Goal: Transaction & Acquisition: Purchase product/service

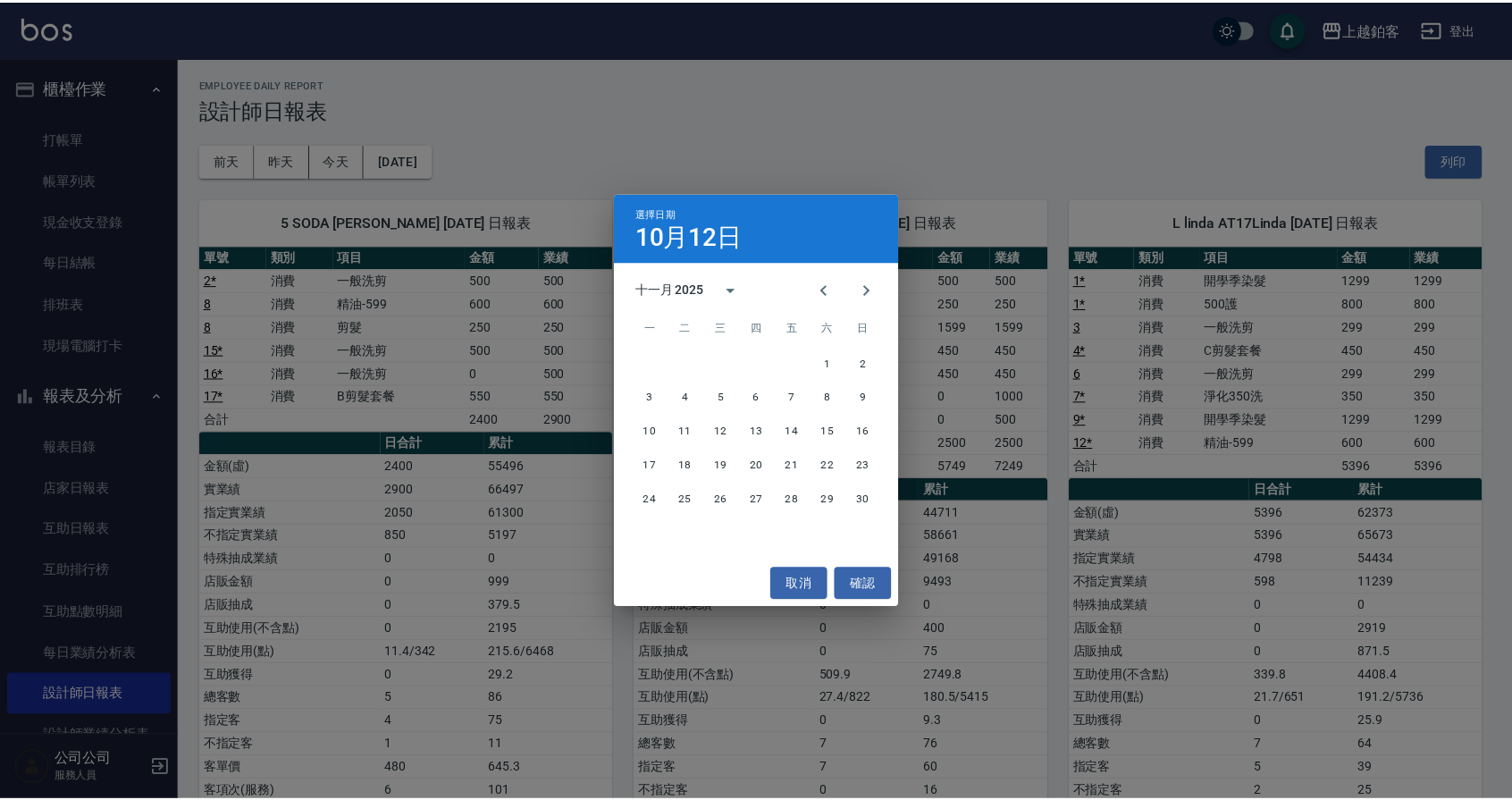
scroll to position [5, 0]
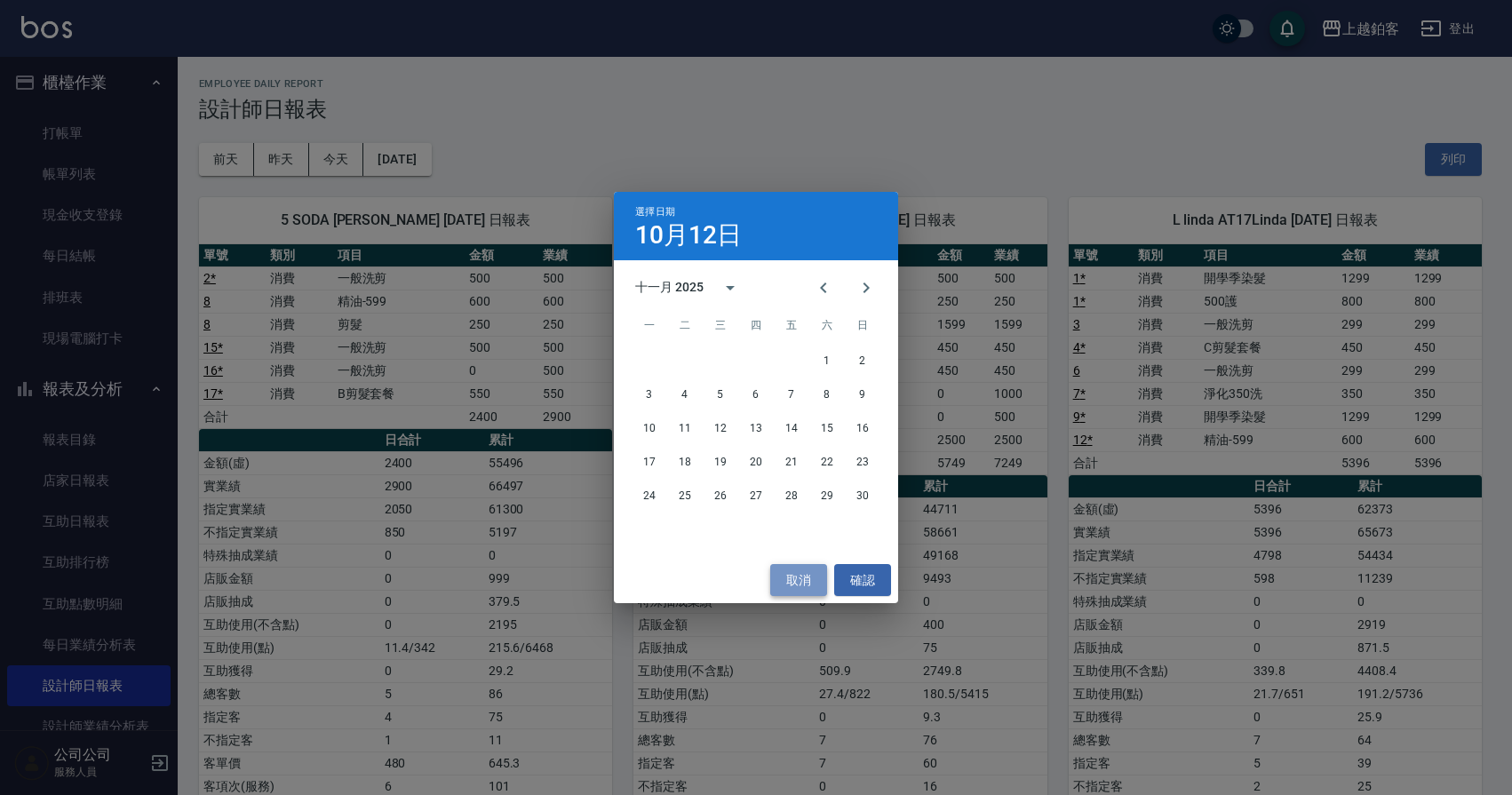
click at [810, 573] on button "取消" at bounding box center [798, 581] width 56 height 33
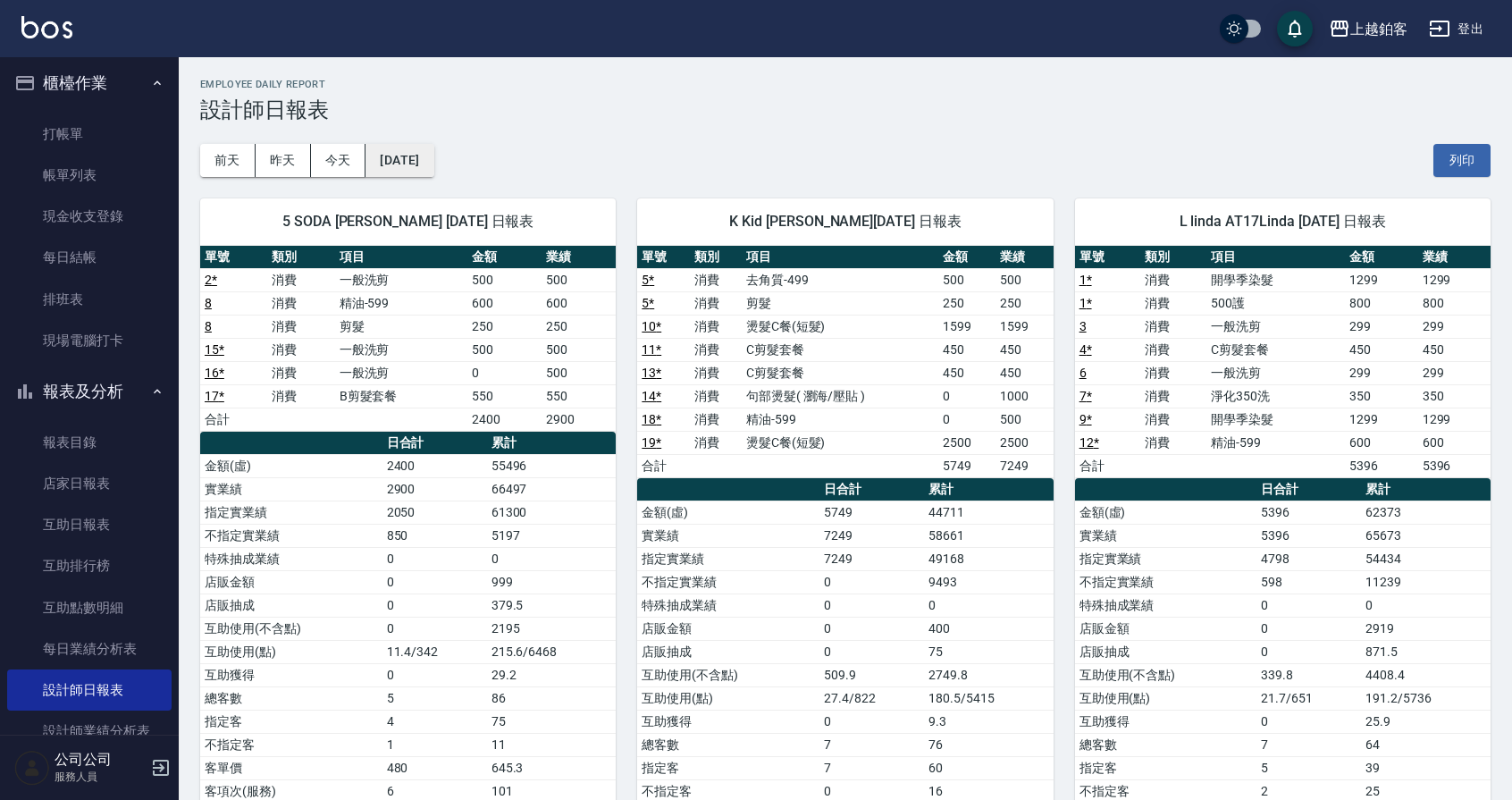
click at [412, 158] on button "[DATE]" at bounding box center [399, 161] width 68 height 33
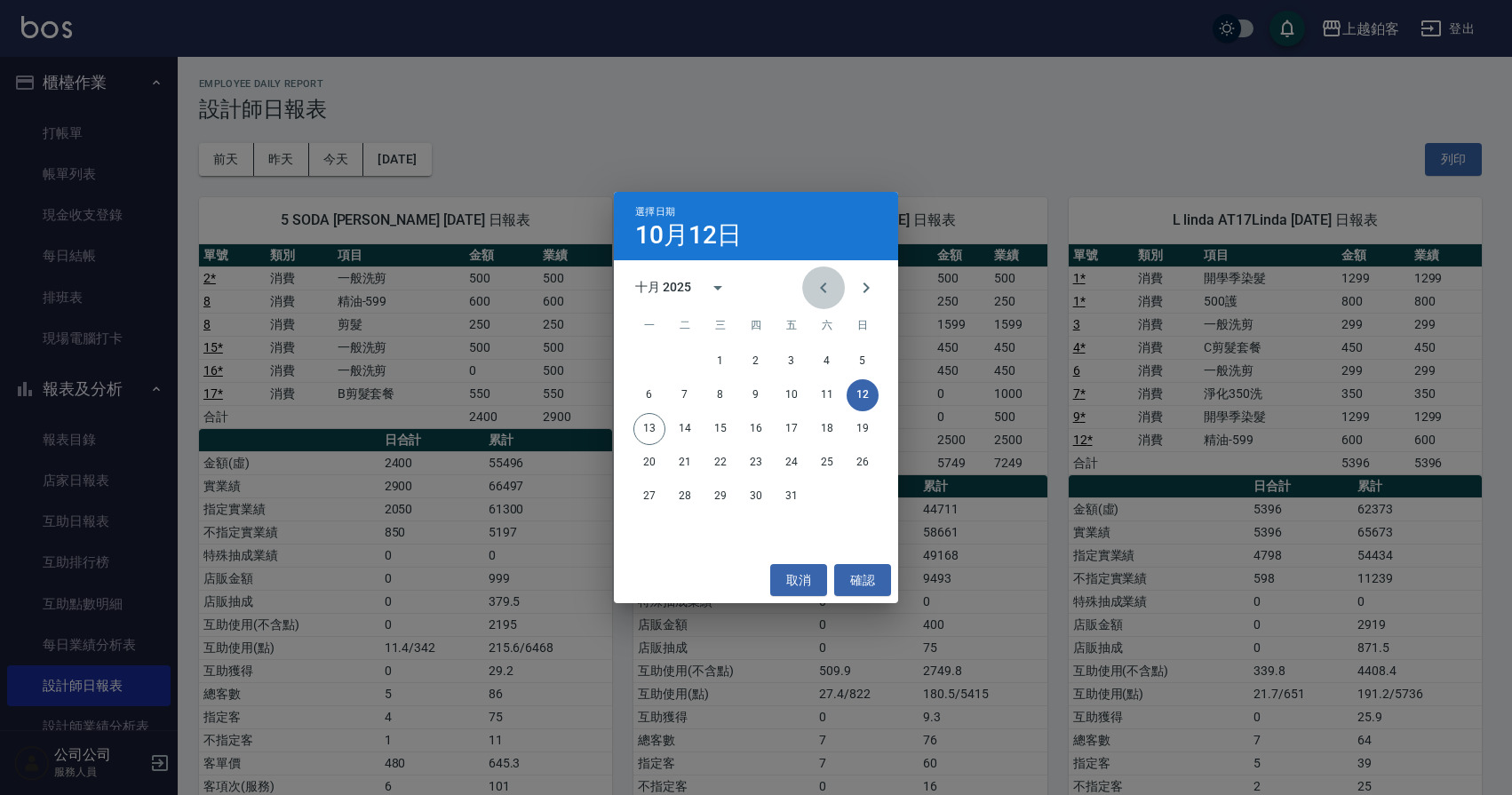
click at [830, 284] on icon "Previous month" at bounding box center [823, 287] width 21 height 21
click at [681, 500] on button "30" at bounding box center [684, 496] width 32 height 32
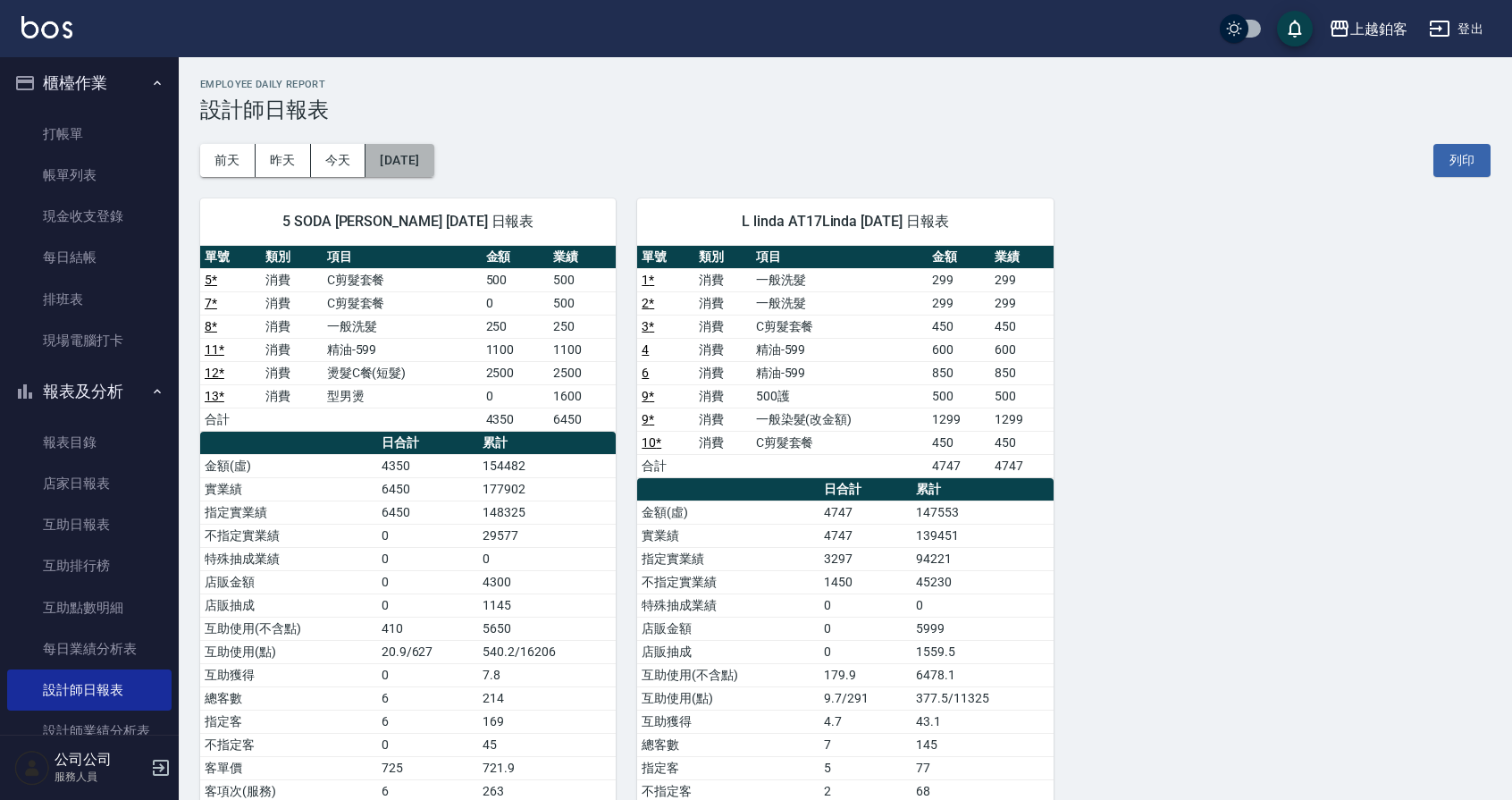
click at [425, 162] on button "[DATE]" at bounding box center [399, 161] width 68 height 33
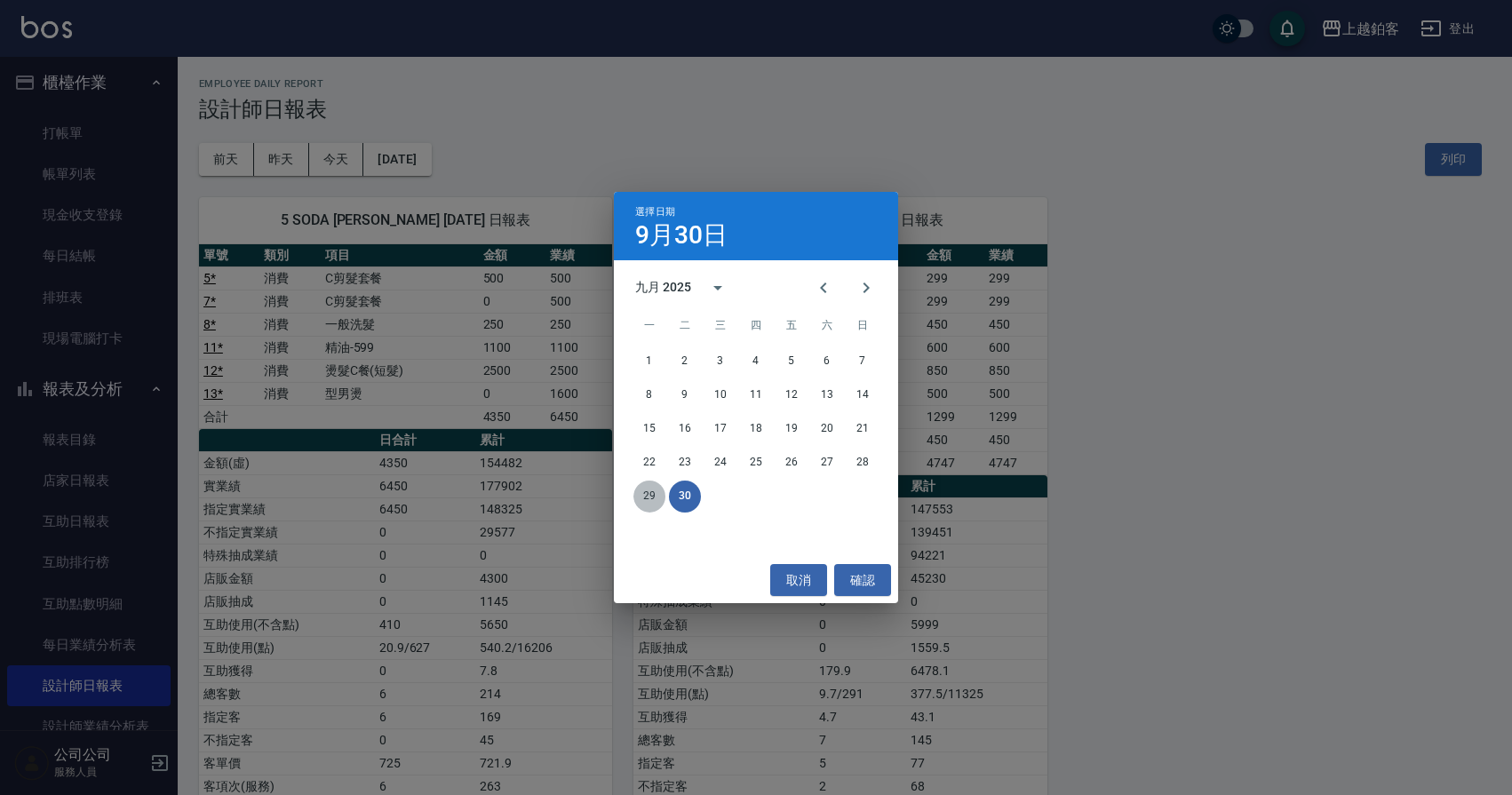
click at [651, 495] on button "29" at bounding box center [649, 496] width 32 height 32
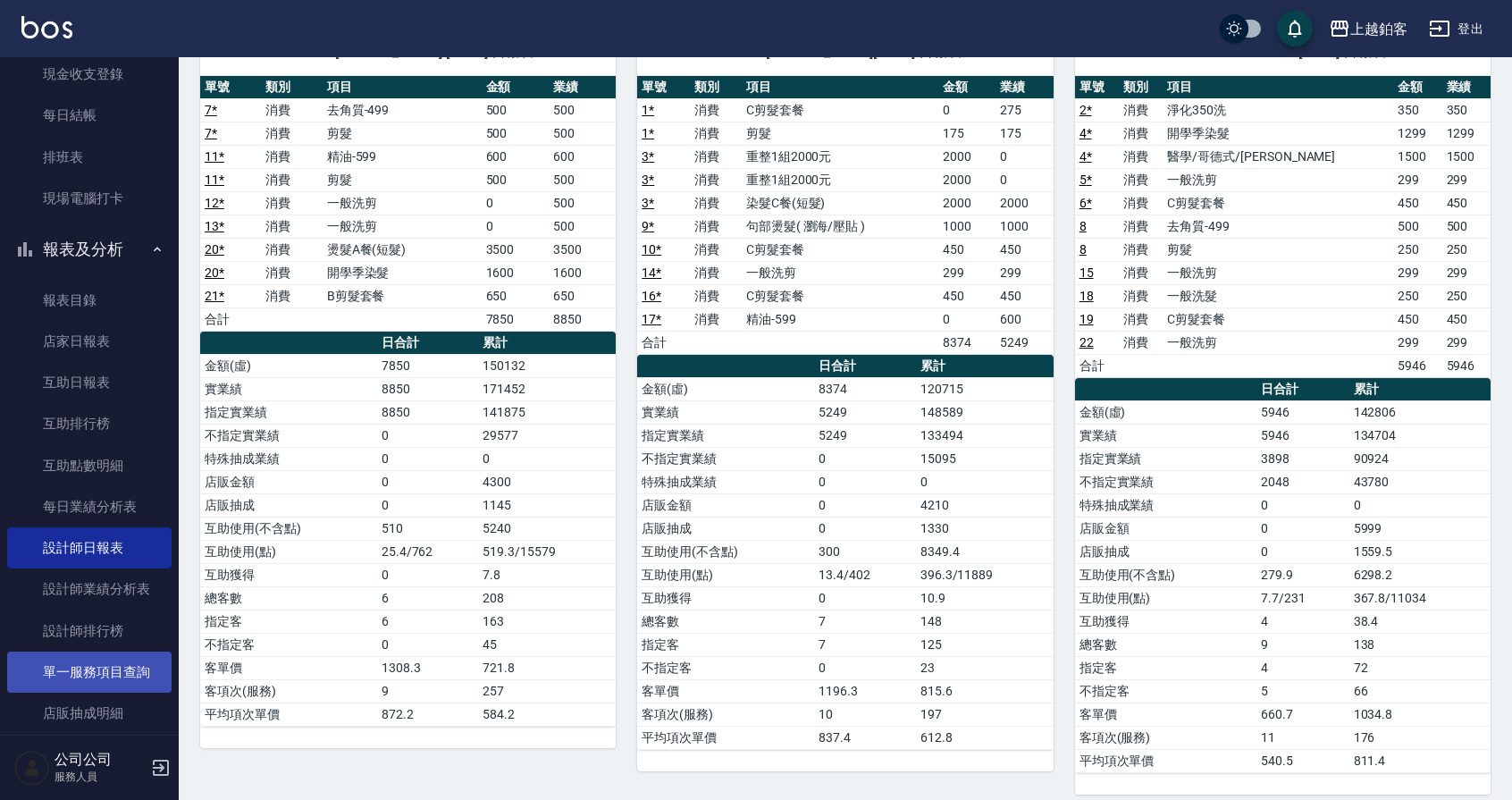
scroll to position [149, 0]
click at [79, 673] on link "單一服務項目查詢" at bounding box center [89, 669] width 165 height 41
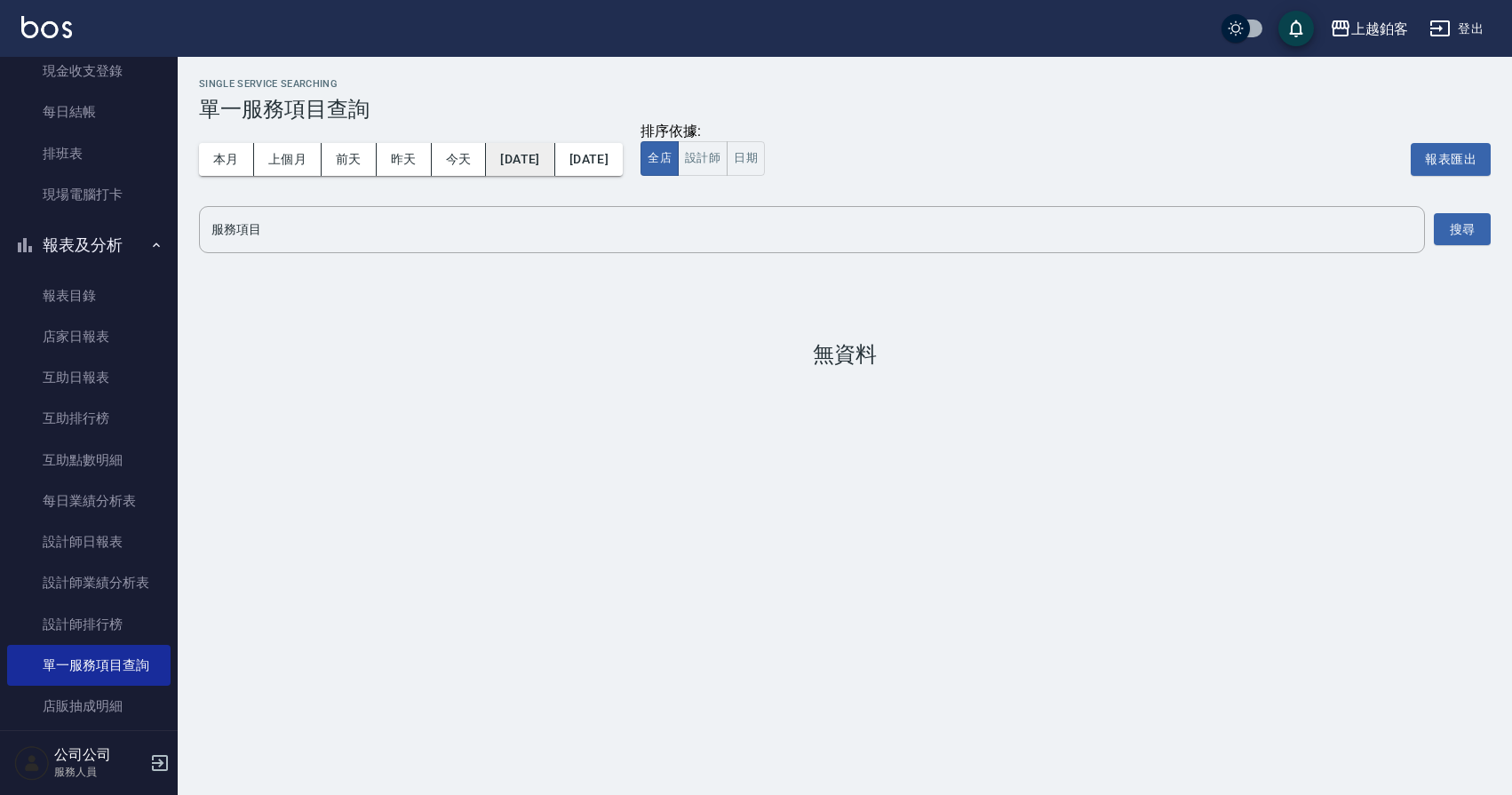
click at [547, 154] on button "[DATE]" at bounding box center [520, 160] width 68 height 33
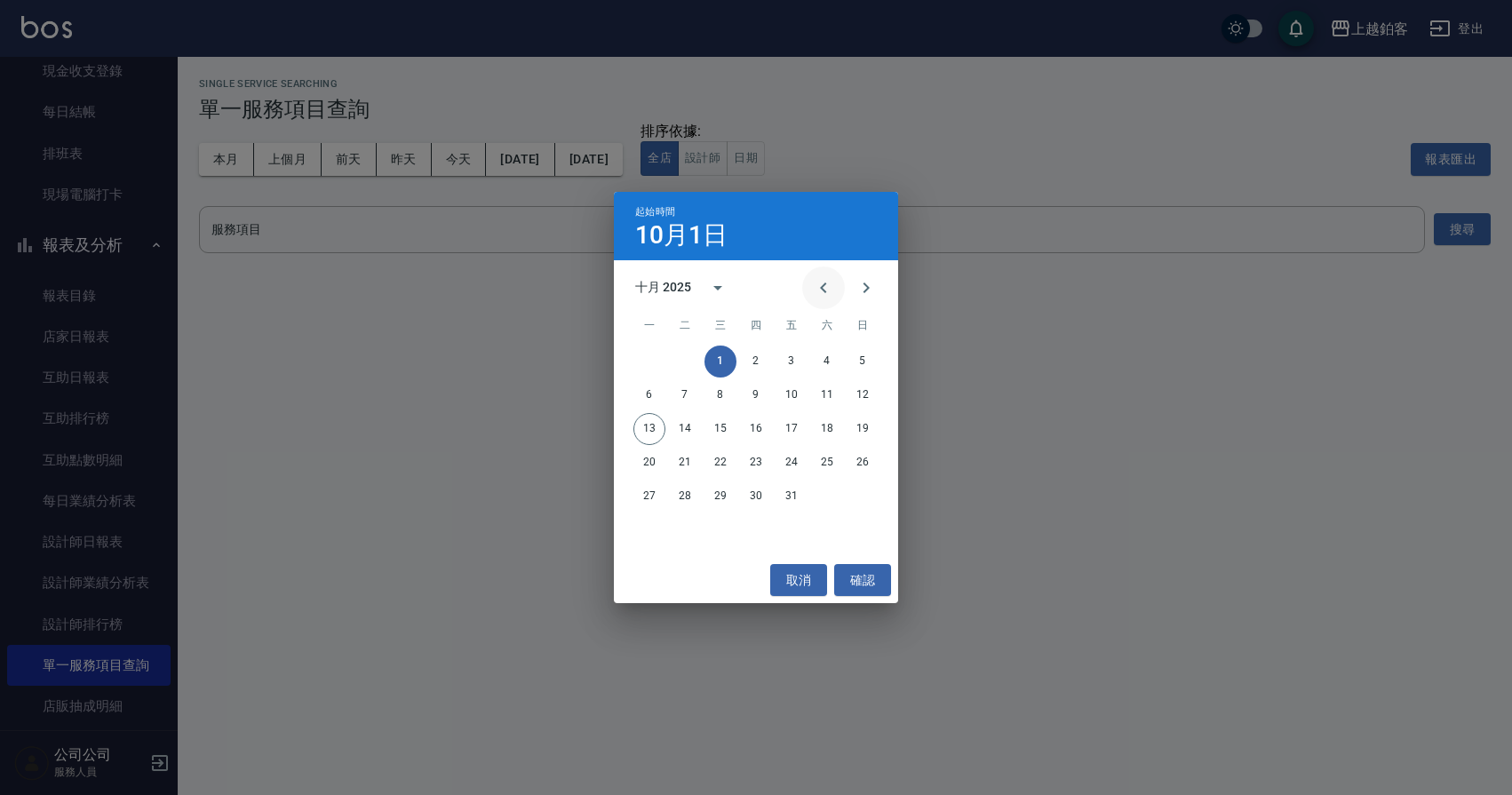
click at [822, 288] on icon "Previous month" at bounding box center [823, 287] width 6 height 11
click at [650, 366] on button "1" at bounding box center [649, 361] width 32 height 32
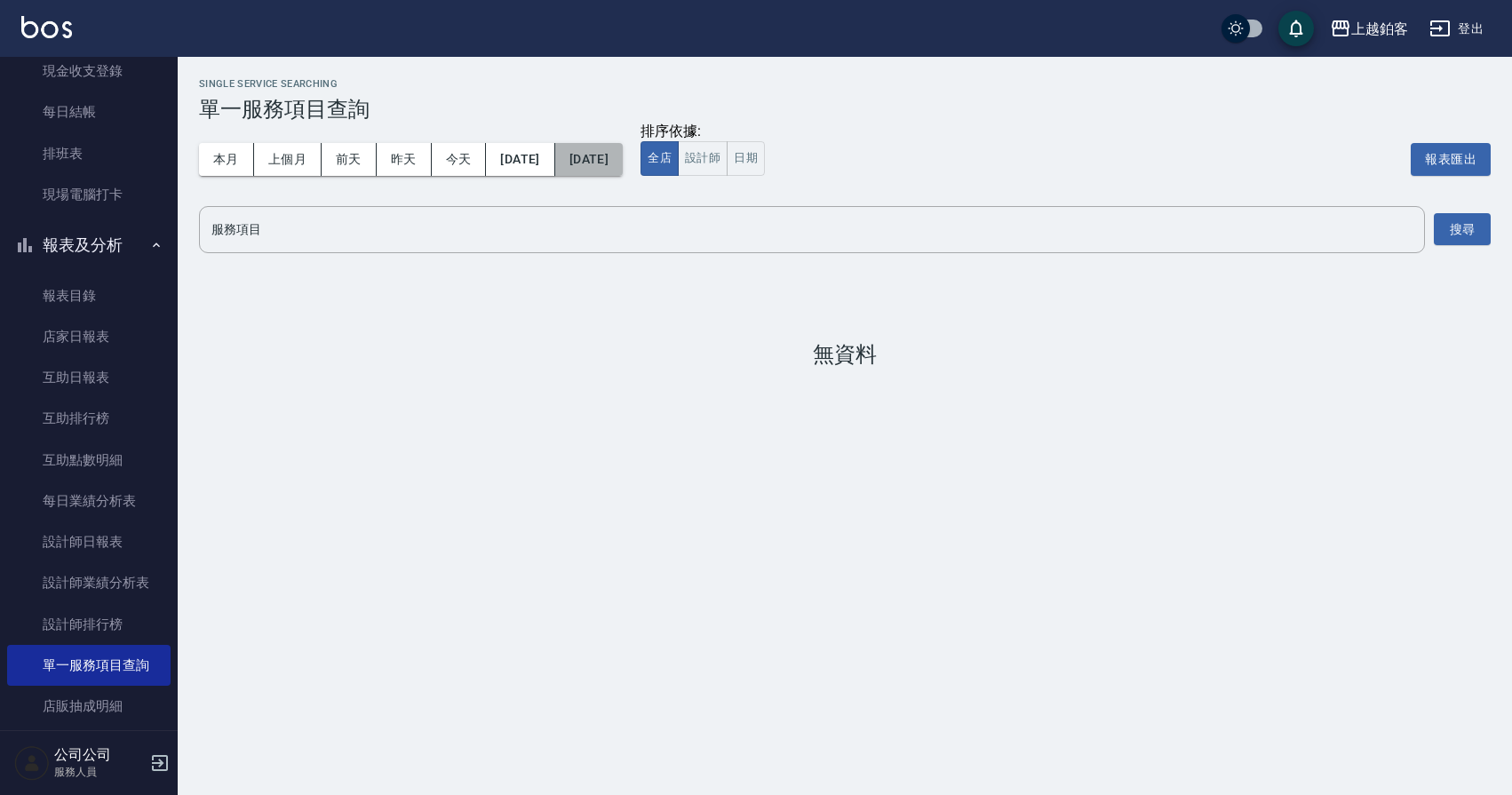
click at [622, 163] on button "[DATE]" at bounding box center [588, 160] width 68 height 33
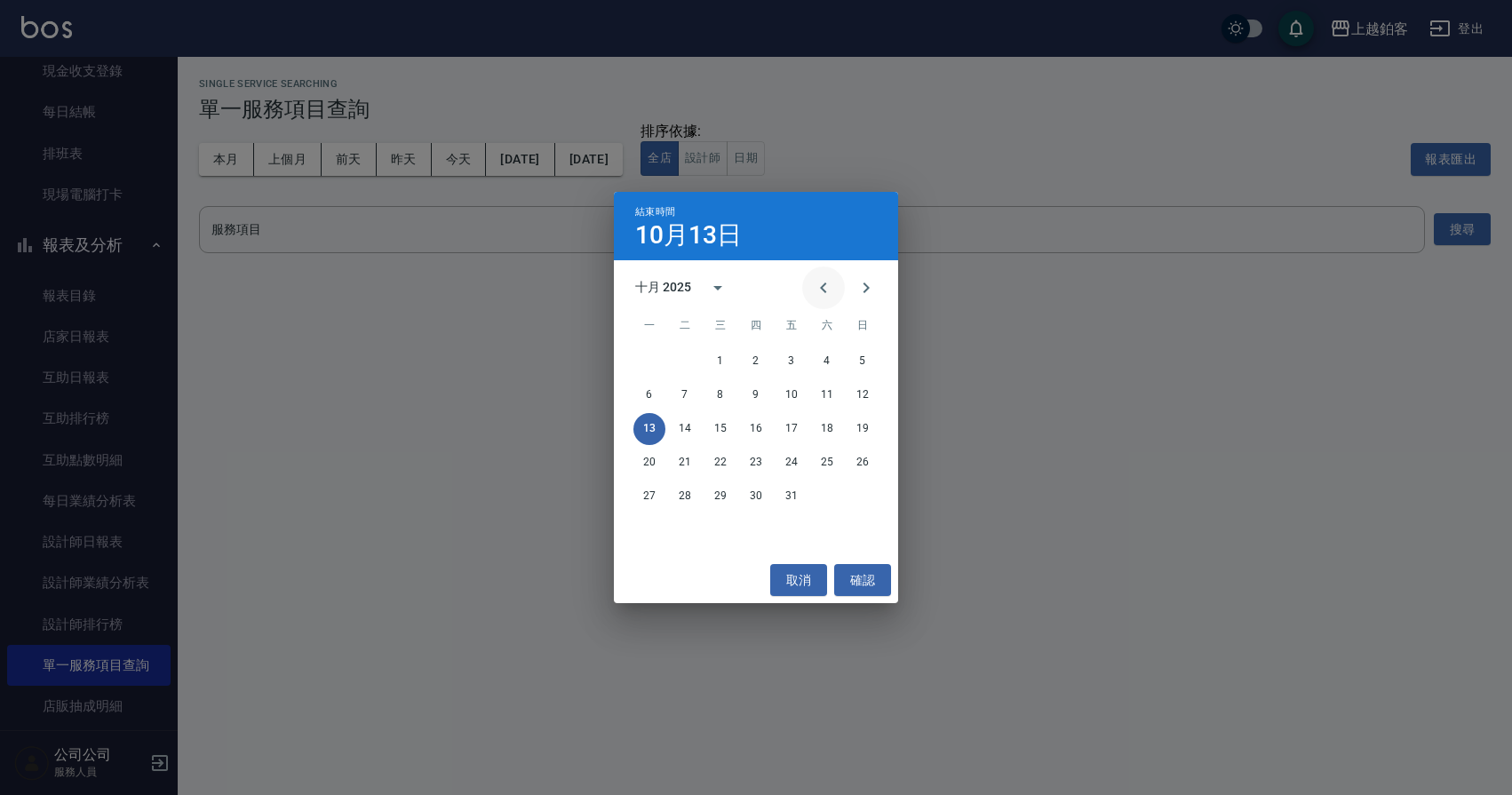
click at [823, 285] on icon "Previous month" at bounding box center [823, 287] width 6 height 11
click at [692, 498] on button "30" at bounding box center [684, 496] width 32 height 32
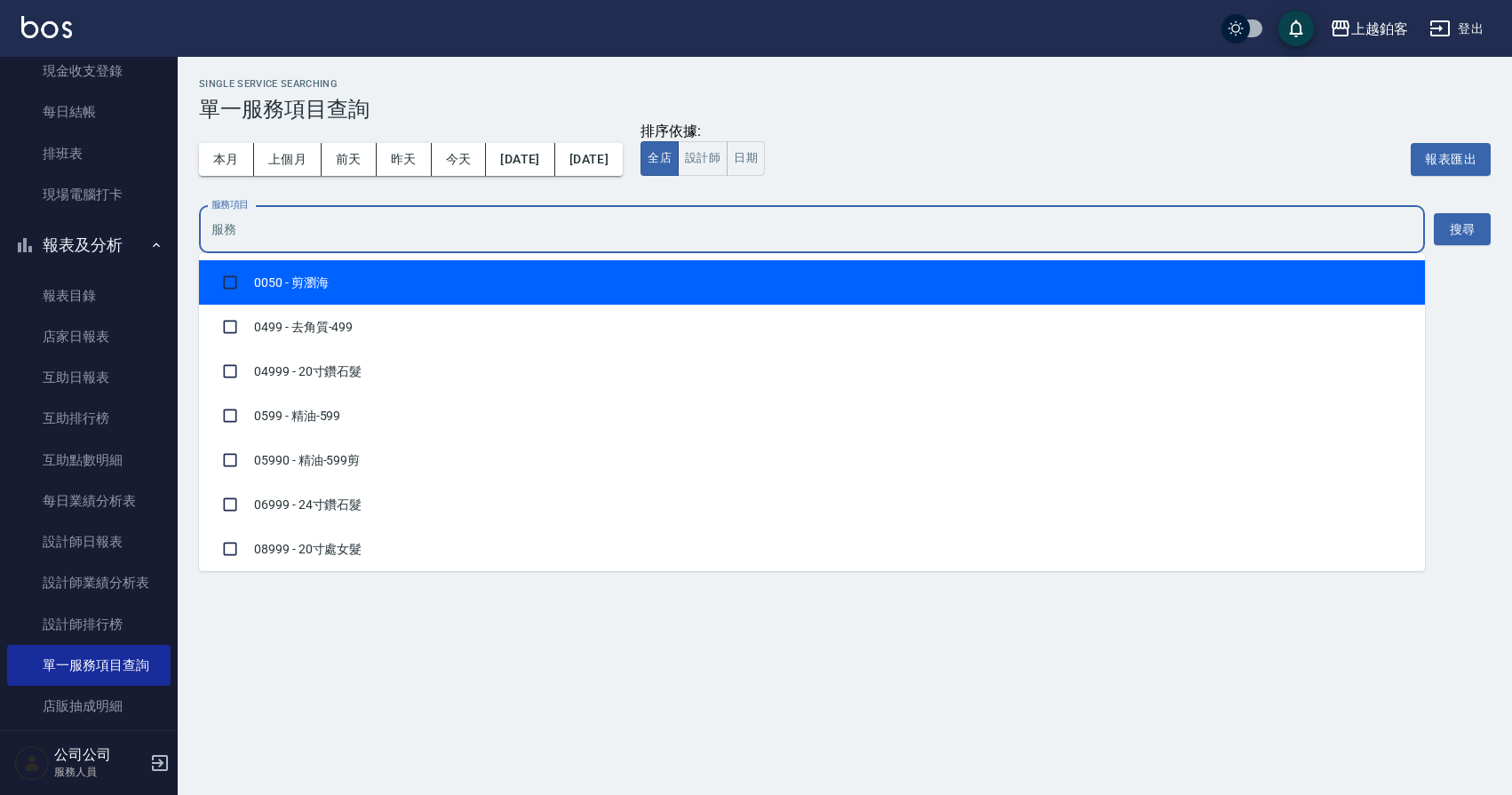
click at [231, 236] on input "服務項目" at bounding box center [812, 230] width 1210 height 31
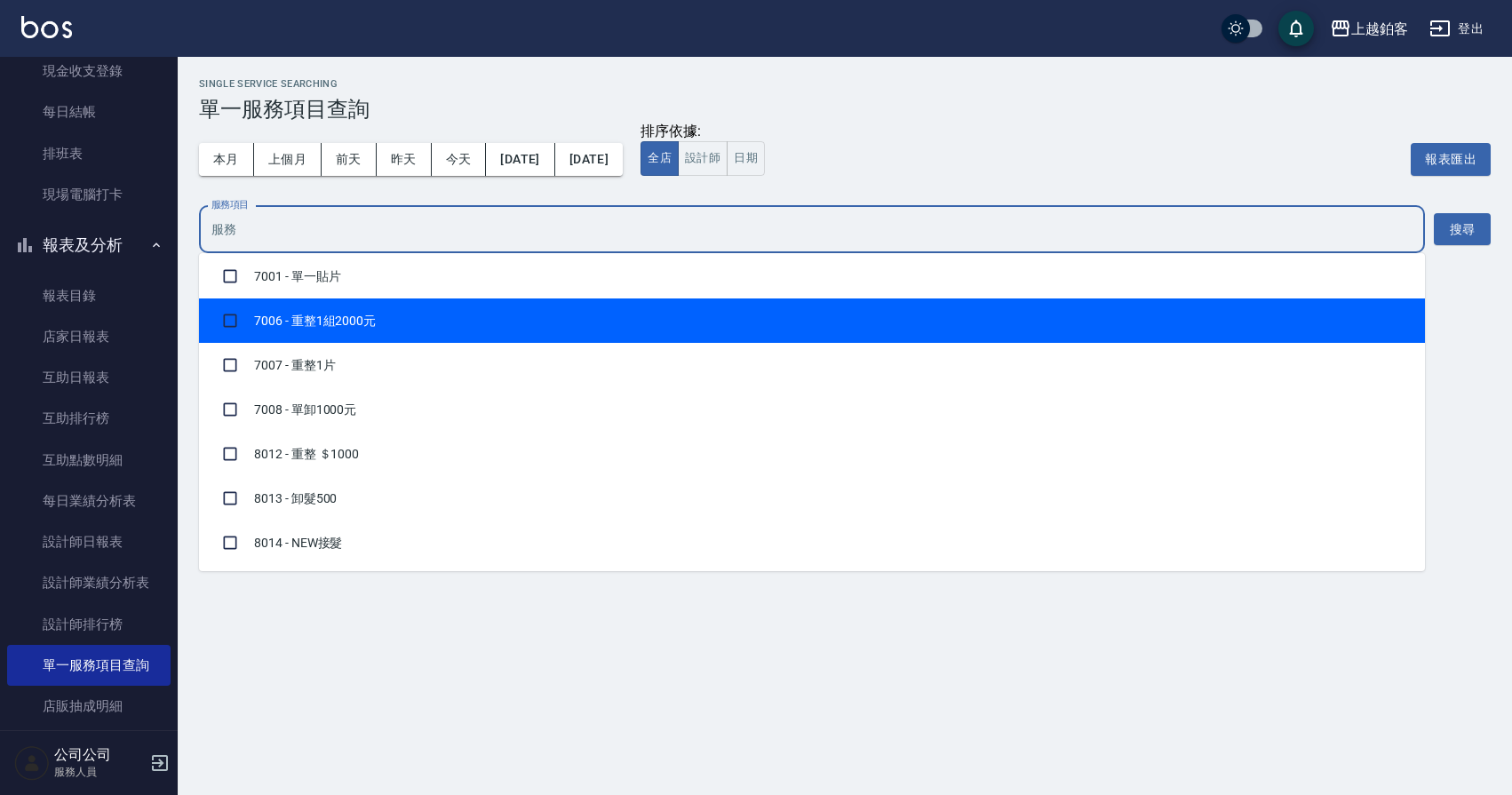
click at [356, 317] on li "7006 - 重整1組2000元" at bounding box center [812, 321] width 1226 height 44
checkbox input "true"
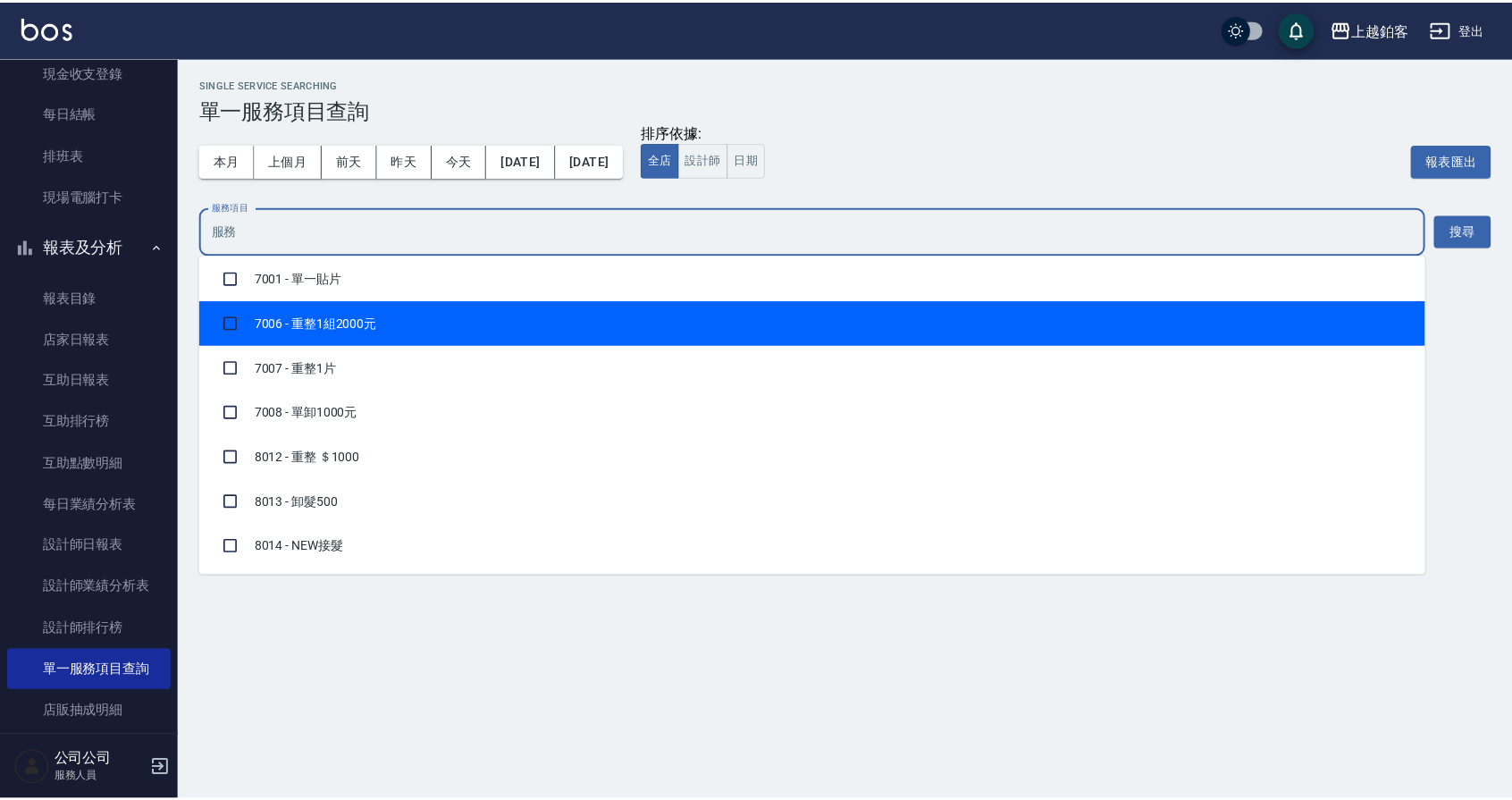
scroll to position [3135, 0]
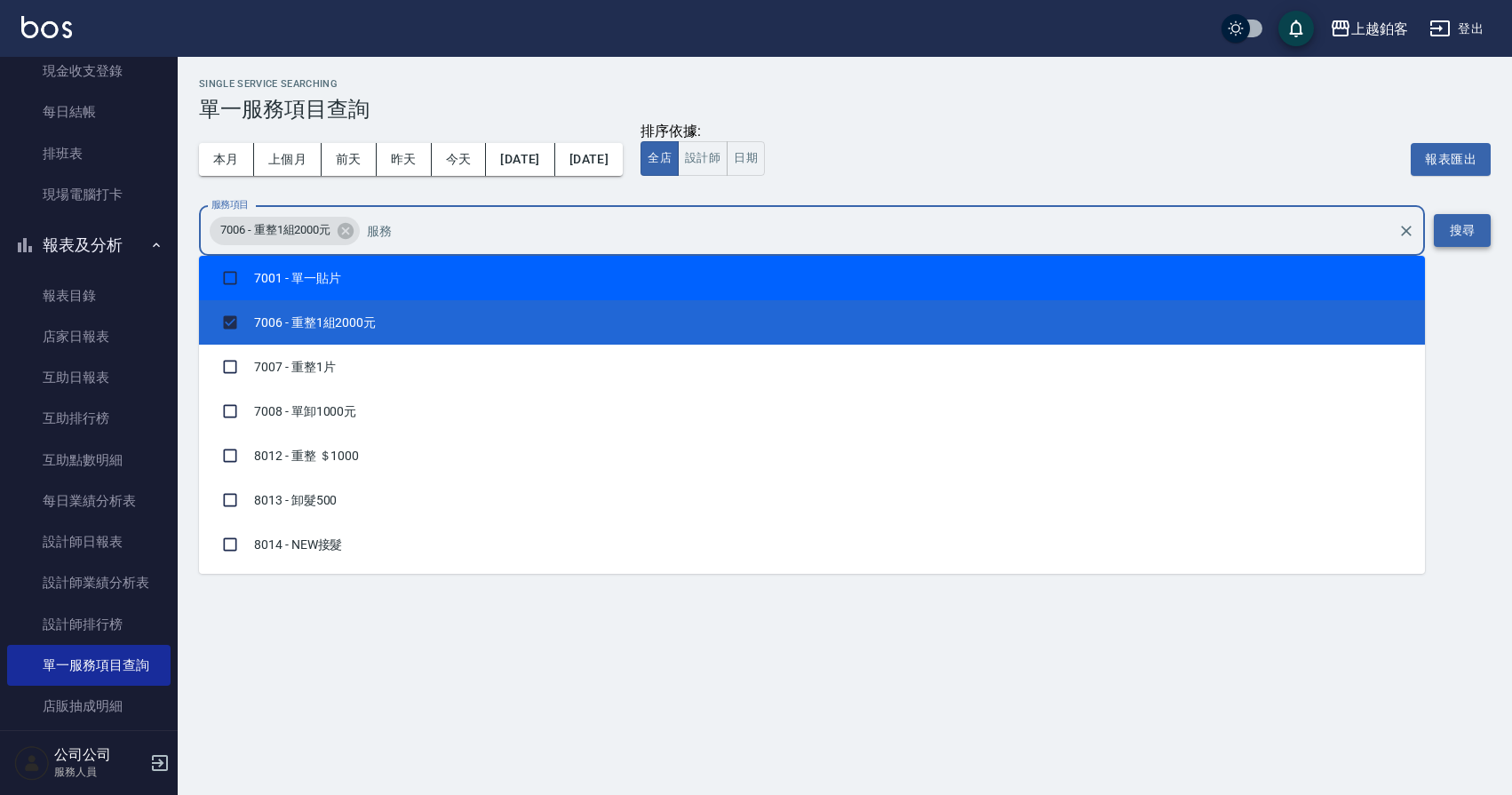
click at [1471, 231] on button "搜尋" at bounding box center [1461, 231] width 56 height 33
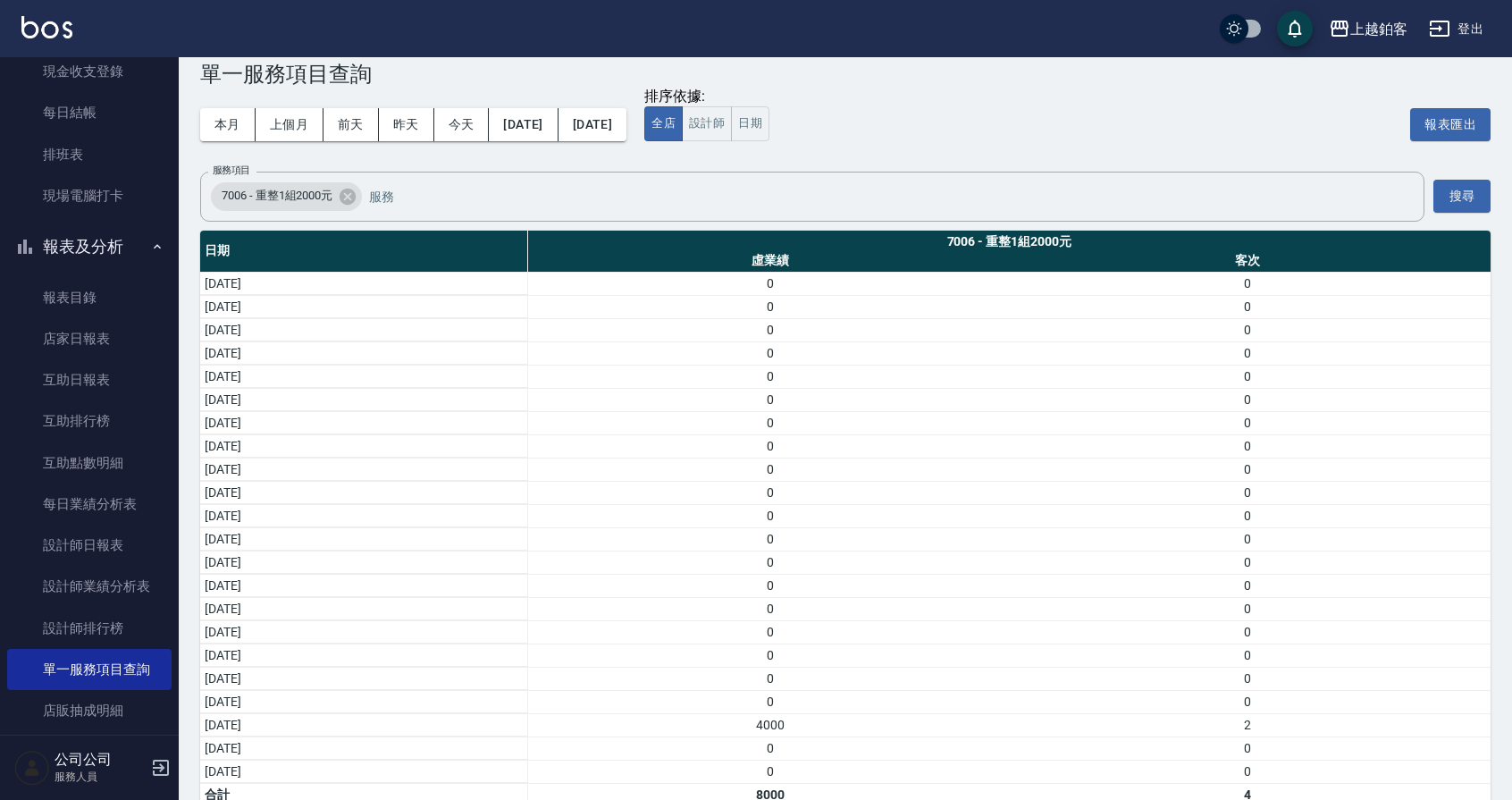
scroll to position [36, 0]
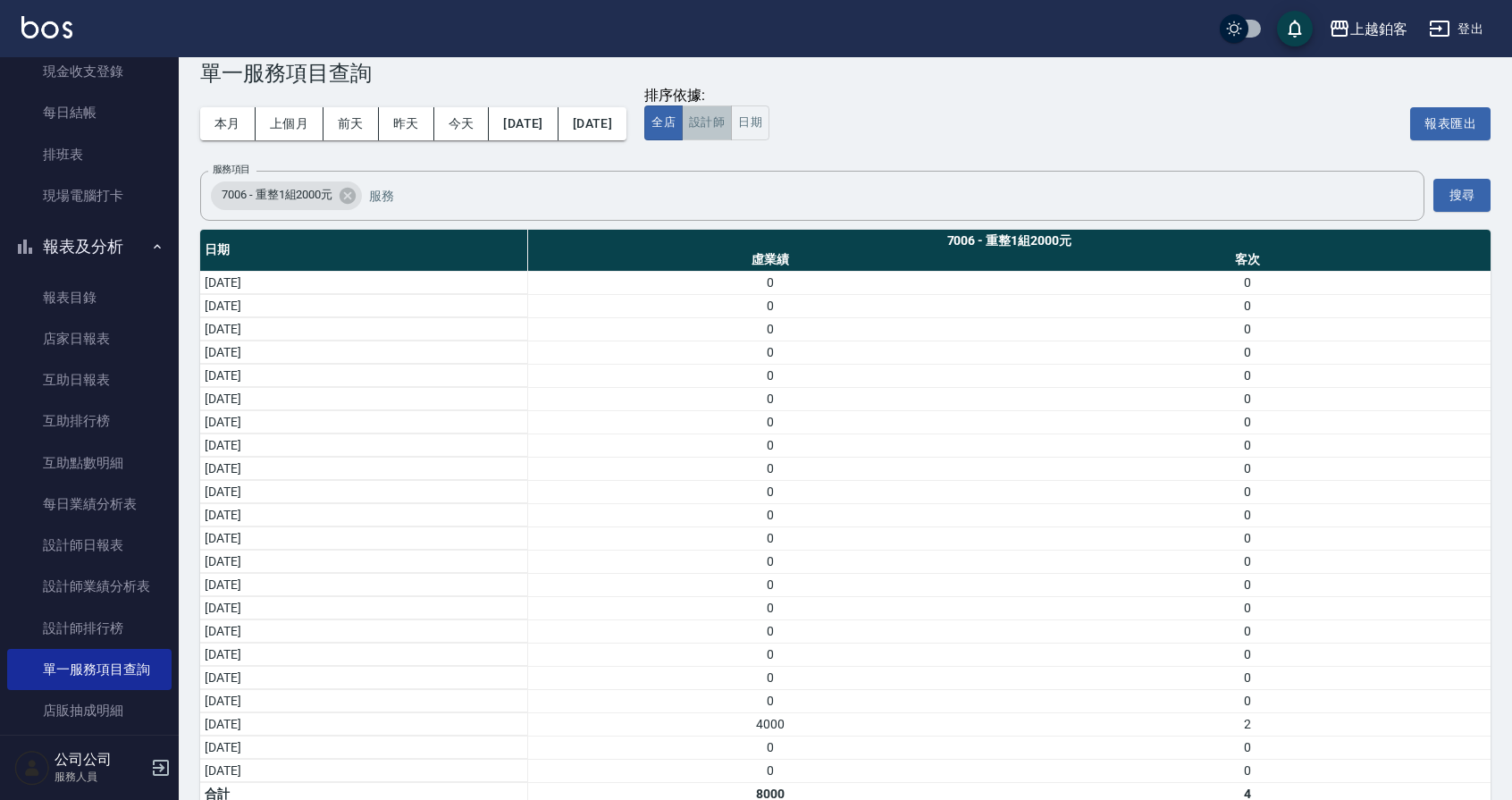
click at [732, 120] on button "設計師" at bounding box center [707, 122] width 50 height 34
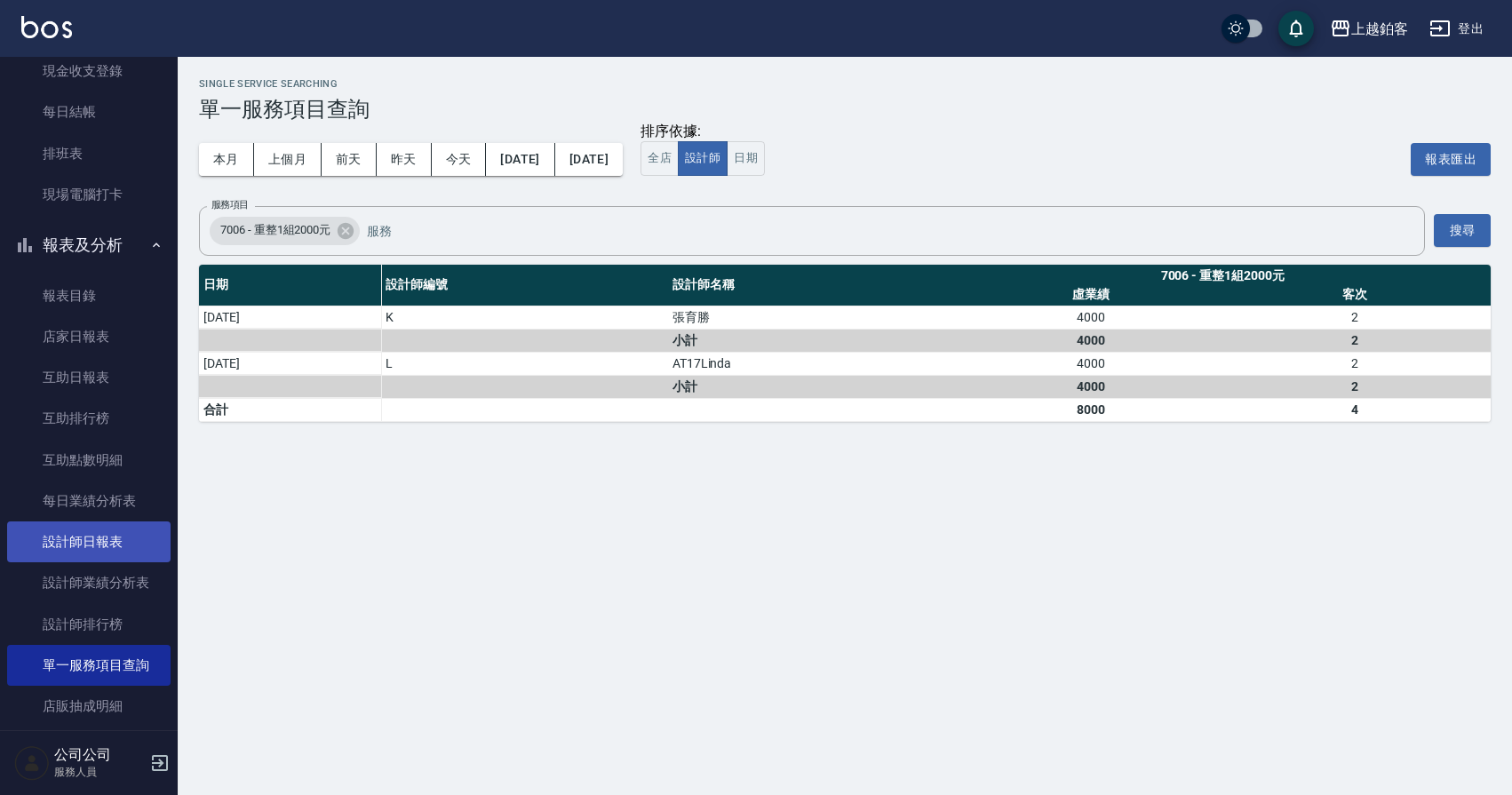
click at [83, 527] on link "設計師日報表" at bounding box center [89, 542] width 164 height 41
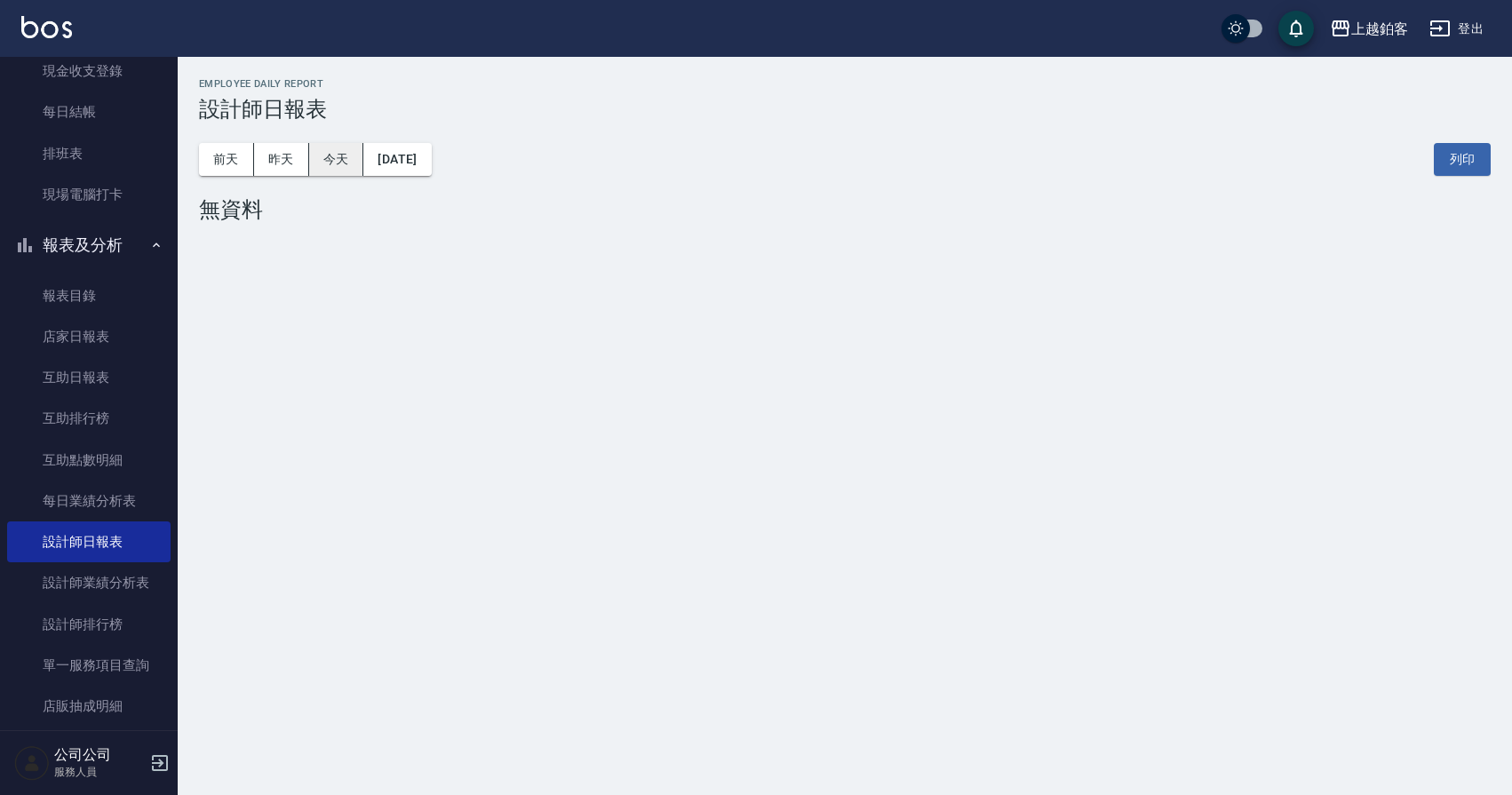
click at [357, 161] on button "今天" at bounding box center [337, 160] width 55 height 33
click at [430, 158] on button "[DATE]" at bounding box center [397, 160] width 68 height 33
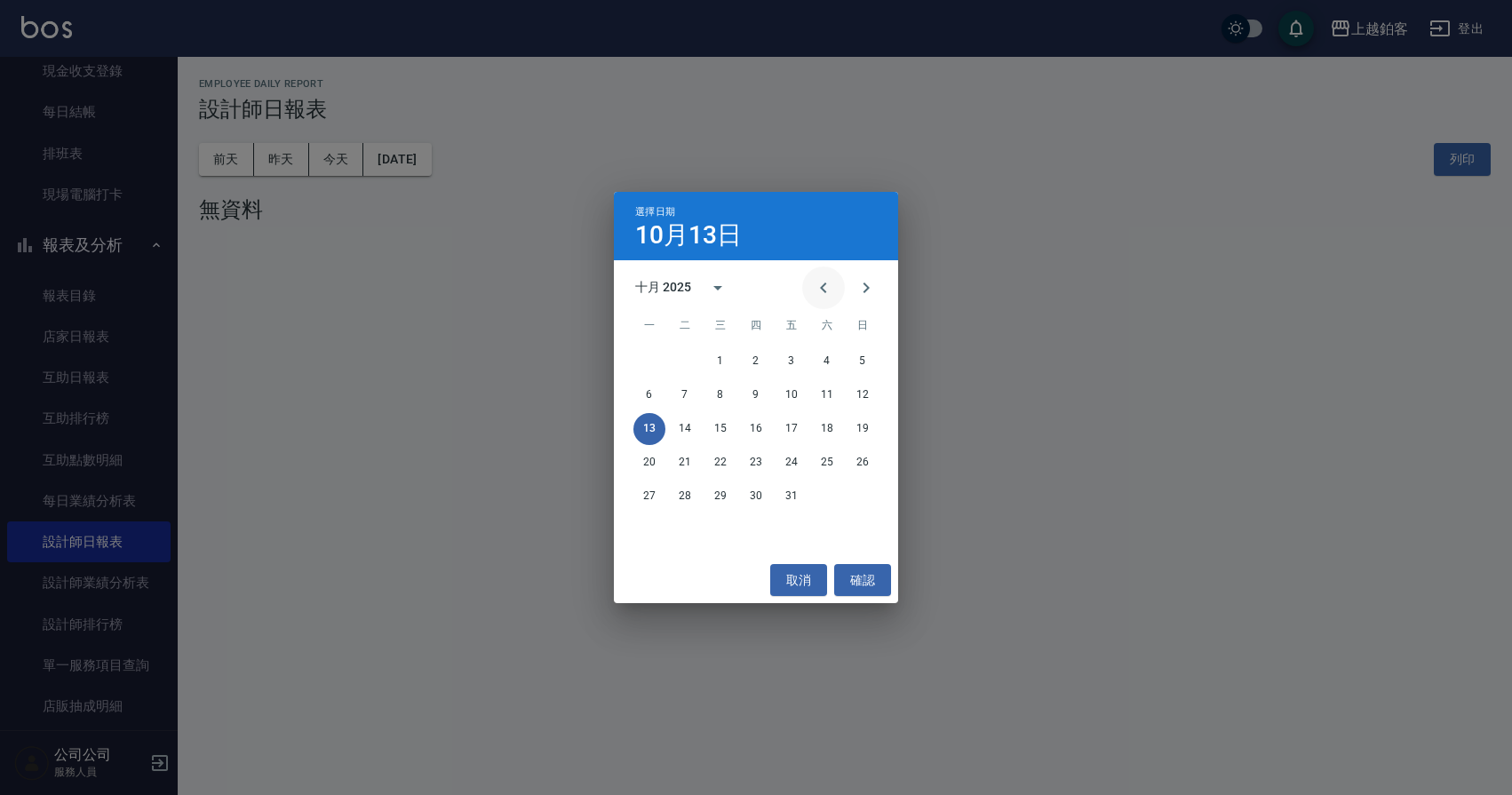
click at [815, 282] on icon "Previous month" at bounding box center [823, 287] width 21 height 21
click at [645, 493] on button "29" at bounding box center [649, 496] width 32 height 32
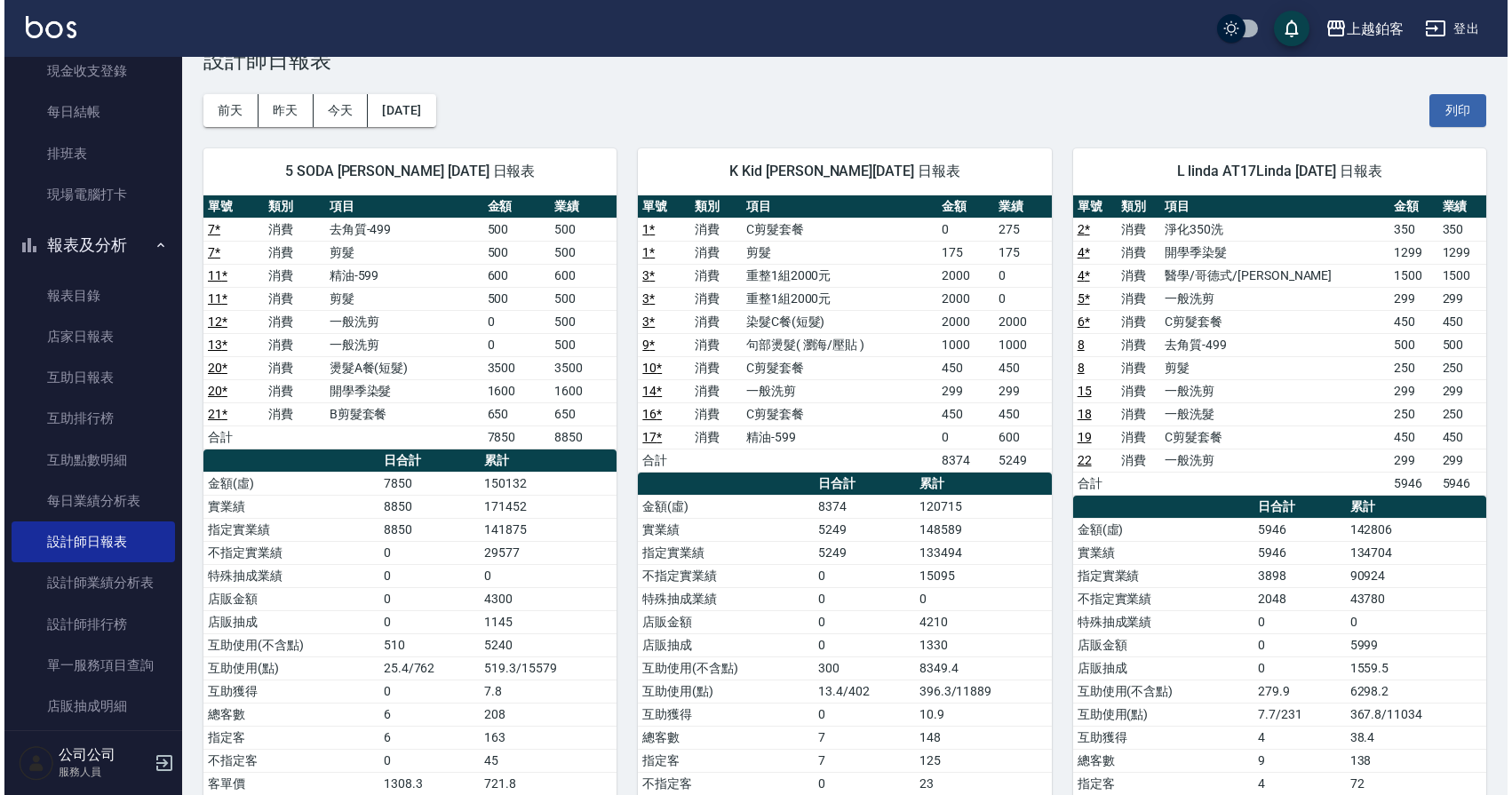
scroll to position [50, 0]
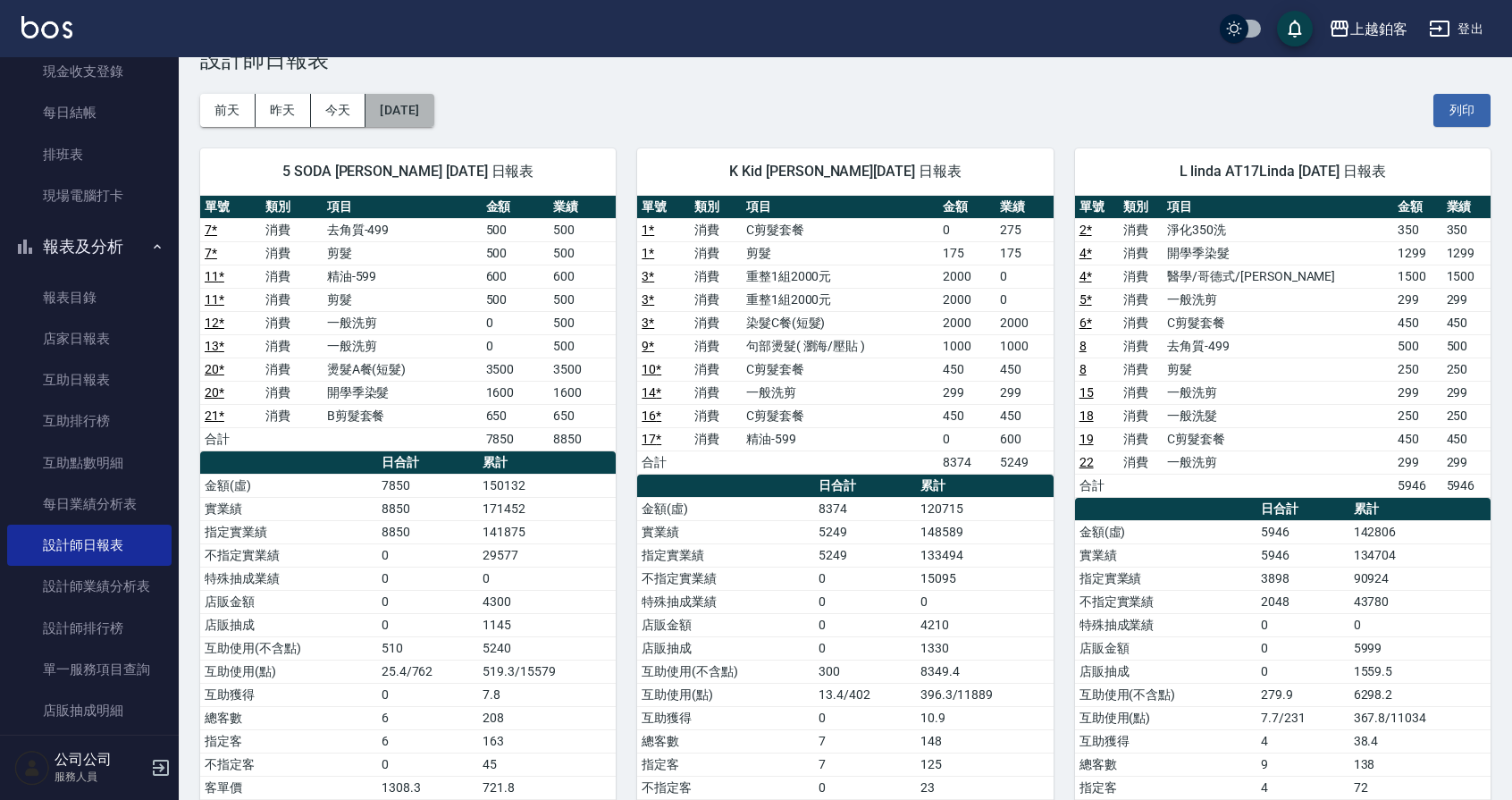
click at [426, 104] on button "[DATE]" at bounding box center [399, 111] width 68 height 33
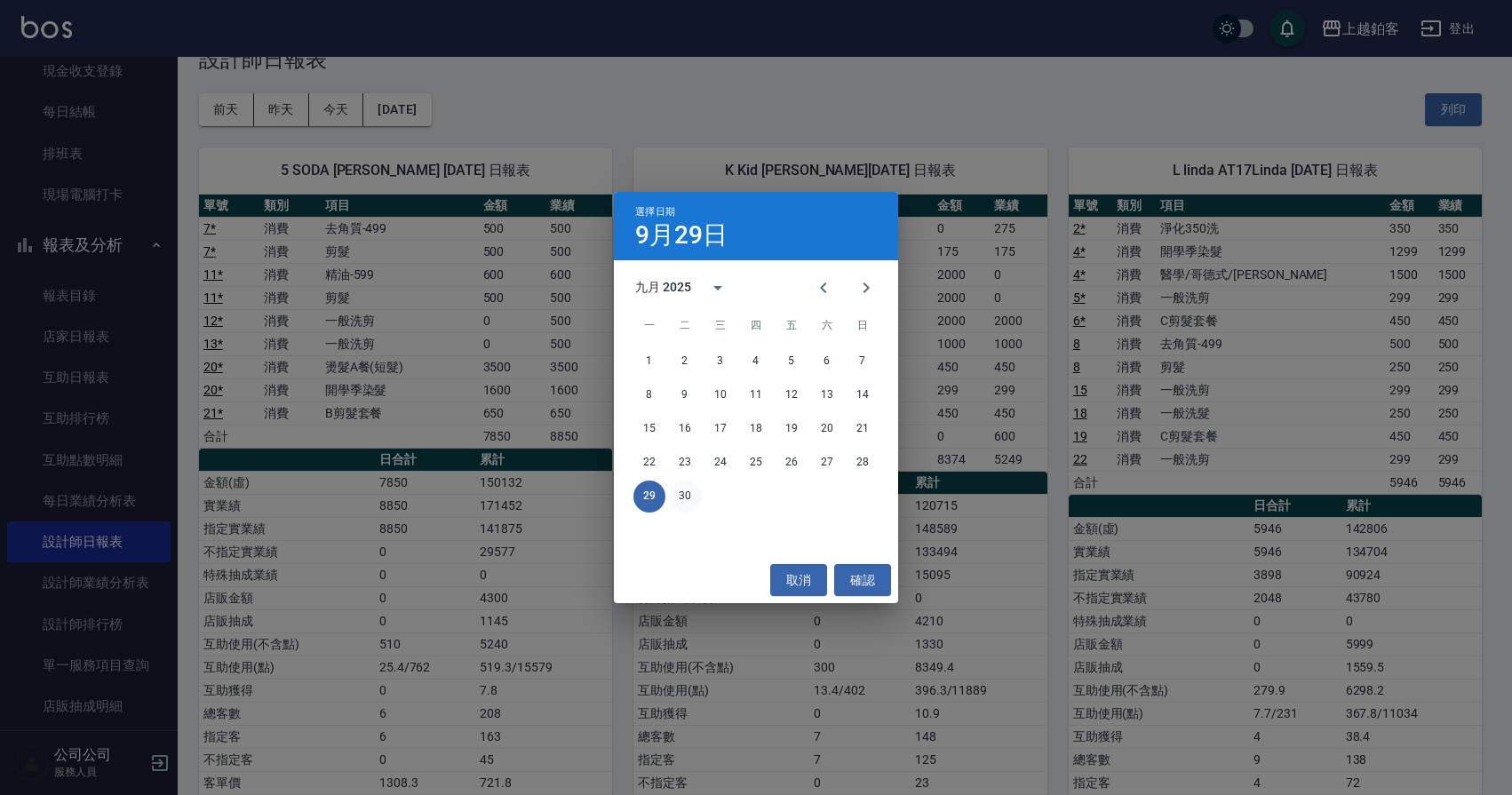
click at [691, 495] on button "30" at bounding box center [684, 496] width 32 height 32
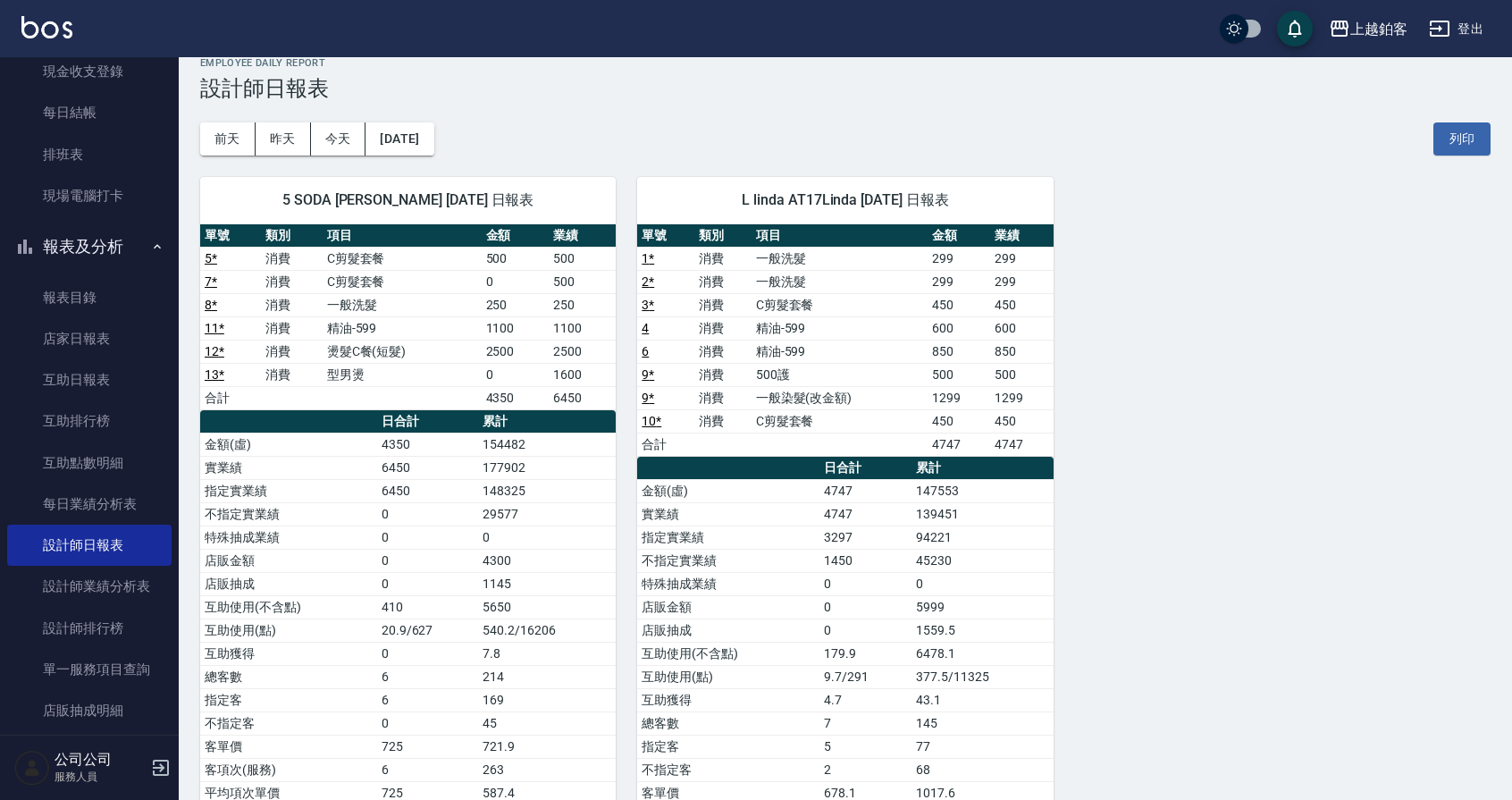
scroll to position [28, 0]
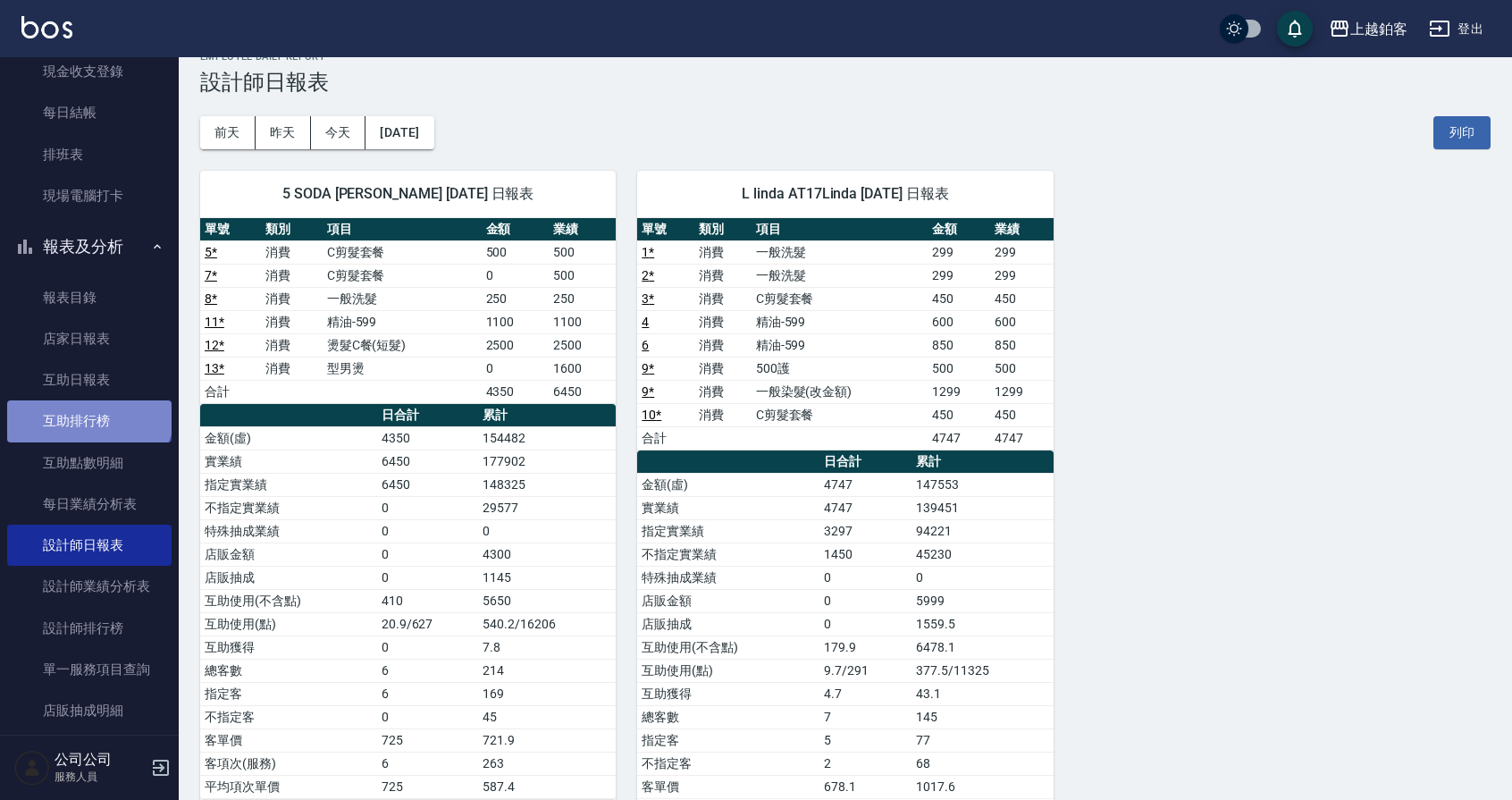
click at [87, 409] on link "互助排行榜" at bounding box center [89, 420] width 165 height 41
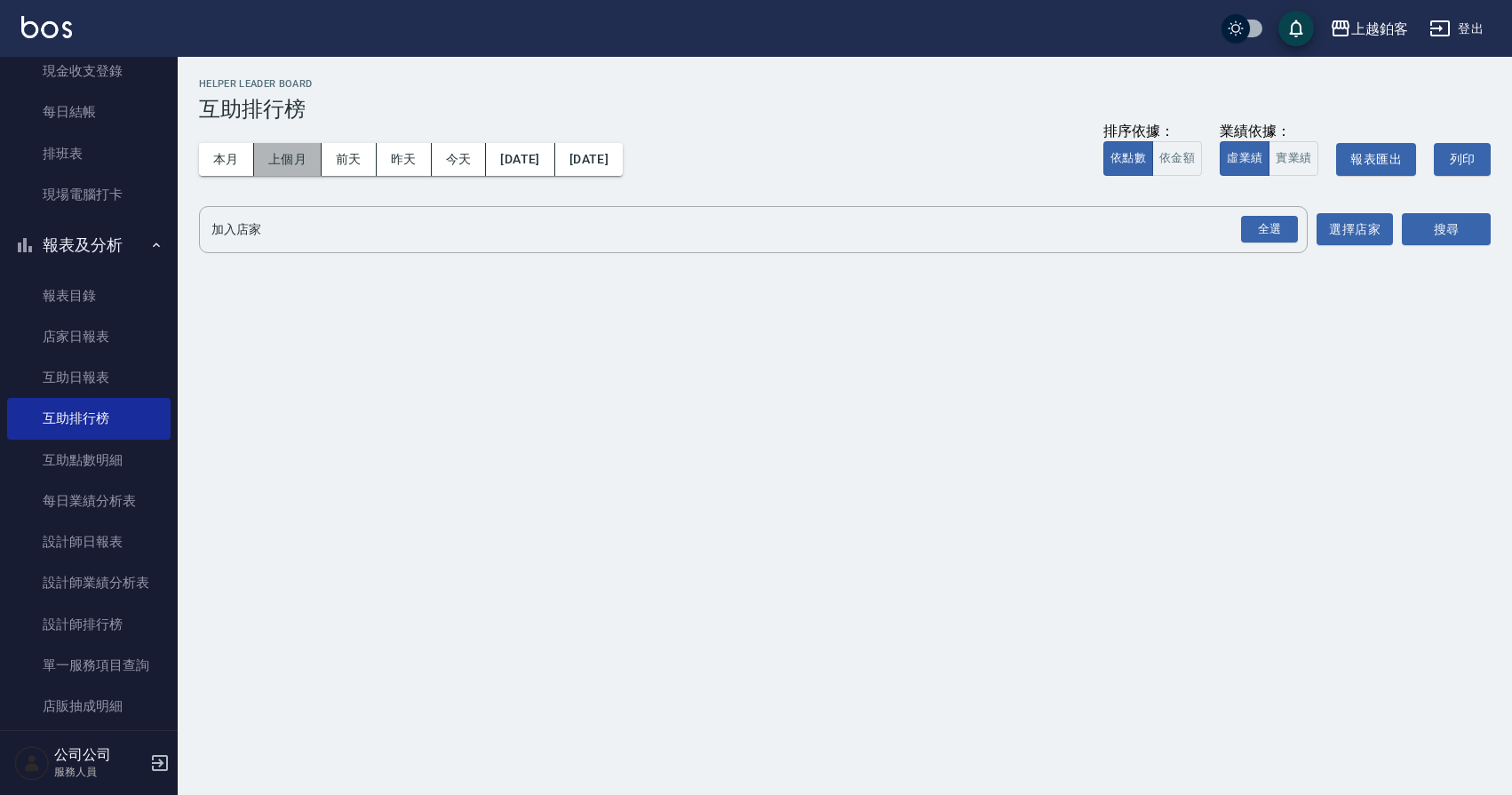
click at [283, 164] on button "上個月" at bounding box center [288, 160] width 68 height 33
click at [1278, 246] on div "全選" at bounding box center [1268, 229] width 62 height 47
click at [1263, 222] on div "全選" at bounding box center [1269, 229] width 56 height 28
click at [1414, 225] on button "搜尋" at bounding box center [1446, 231] width 89 height 33
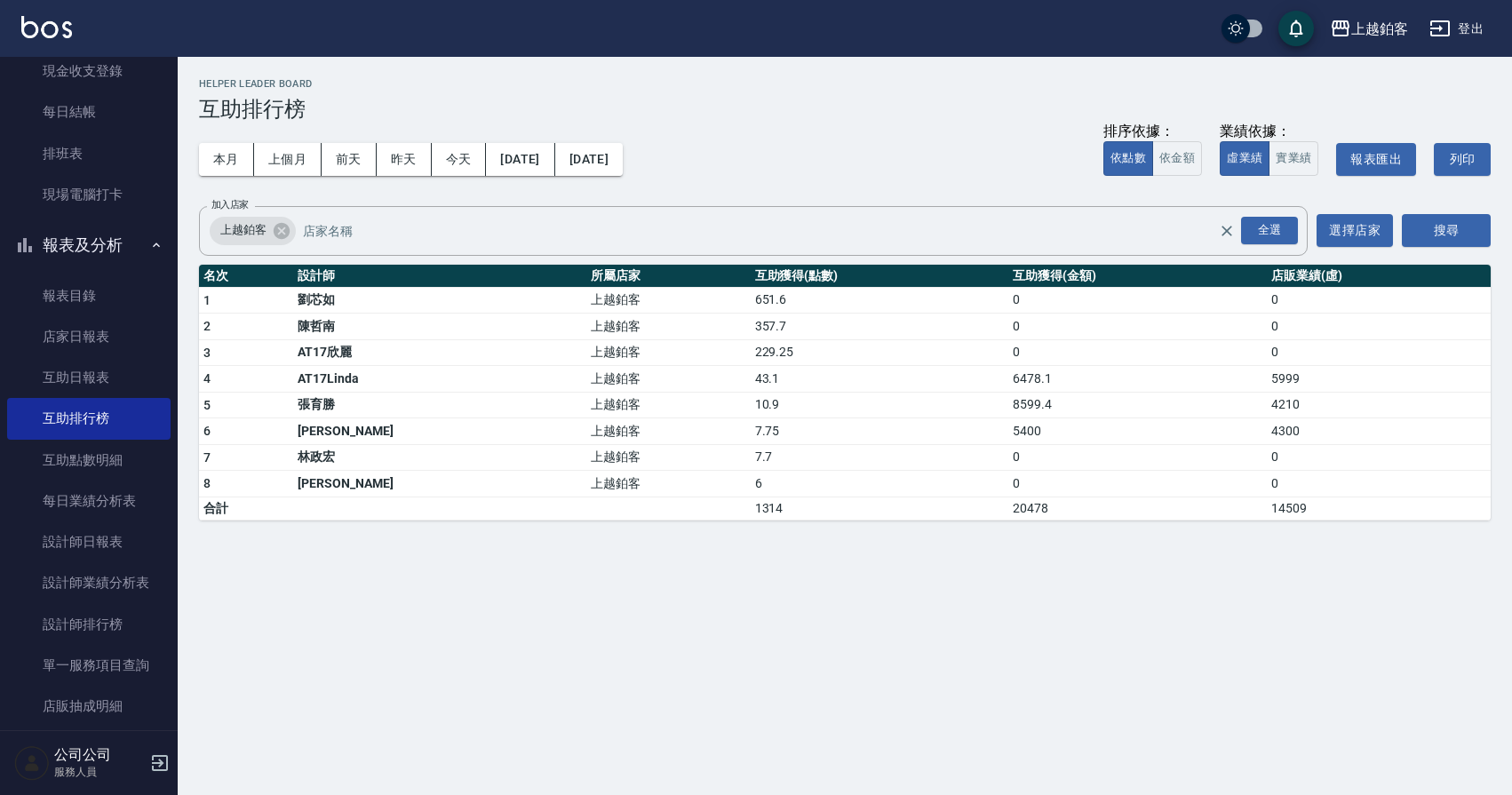
click at [771, 116] on h3 "互助排行榜" at bounding box center [844, 109] width 1292 height 25
click at [106, 336] on link "店家日報表" at bounding box center [89, 336] width 164 height 41
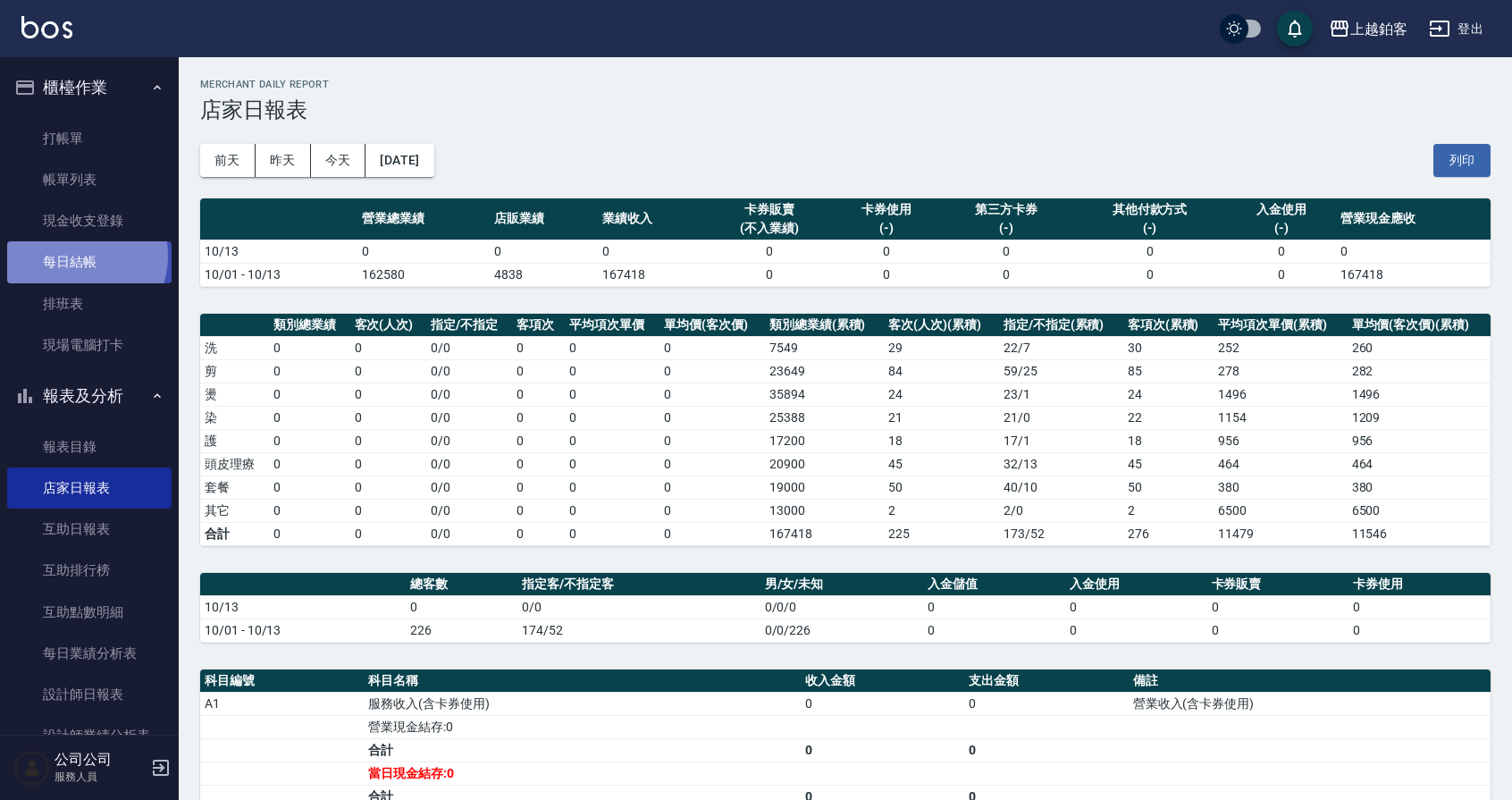
click at [76, 256] on link "每日結帳" at bounding box center [89, 261] width 165 height 41
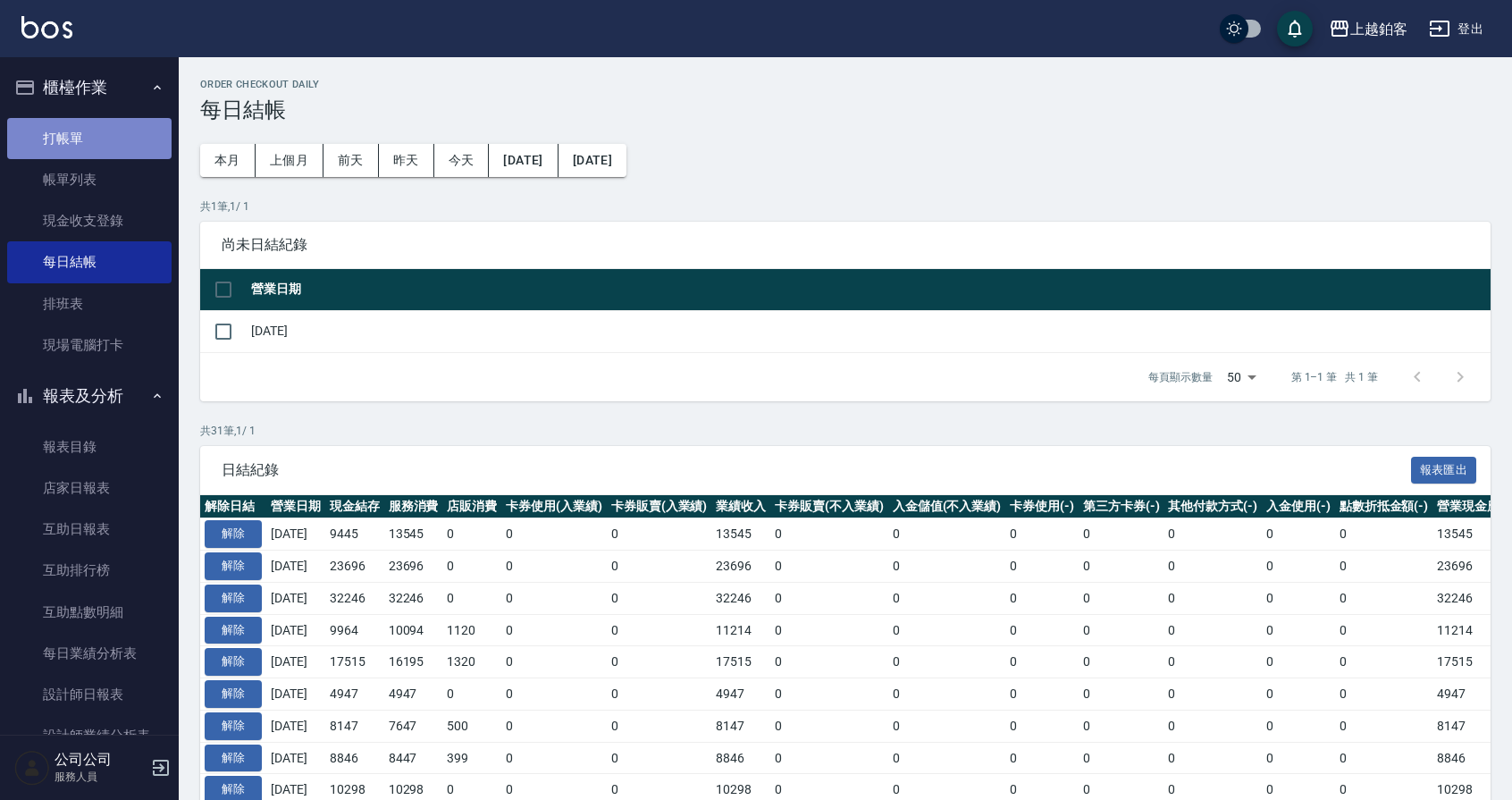
click at [93, 132] on link "打帳單" at bounding box center [89, 139] width 165 height 41
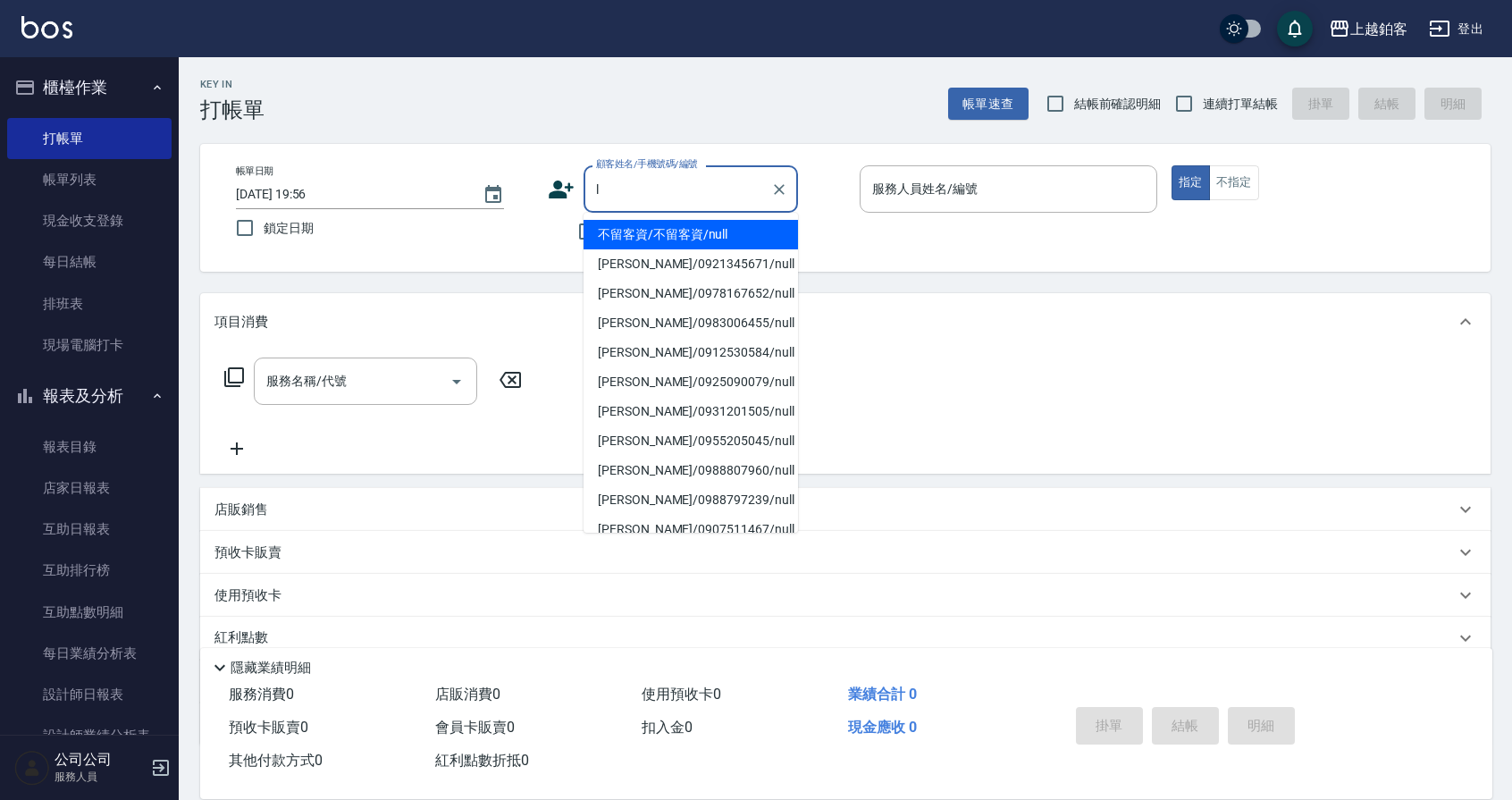
type input "不留客資/不留客資/null"
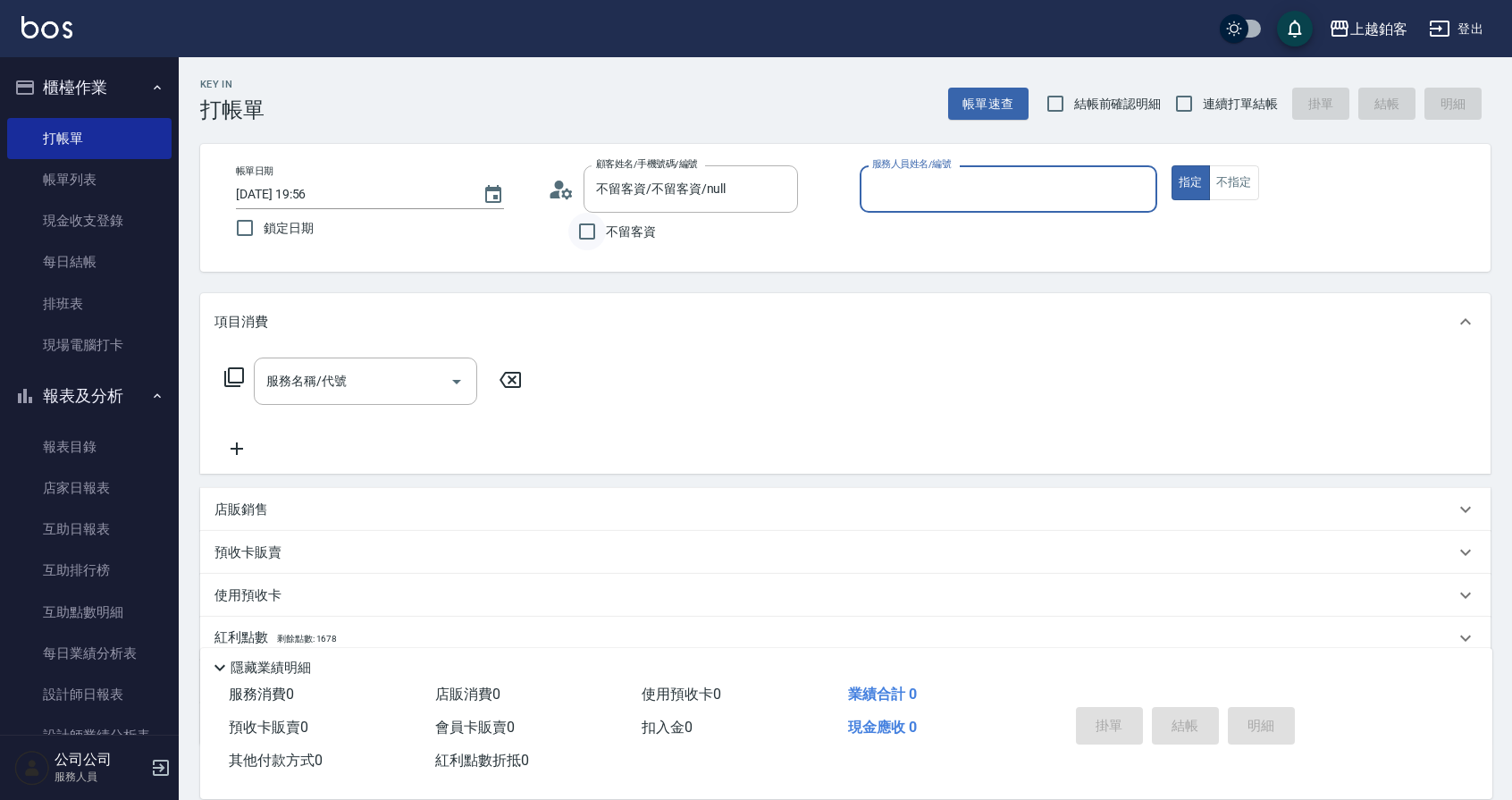
click at [595, 234] on input "不留客資" at bounding box center [587, 232] width 37 height 37
checkbox input "true"
click at [1203, 105] on input "連續打單結帳" at bounding box center [1184, 103] width 37 height 37
checkbox input "true"
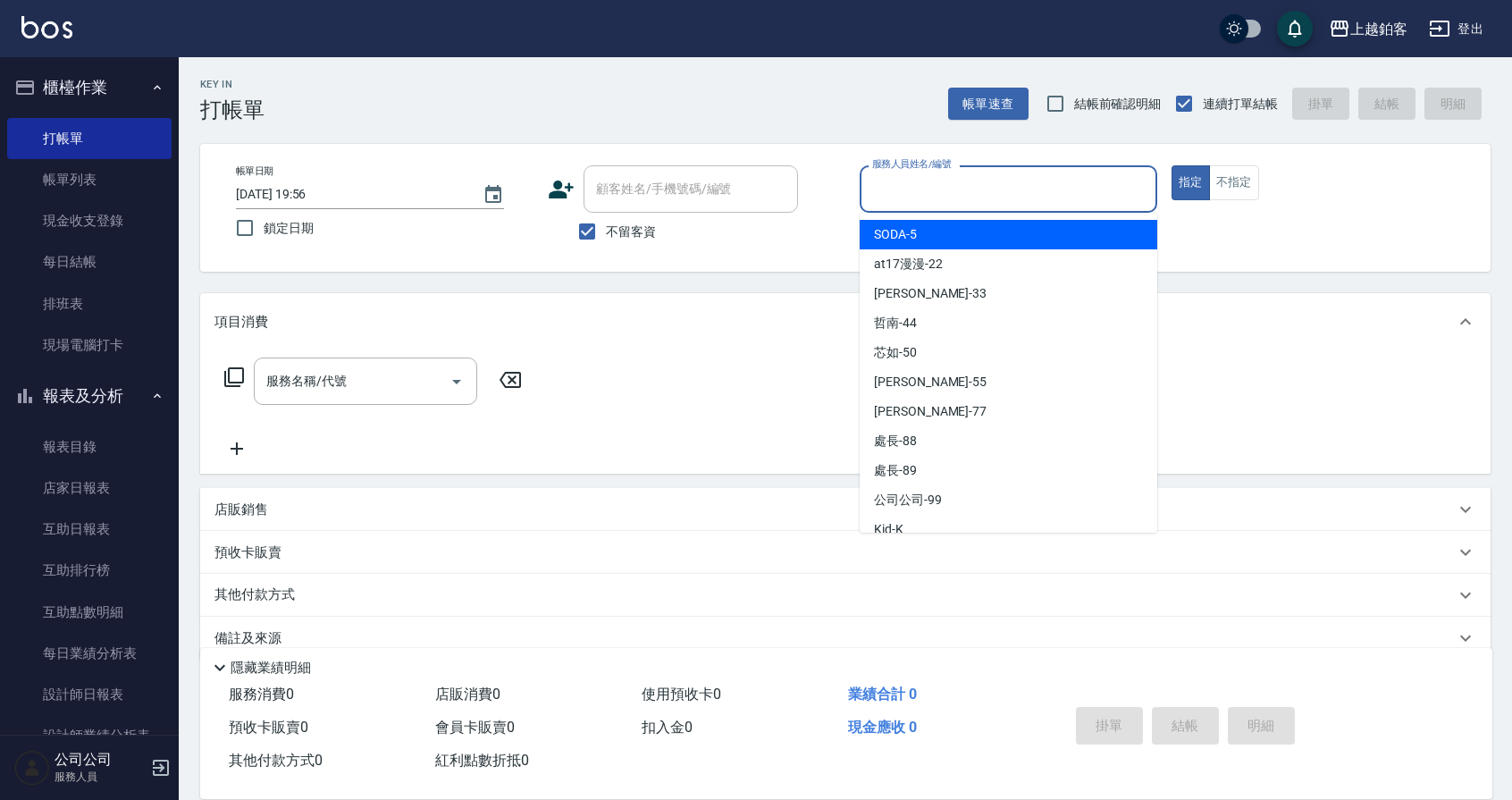
click at [996, 179] on input "服務人員姓名/編號" at bounding box center [1009, 189] width 282 height 32
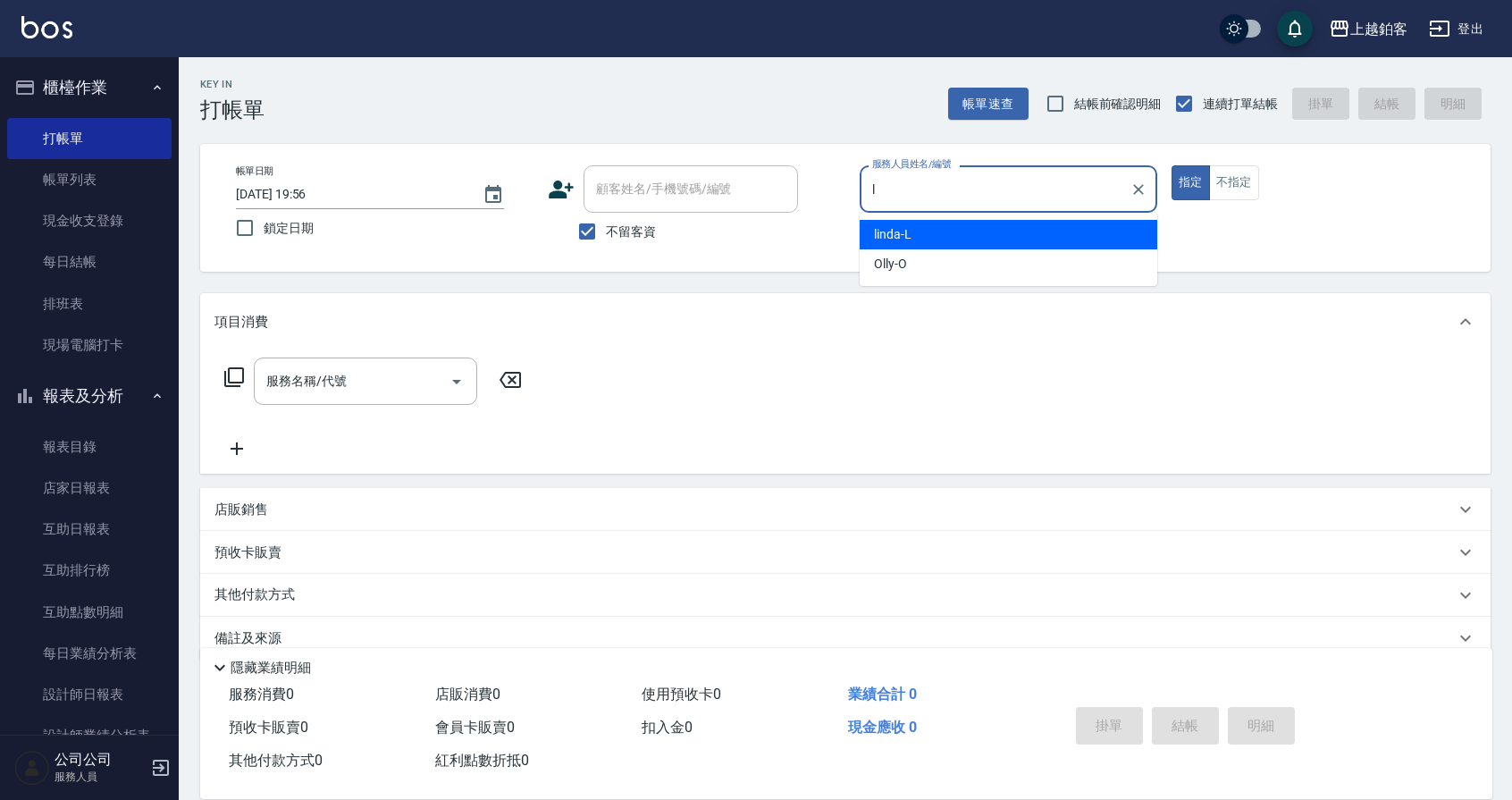
type input "linda-L"
type button "true"
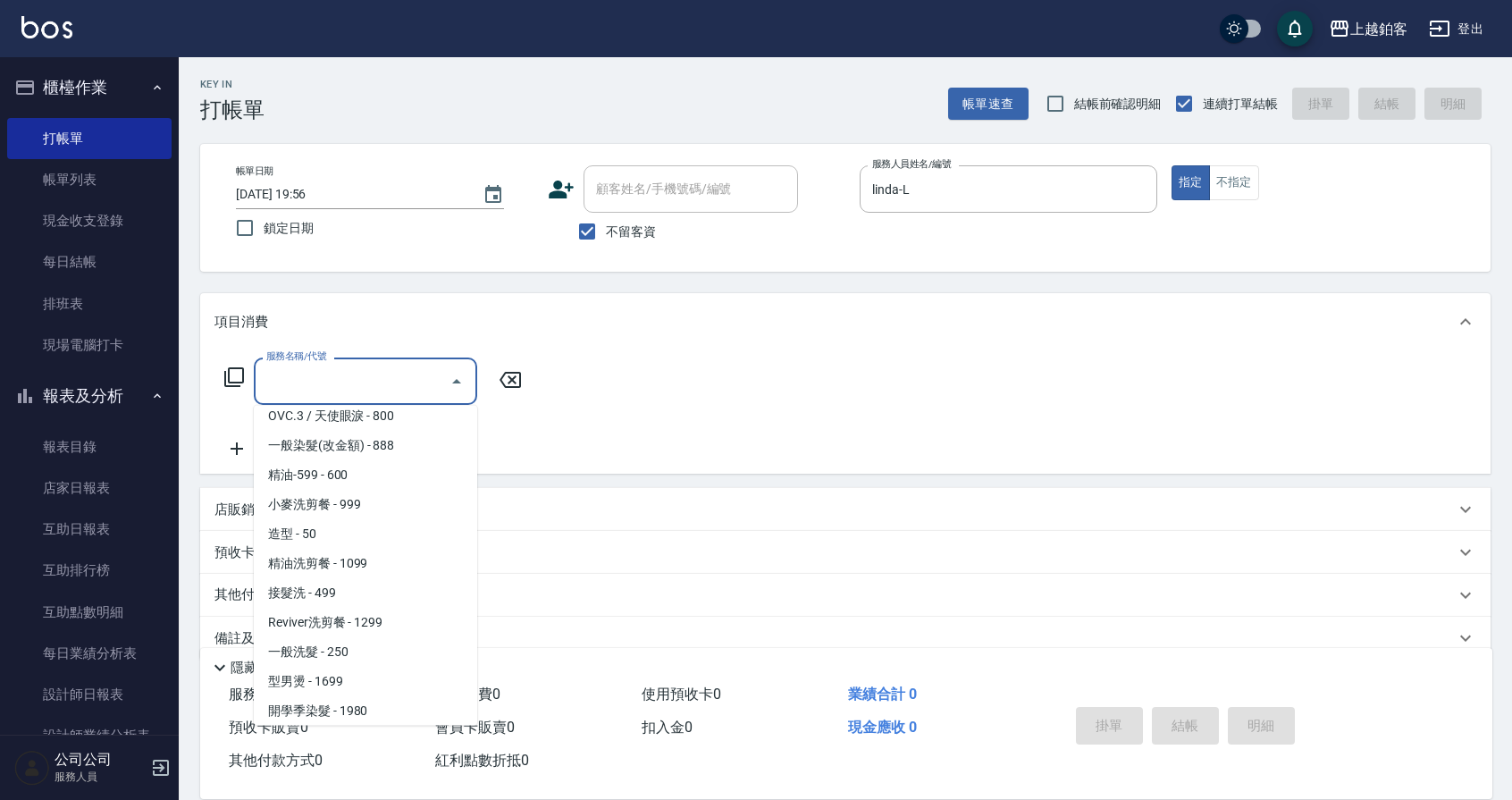
scroll to position [424, 0]
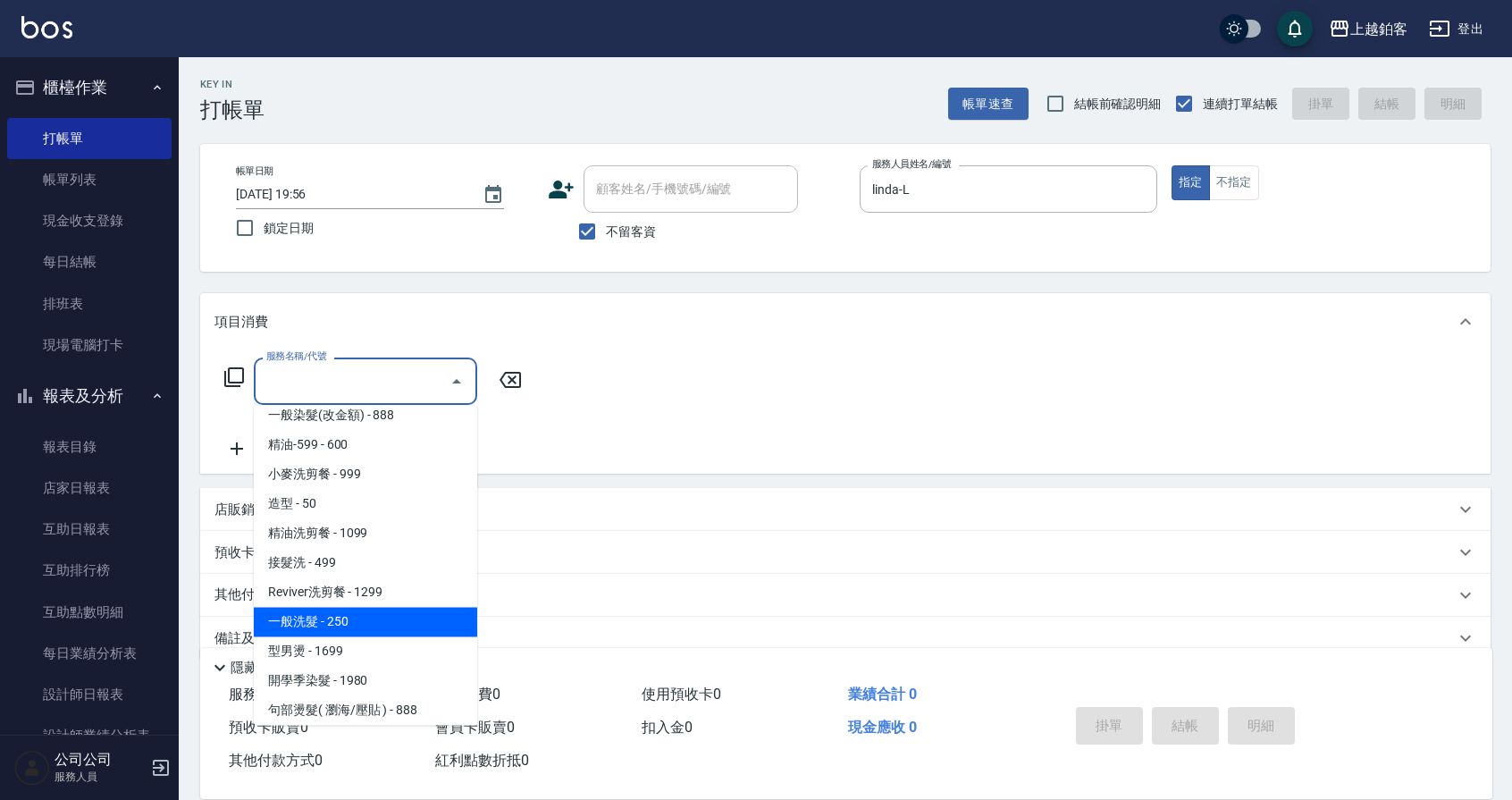
type input "一般洗髮(1300)"
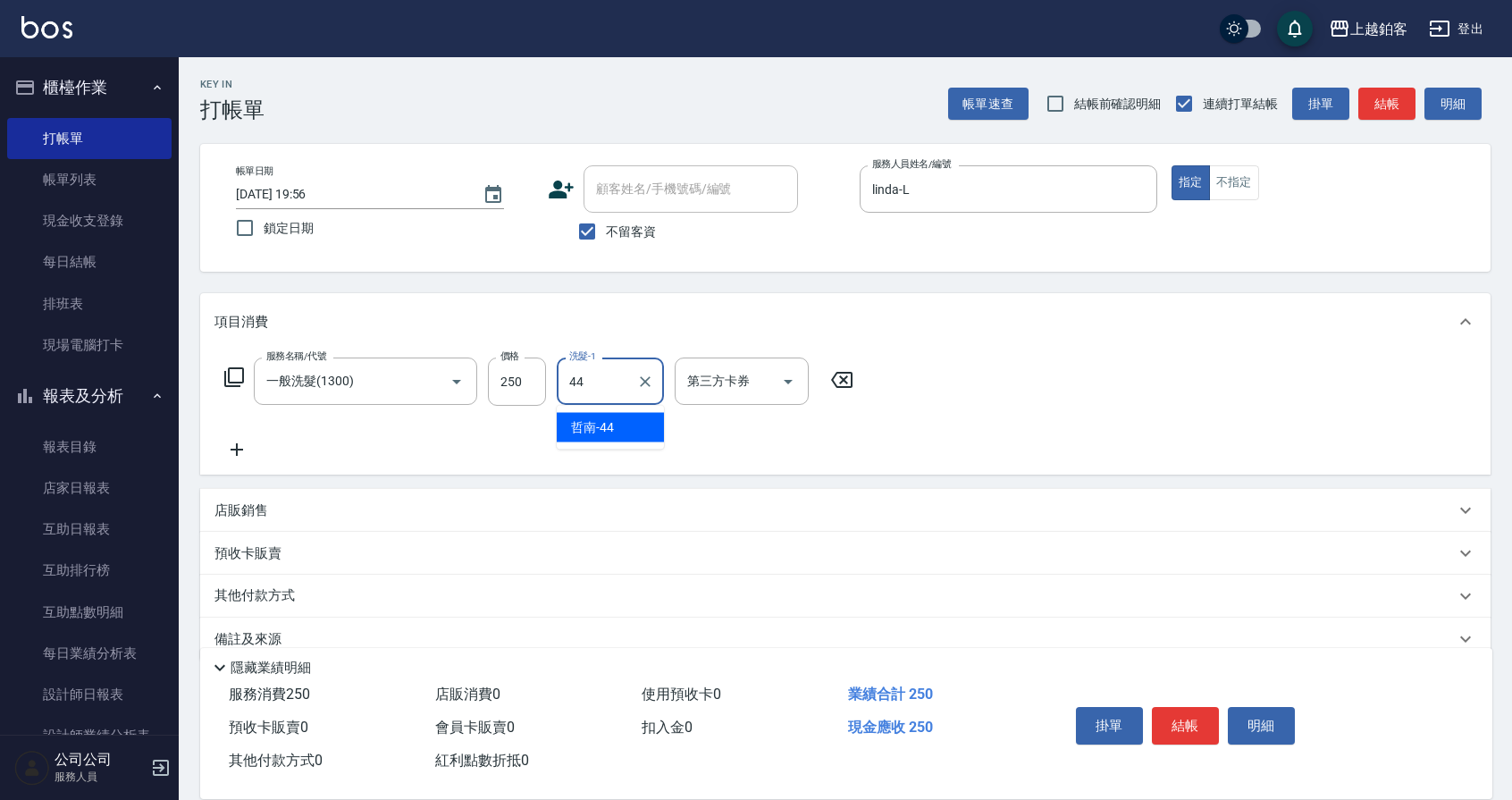
type input "哲南-44"
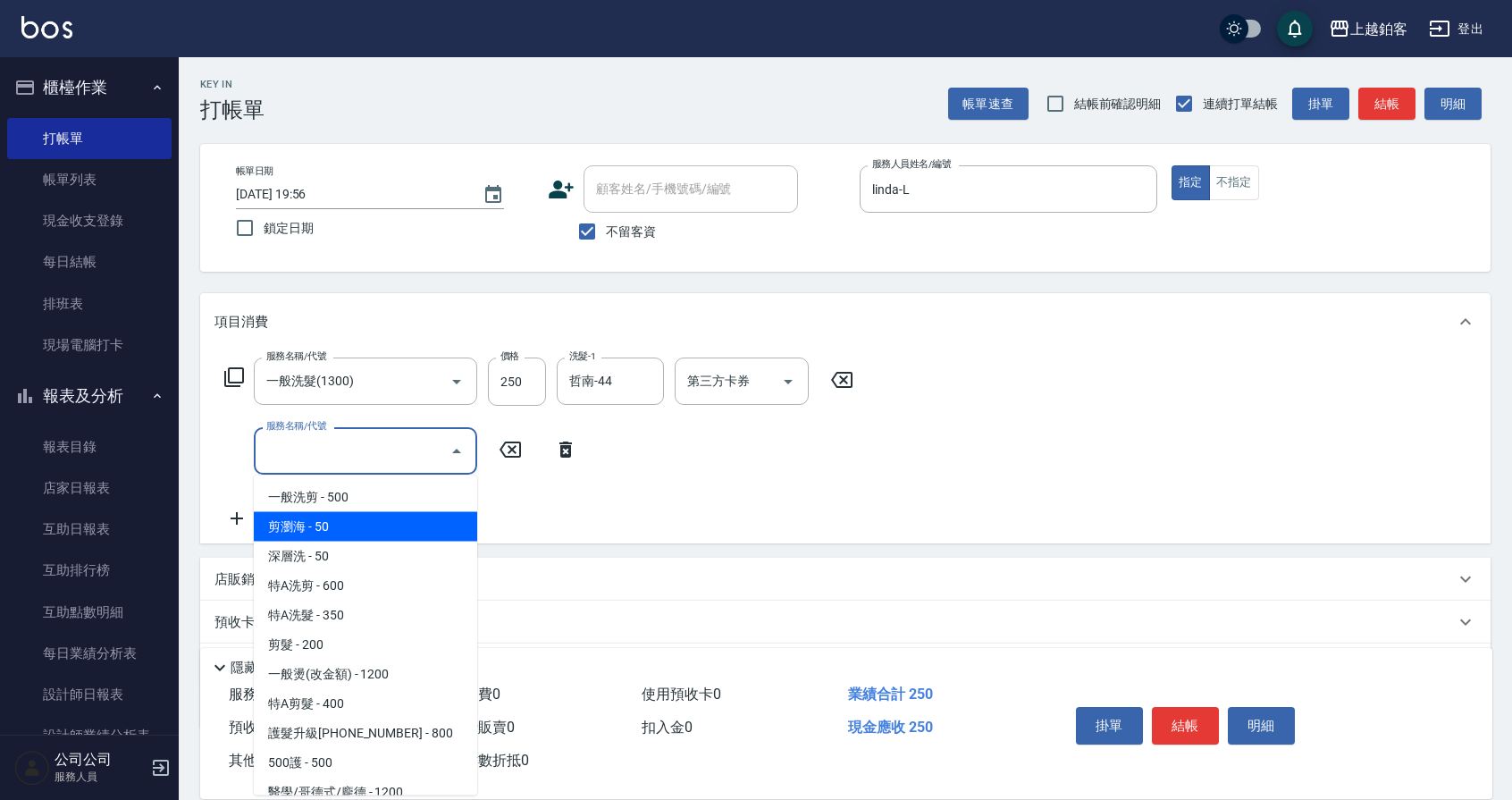
type input "剪瀏海(0050)"
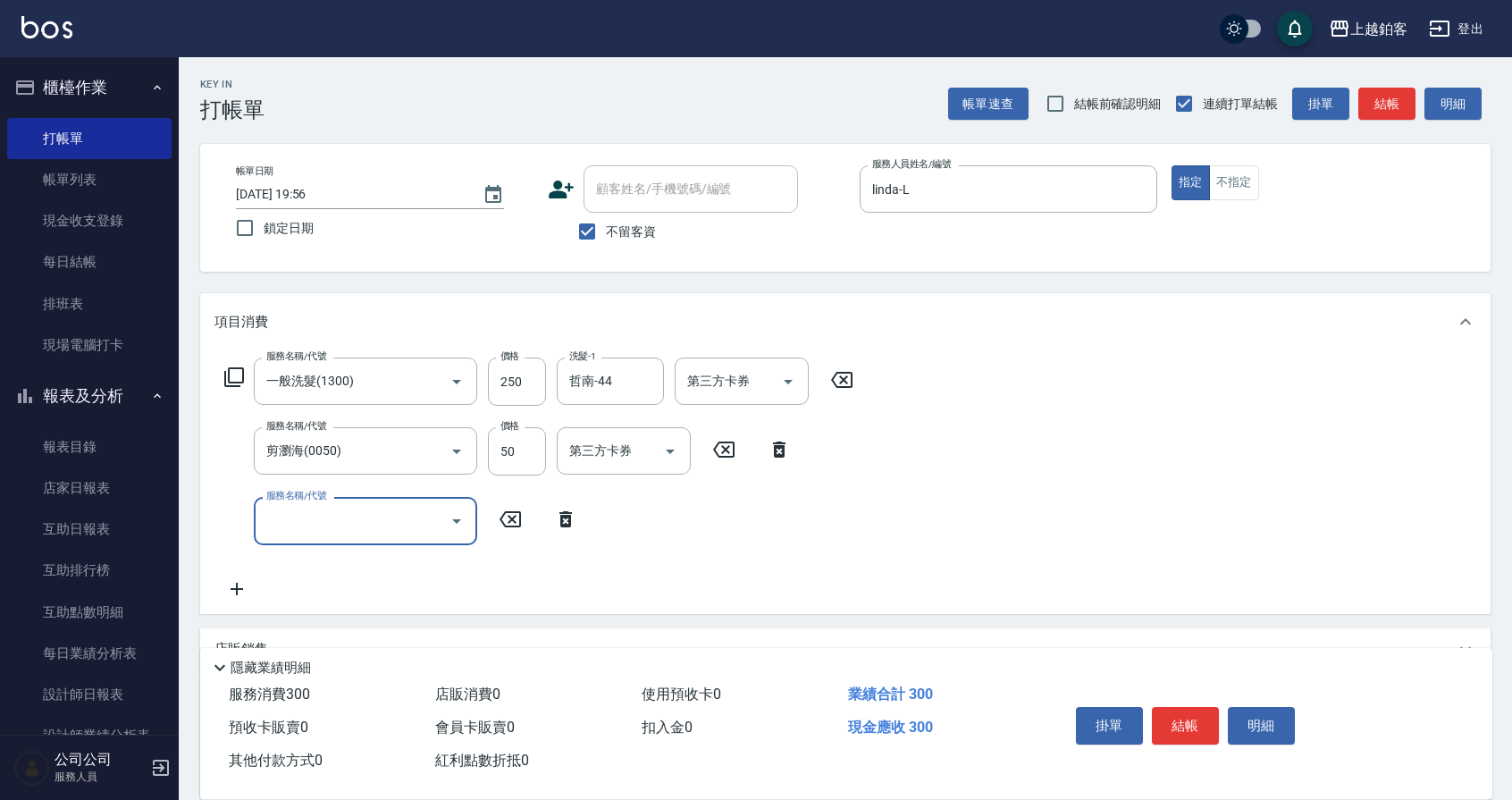
scroll to position [7, 0]
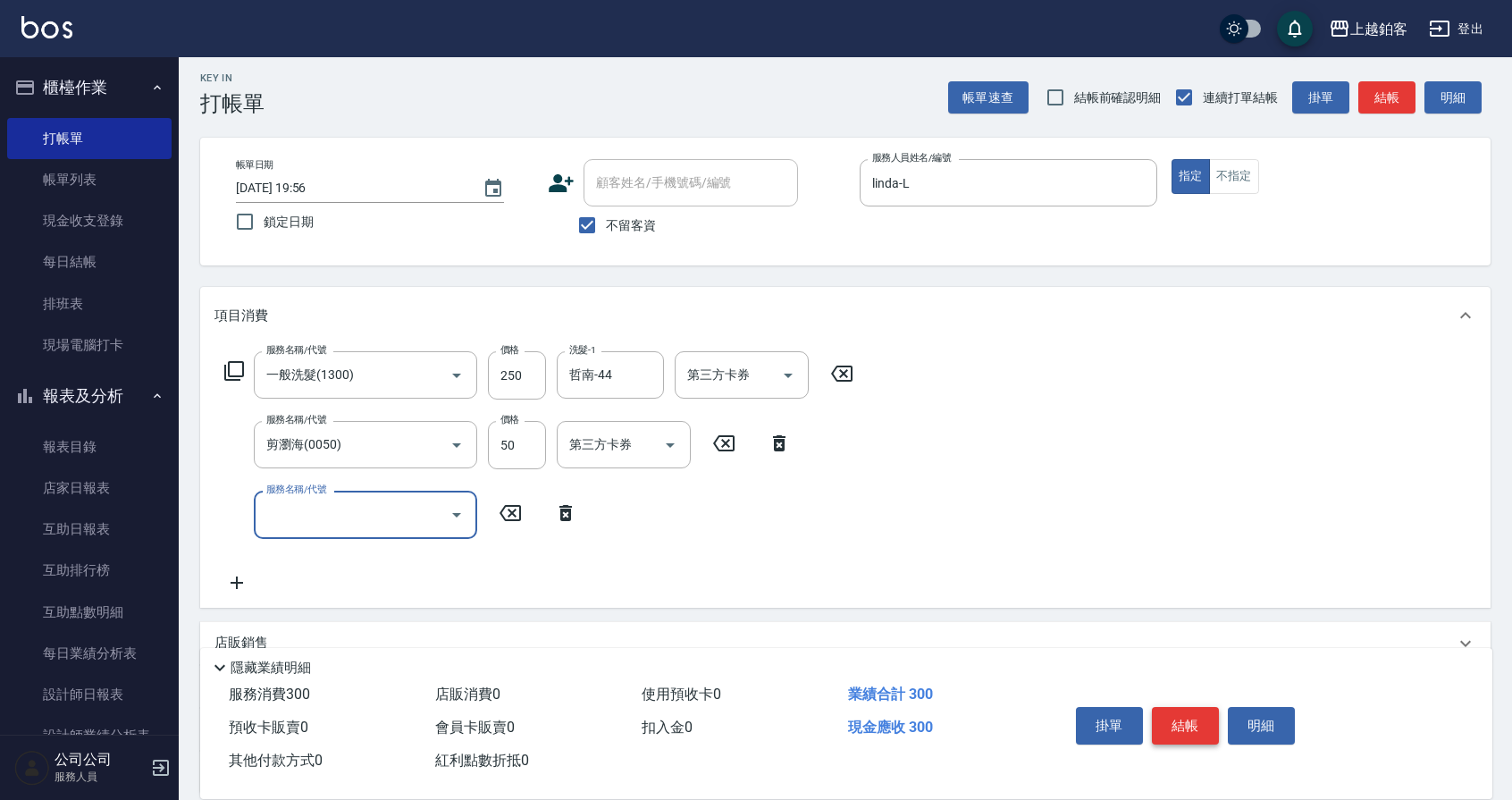
click at [1193, 726] on button "結帳" at bounding box center [1185, 726] width 67 height 37
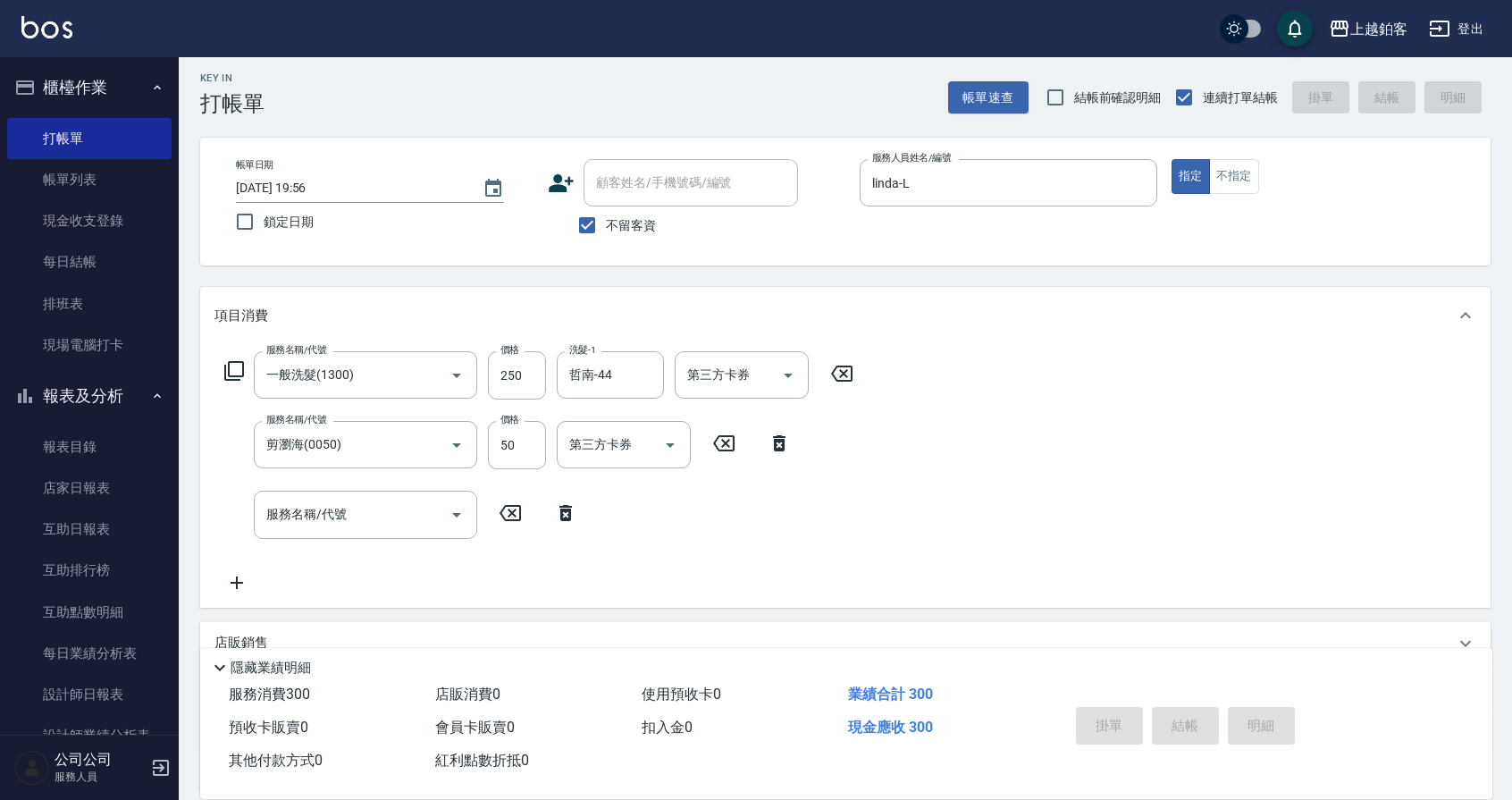
scroll to position [5, 0]
type input "[DATE] 19:57"
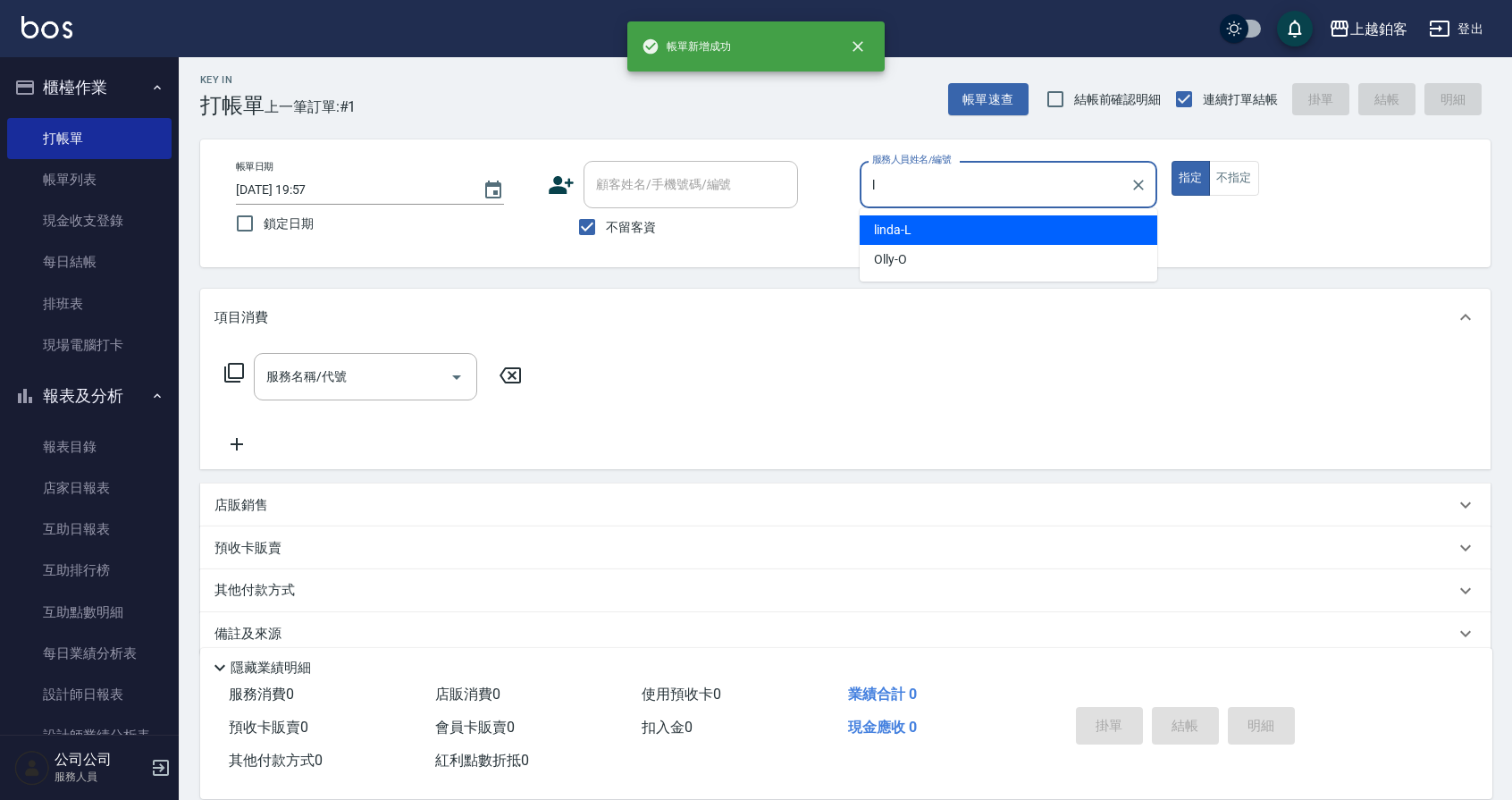
type input "linda-L"
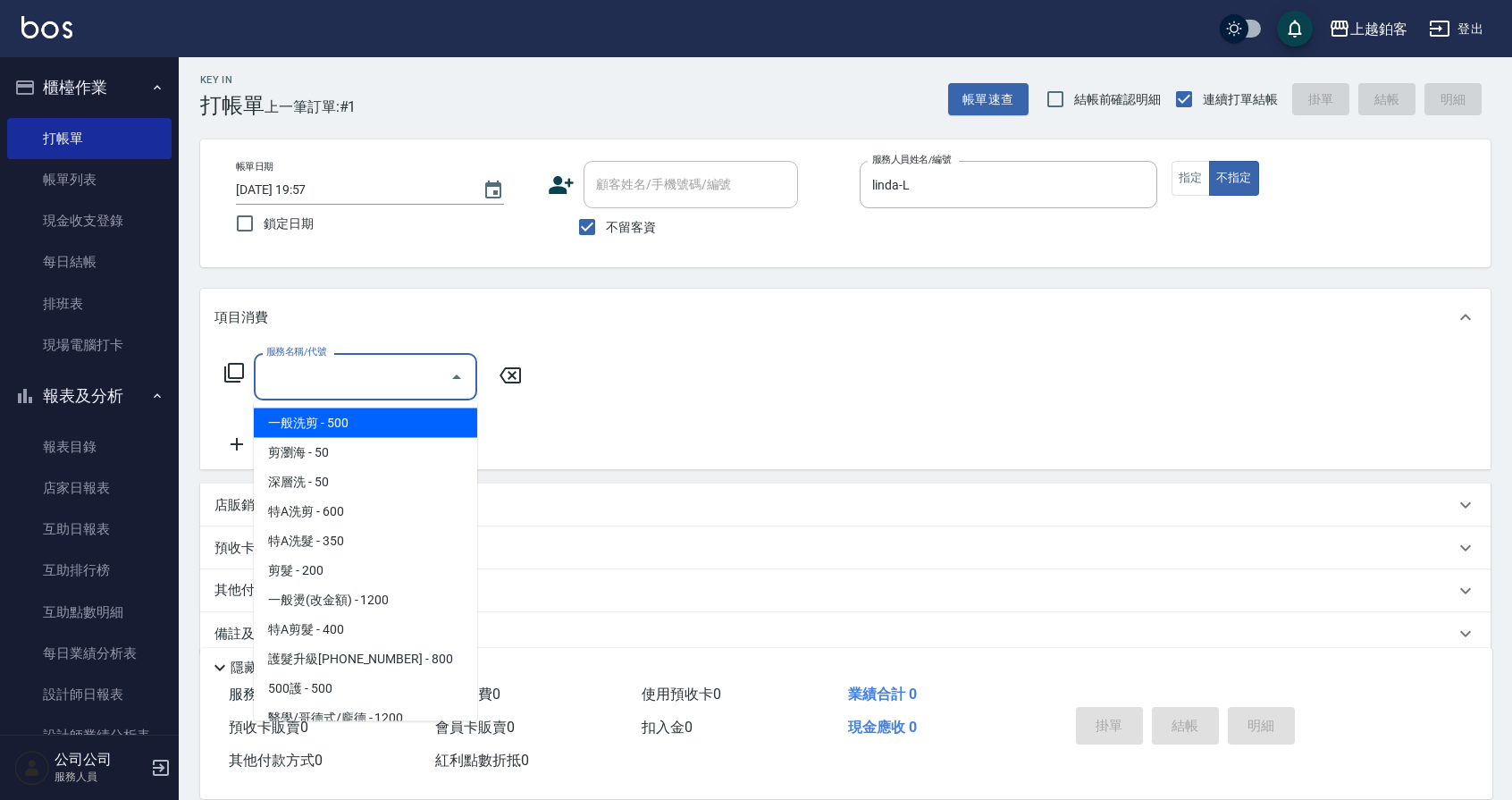
type input "一般洗剪(5)"
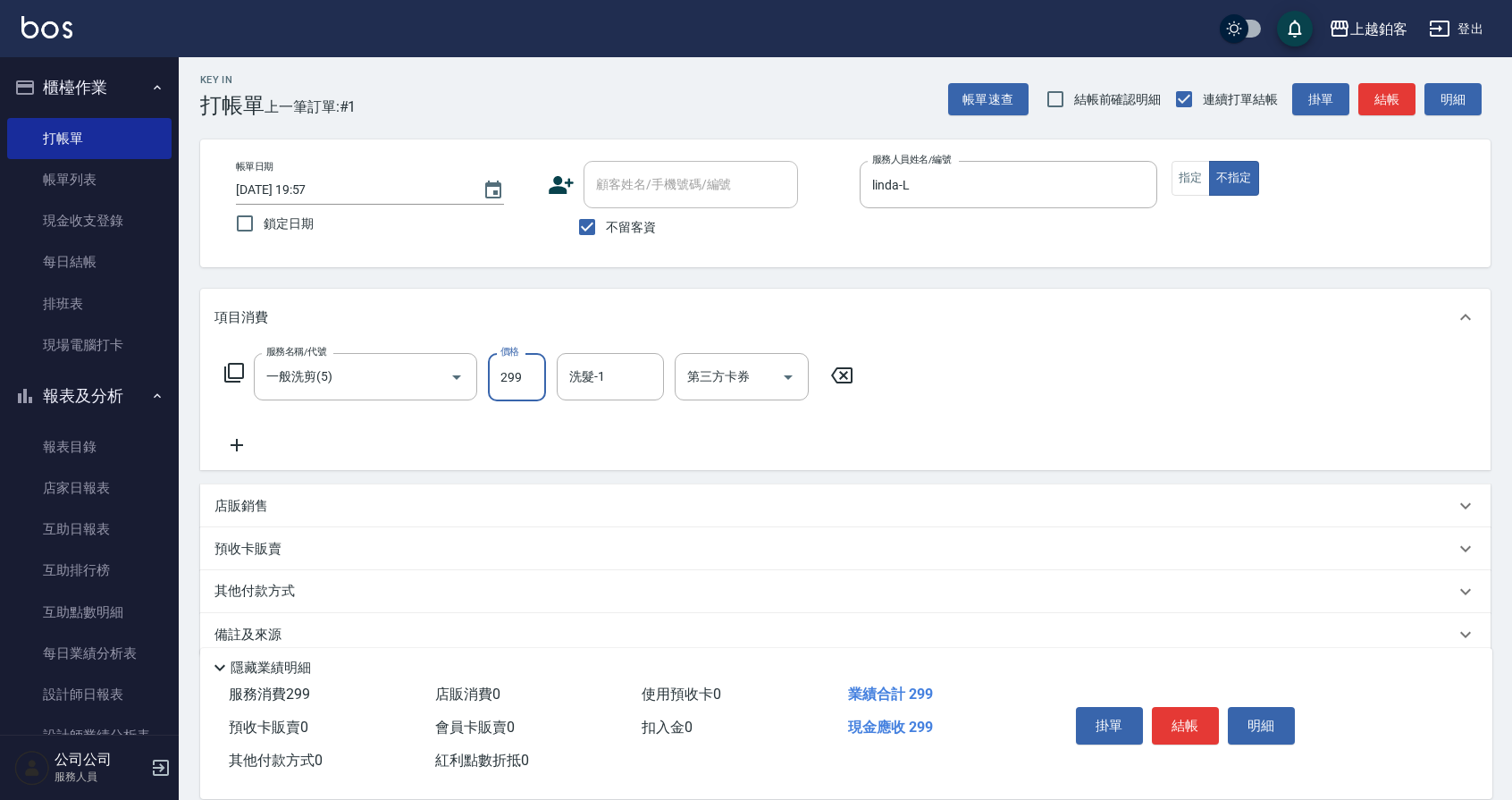
type input "299"
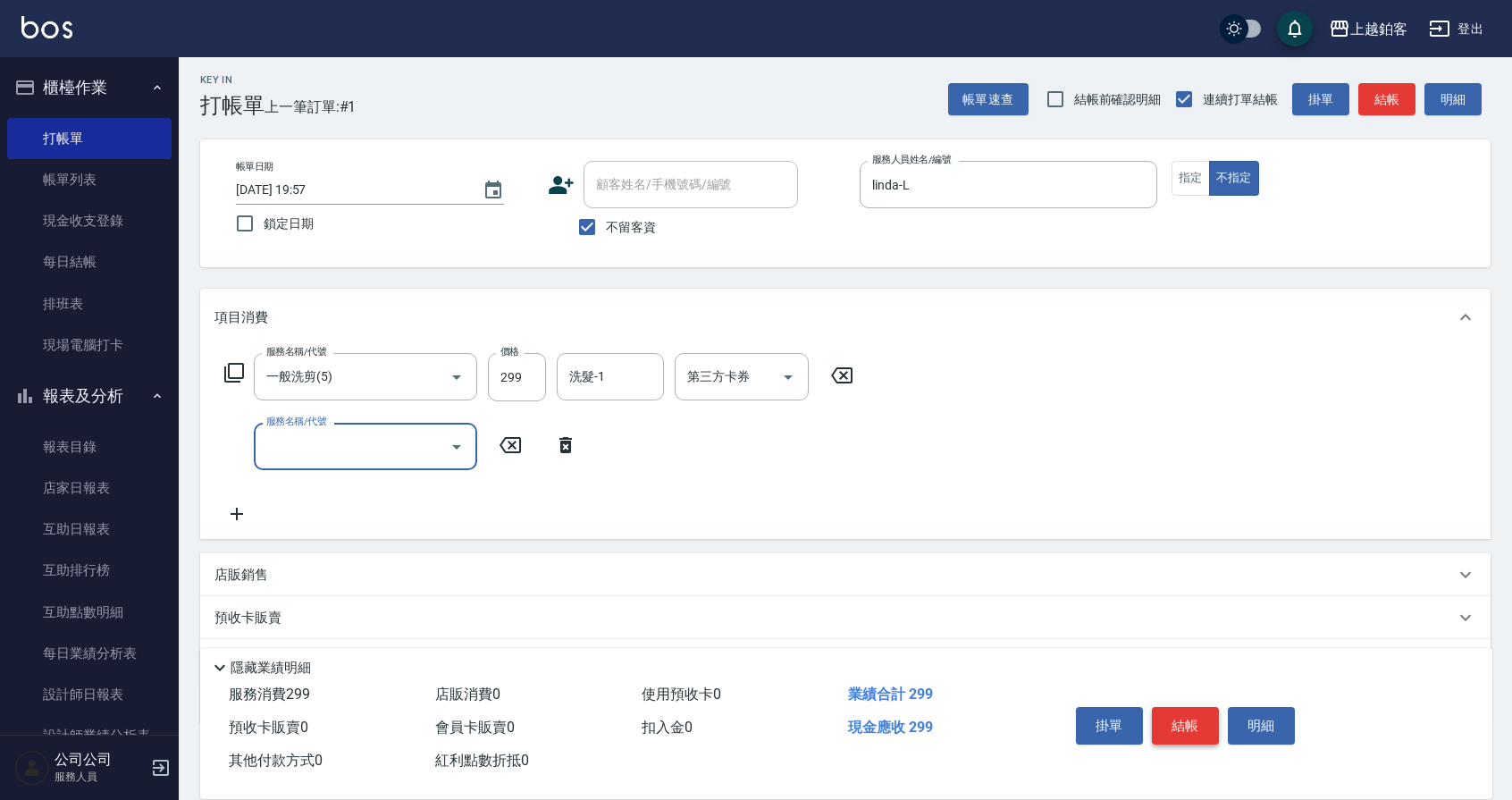
click at [1169, 719] on button "結帳" at bounding box center [1185, 726] width 67 height 37
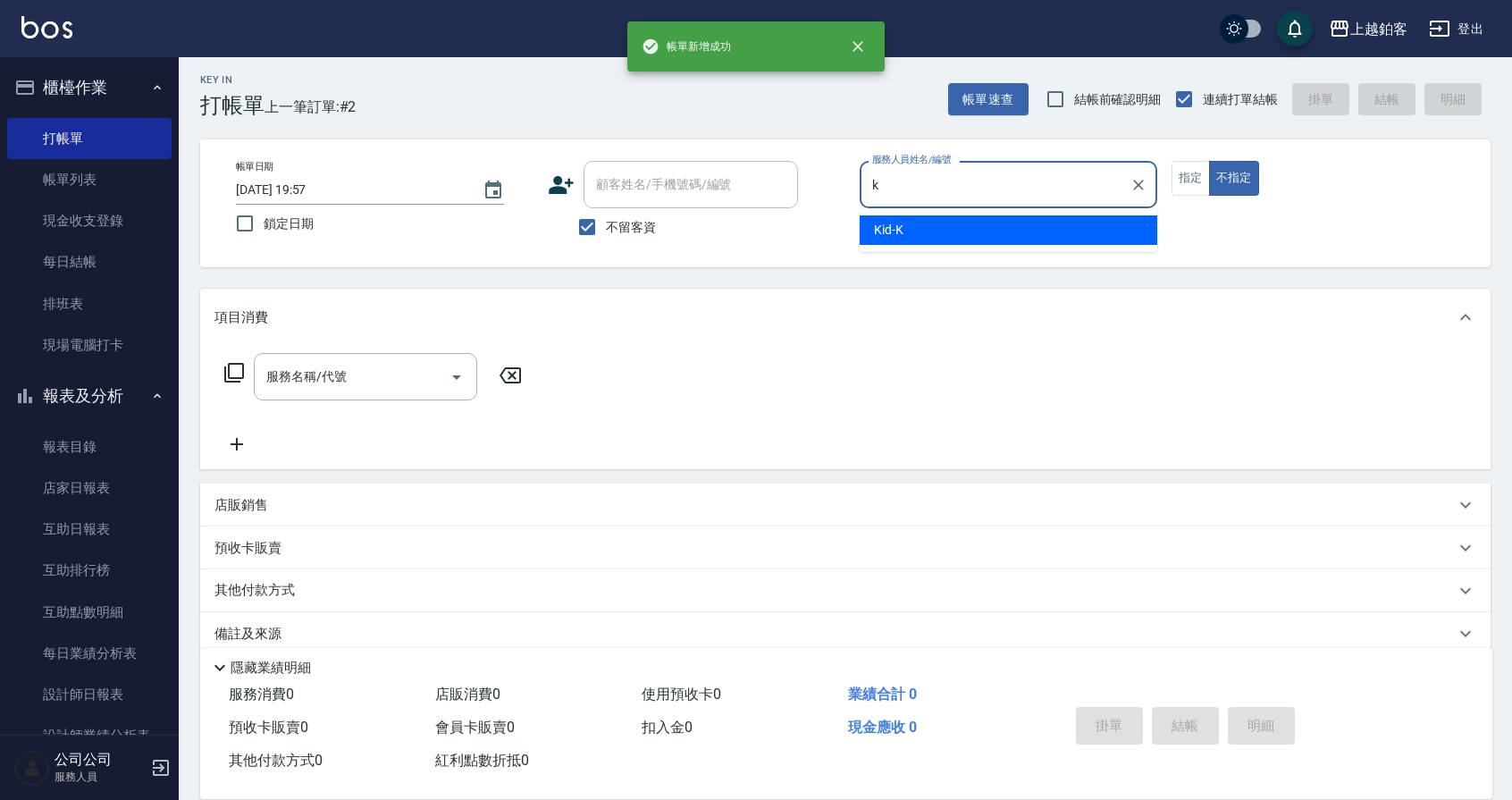
type input "Kid-K"
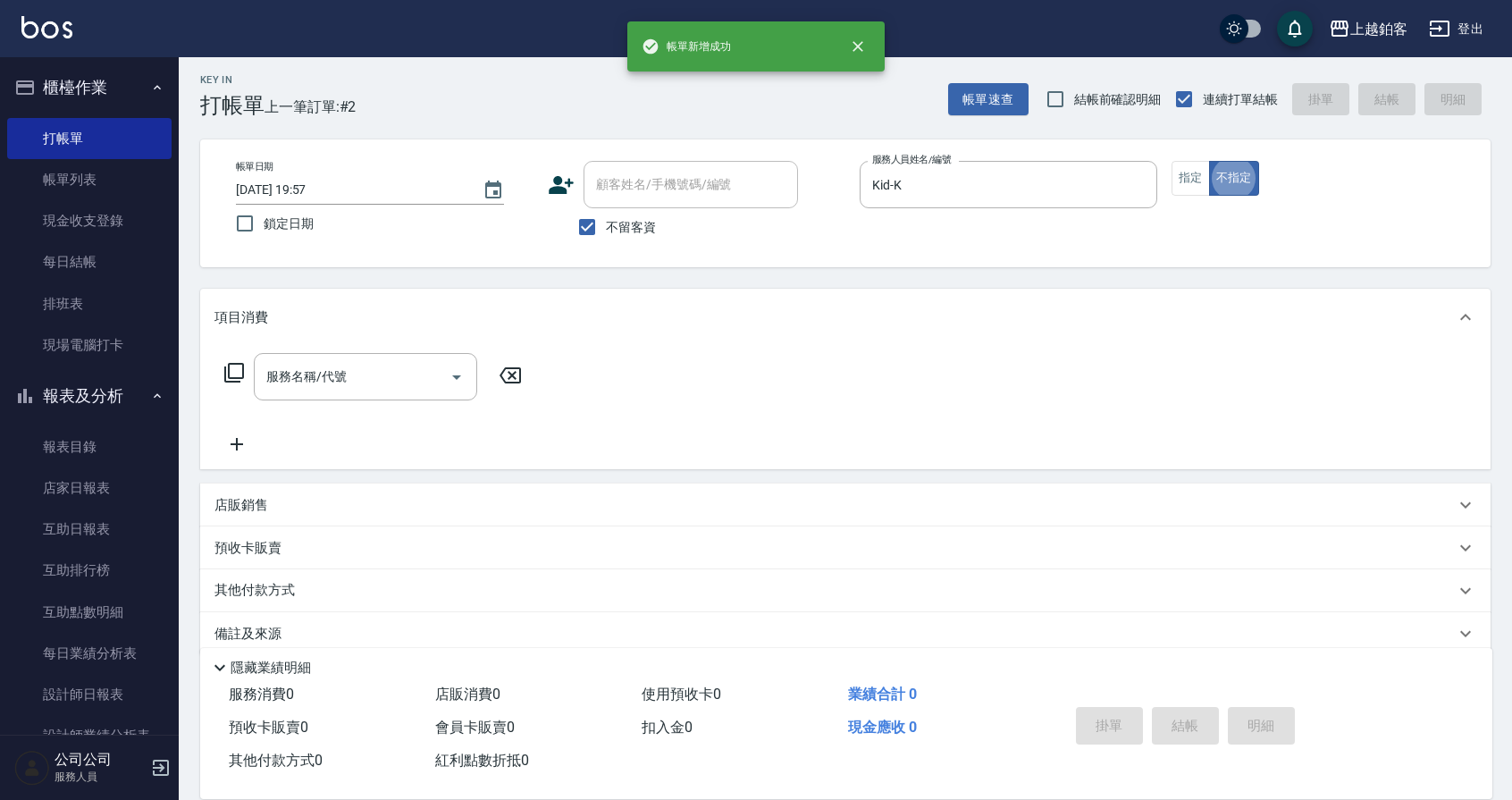
type button "false"
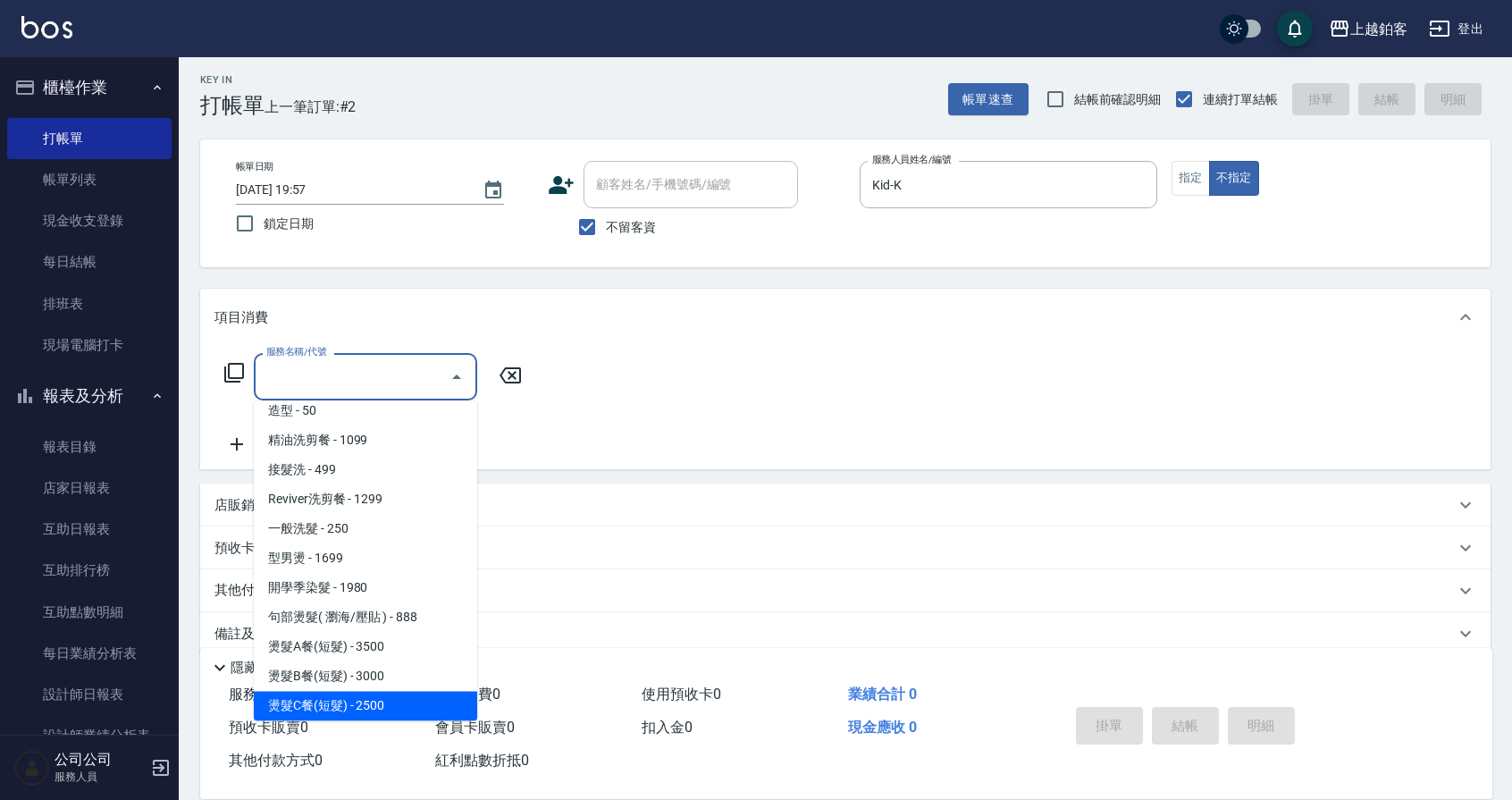
scroll to position [542, 0]
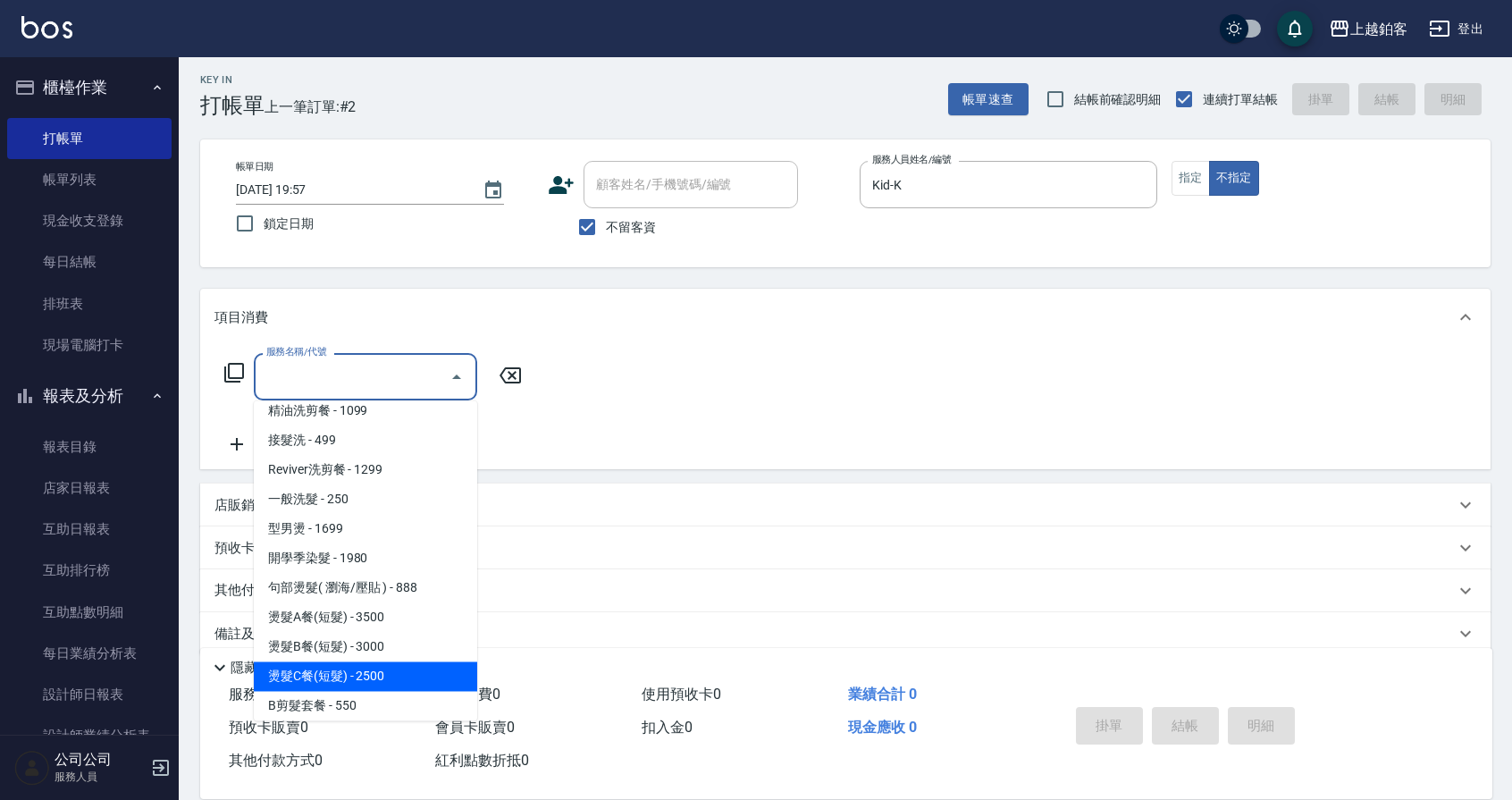
type input "燙髮C餐(短髮)(2203)"
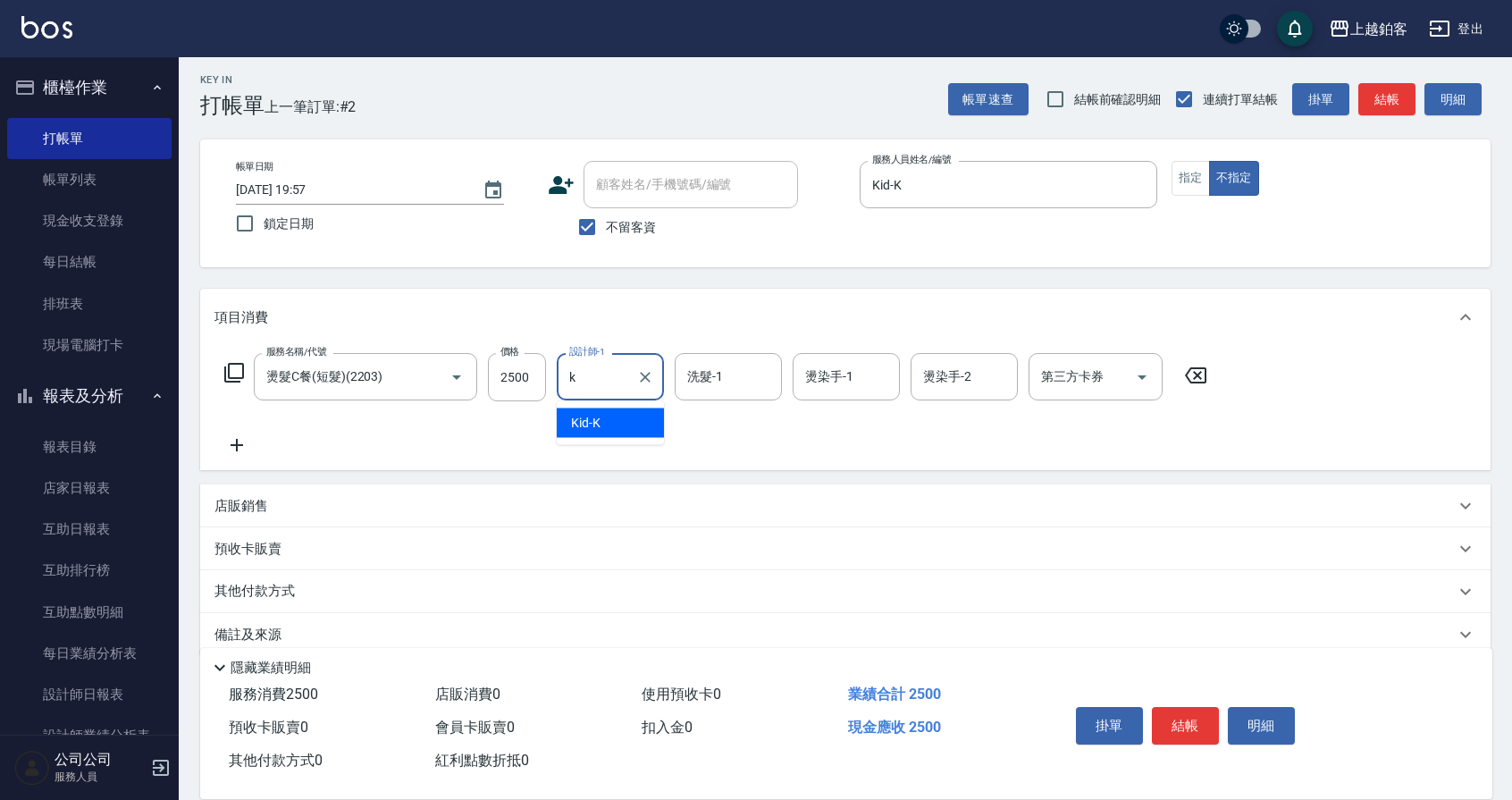
type input "Kid-K"
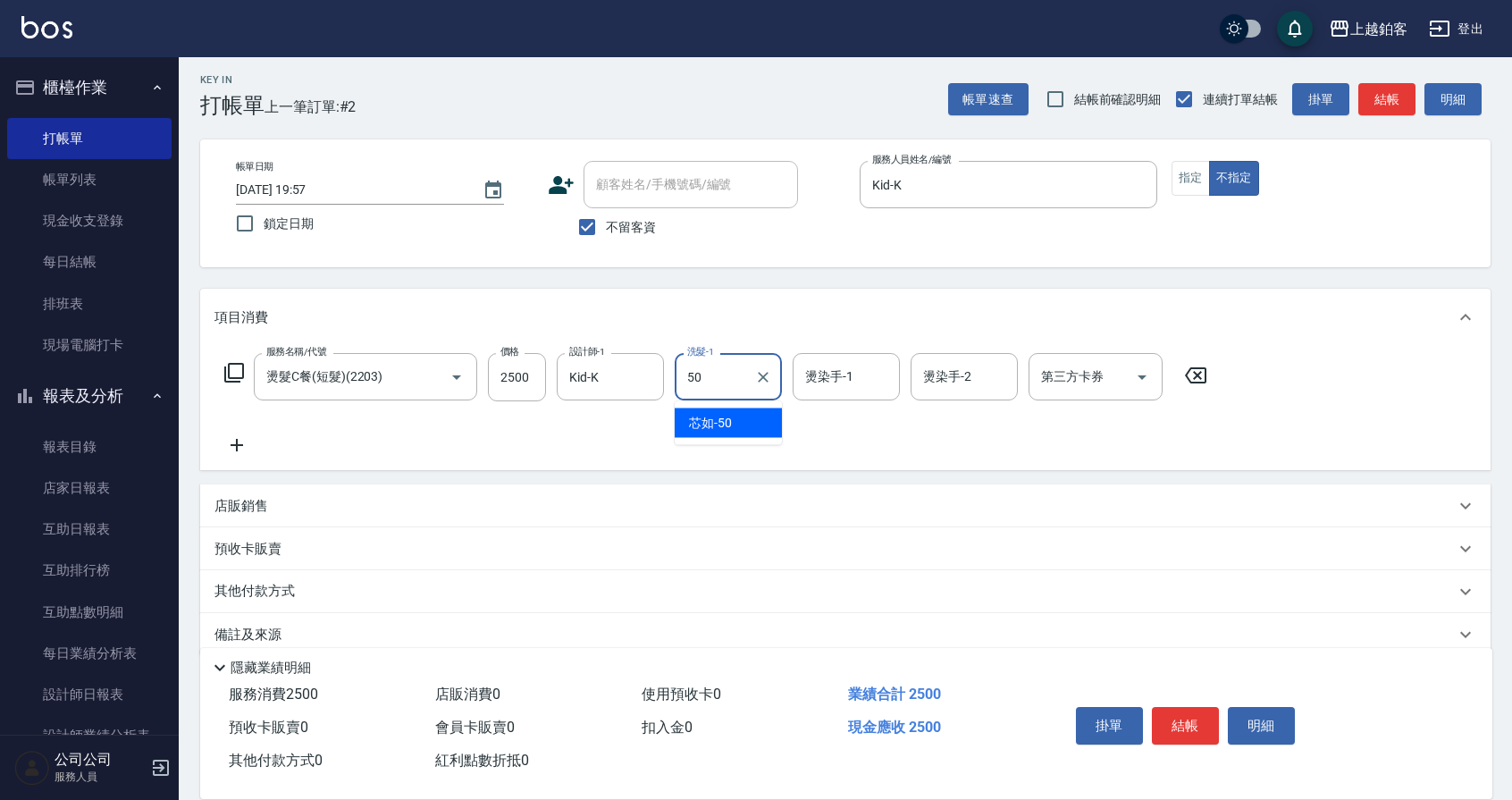
type input "芯如-50"
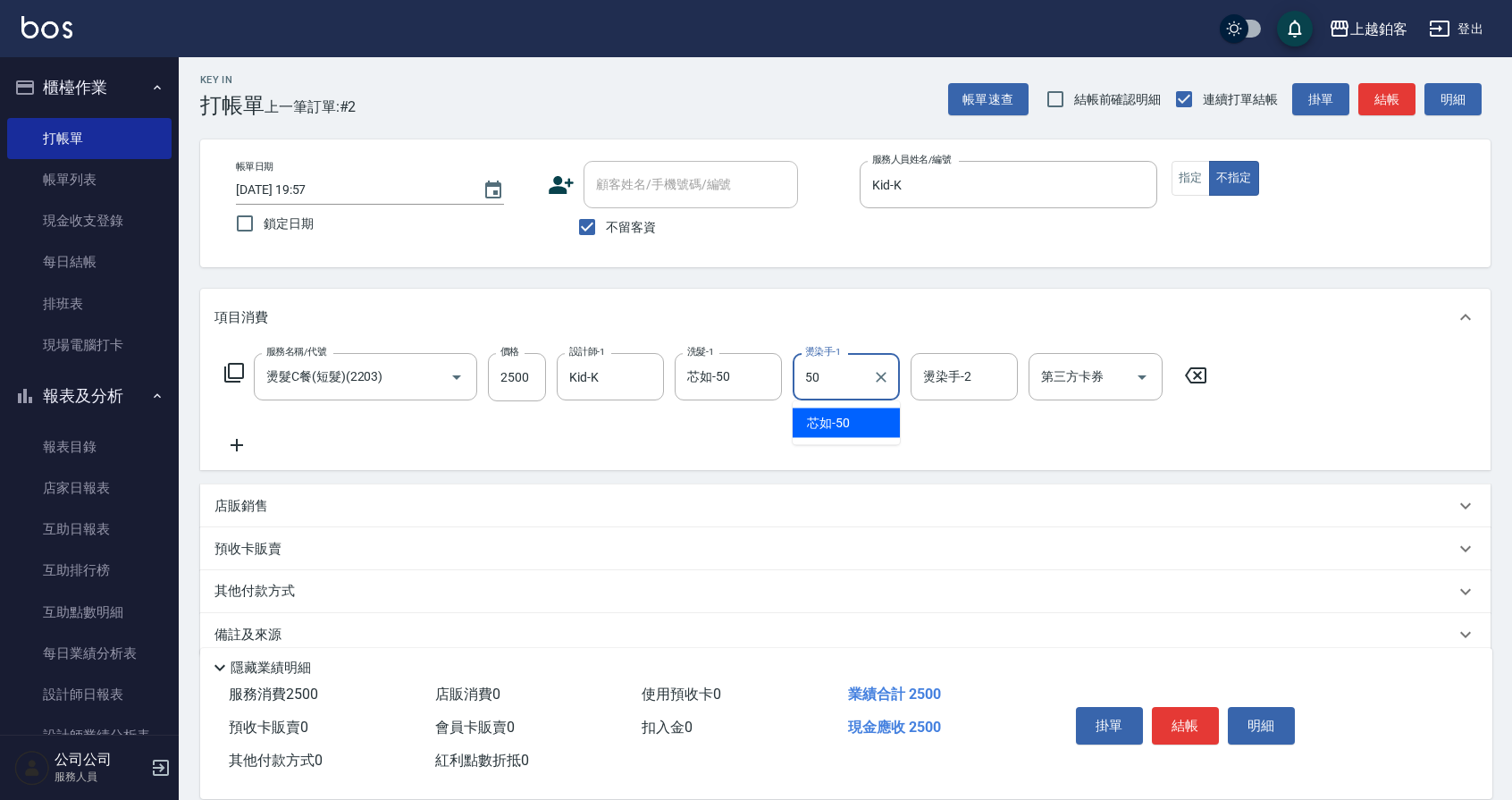
type input "芯如-50"
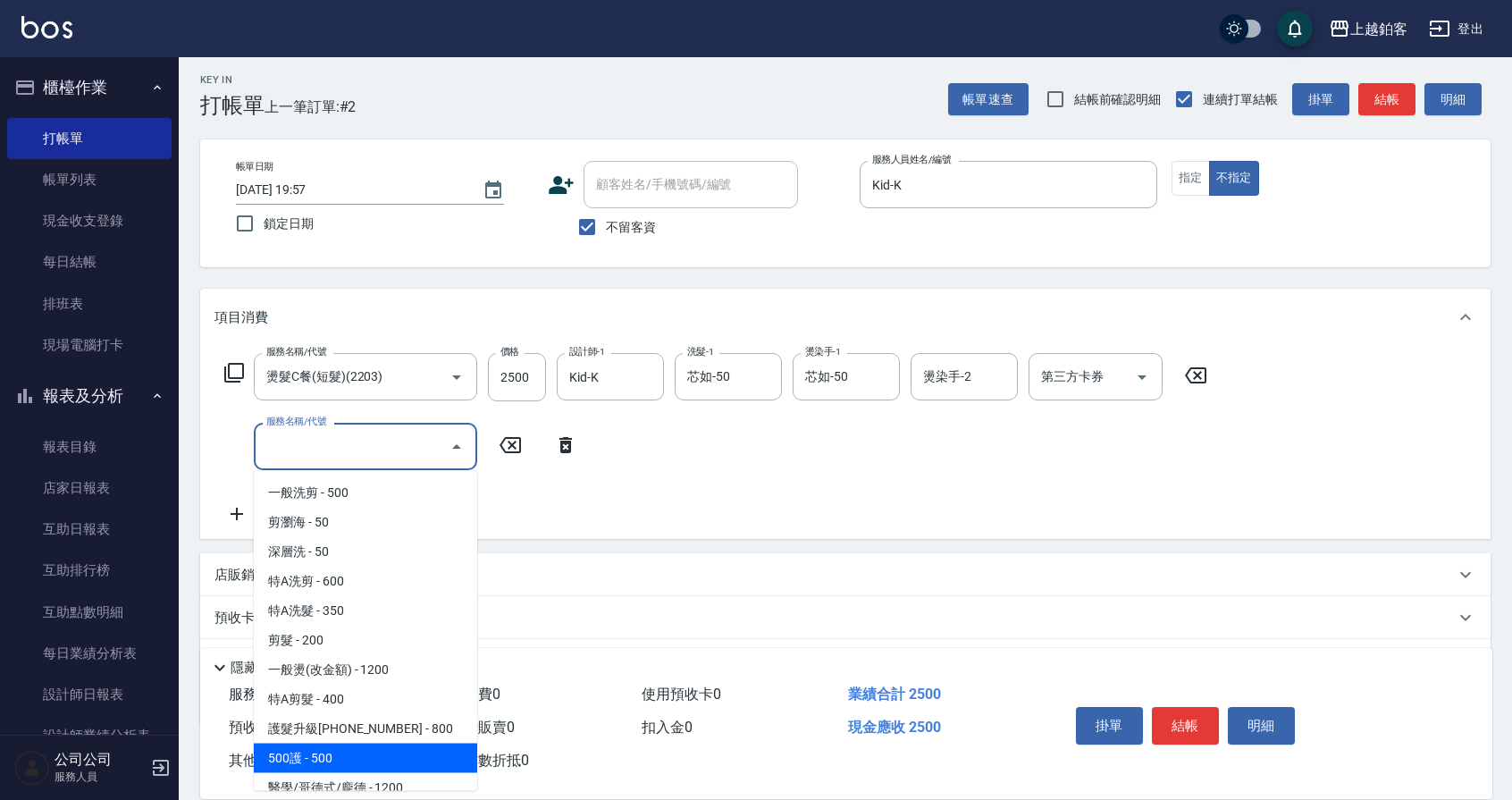
scroll to position [11, 0]
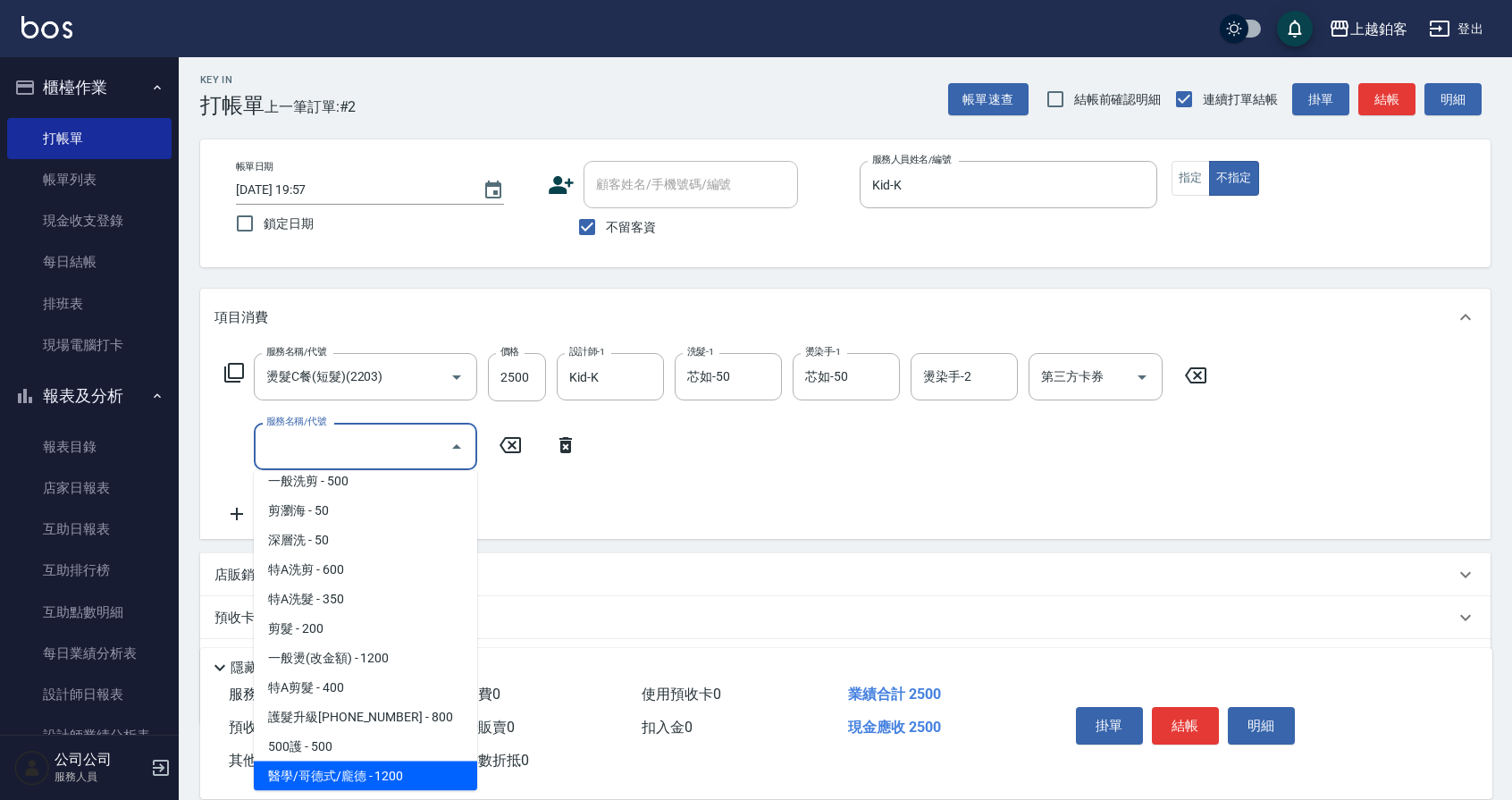
type input "醫學/哥德式/龐德(417)"
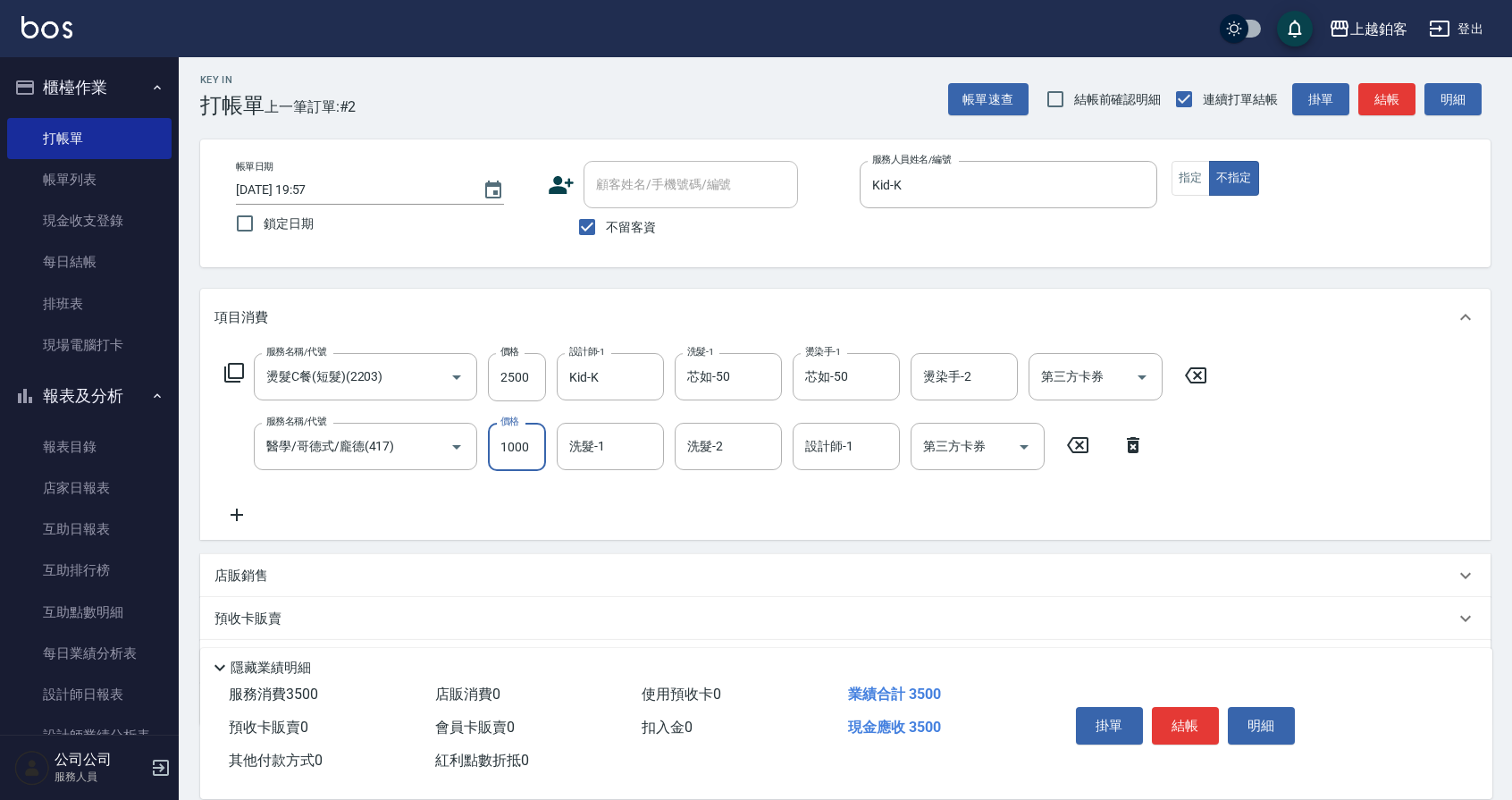
type input "1000"
type input "4"
type input "芯如-50"
type input "Kid-K"
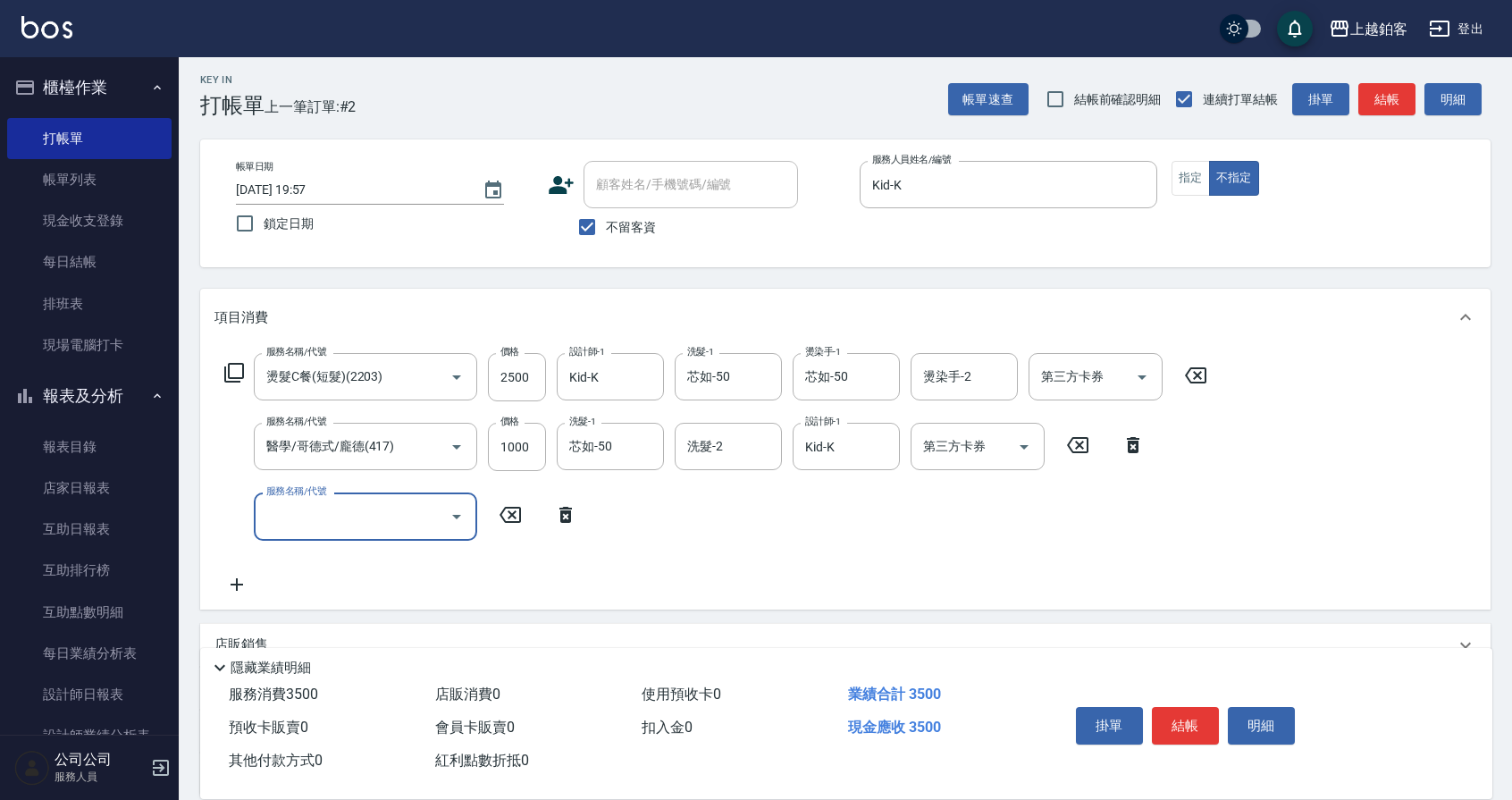
click at [1171, 723] on button "結帳" at bounding box center [1185, 726] width 67 height 37
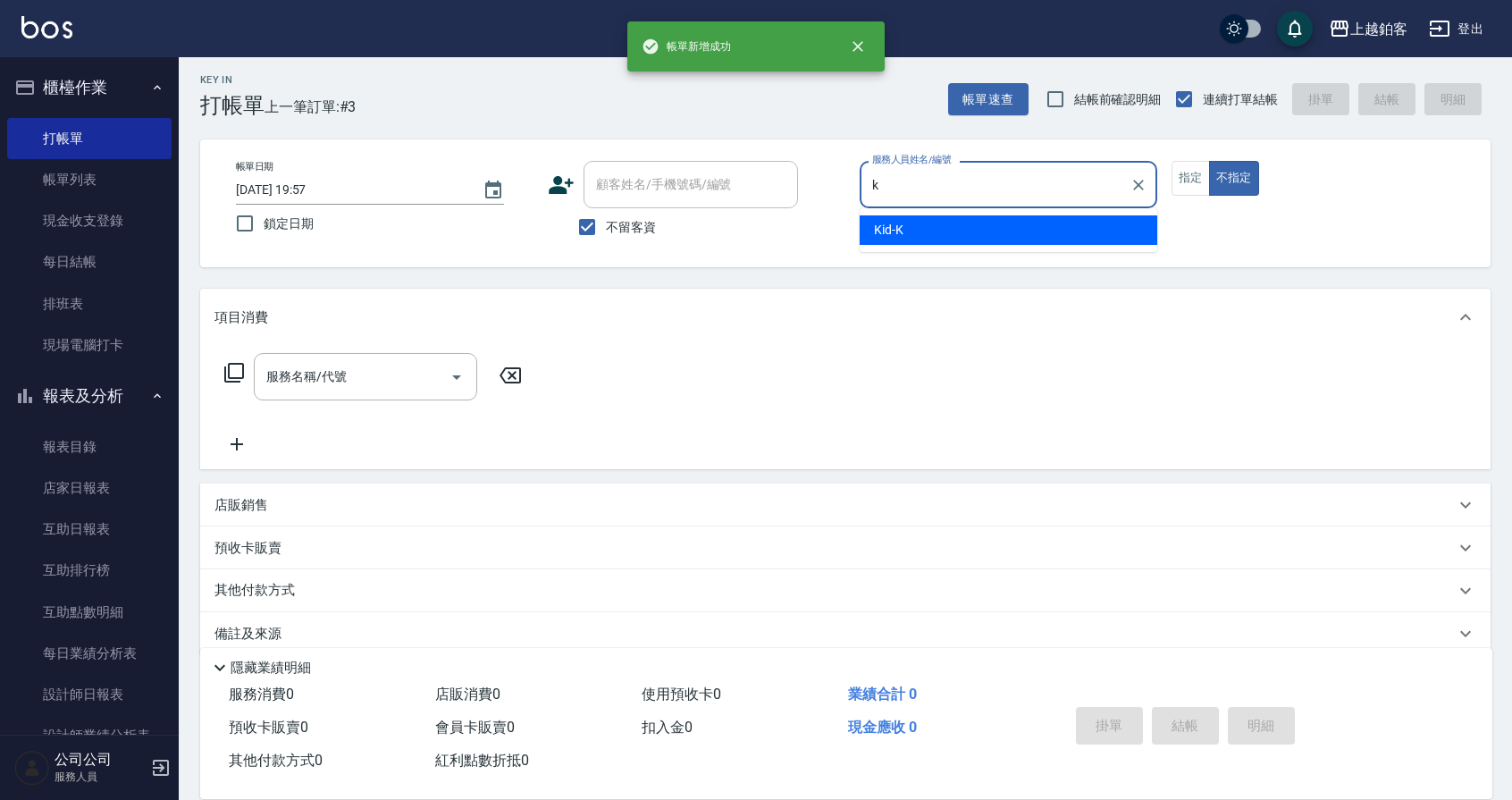
type input "Kid-K"
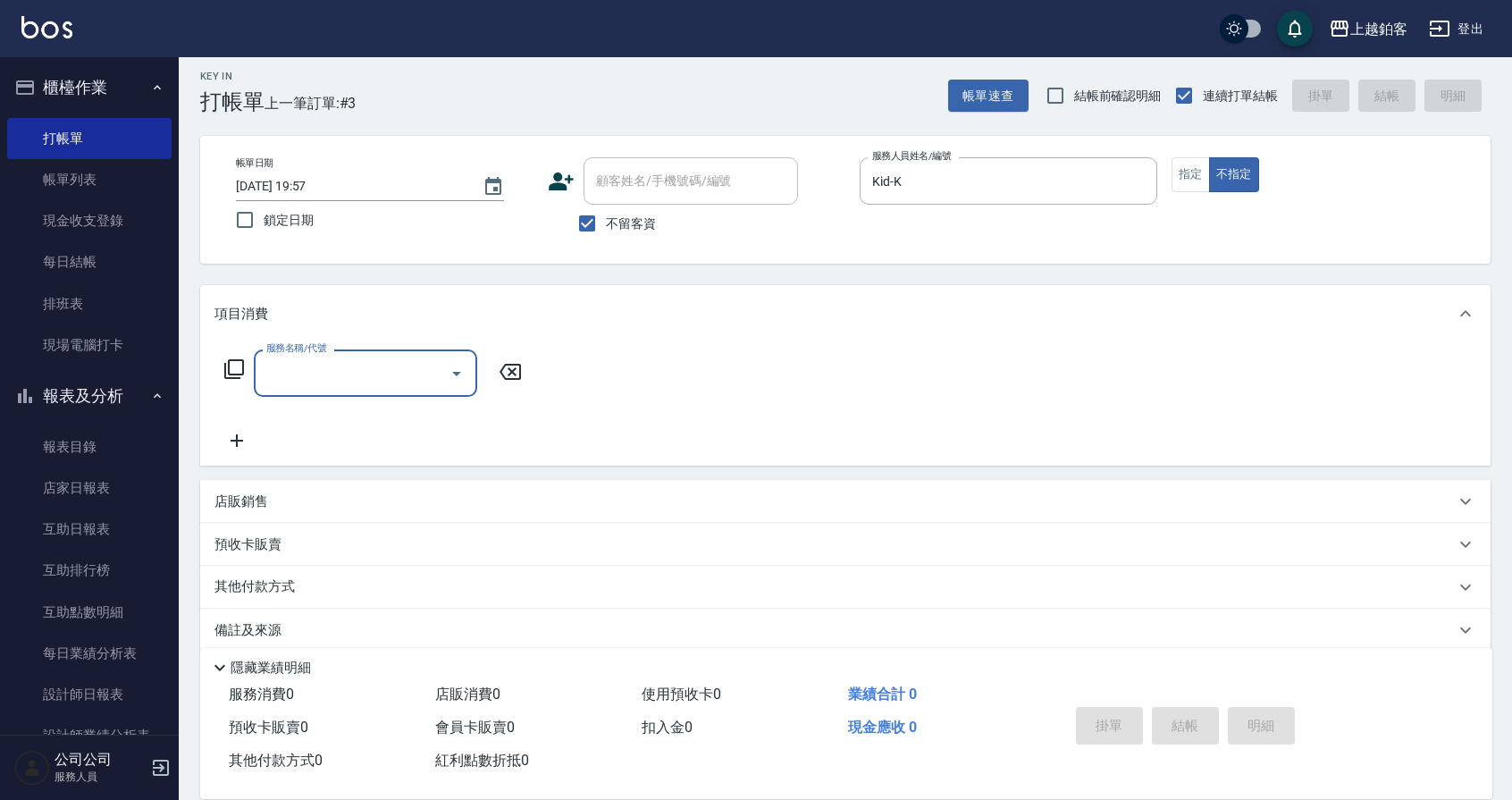
click at [1168, 172] on div "帳單日期 [DATE] 19:57 鎖定日期 顧客姓名/手機號碼/編號 顧客姓名/手機號碼/編號 不留客資 服務人員姓名/編號 Kid-K 服務人員姓名/編號…" at bounding box center [845, 199] width 1248 height 85
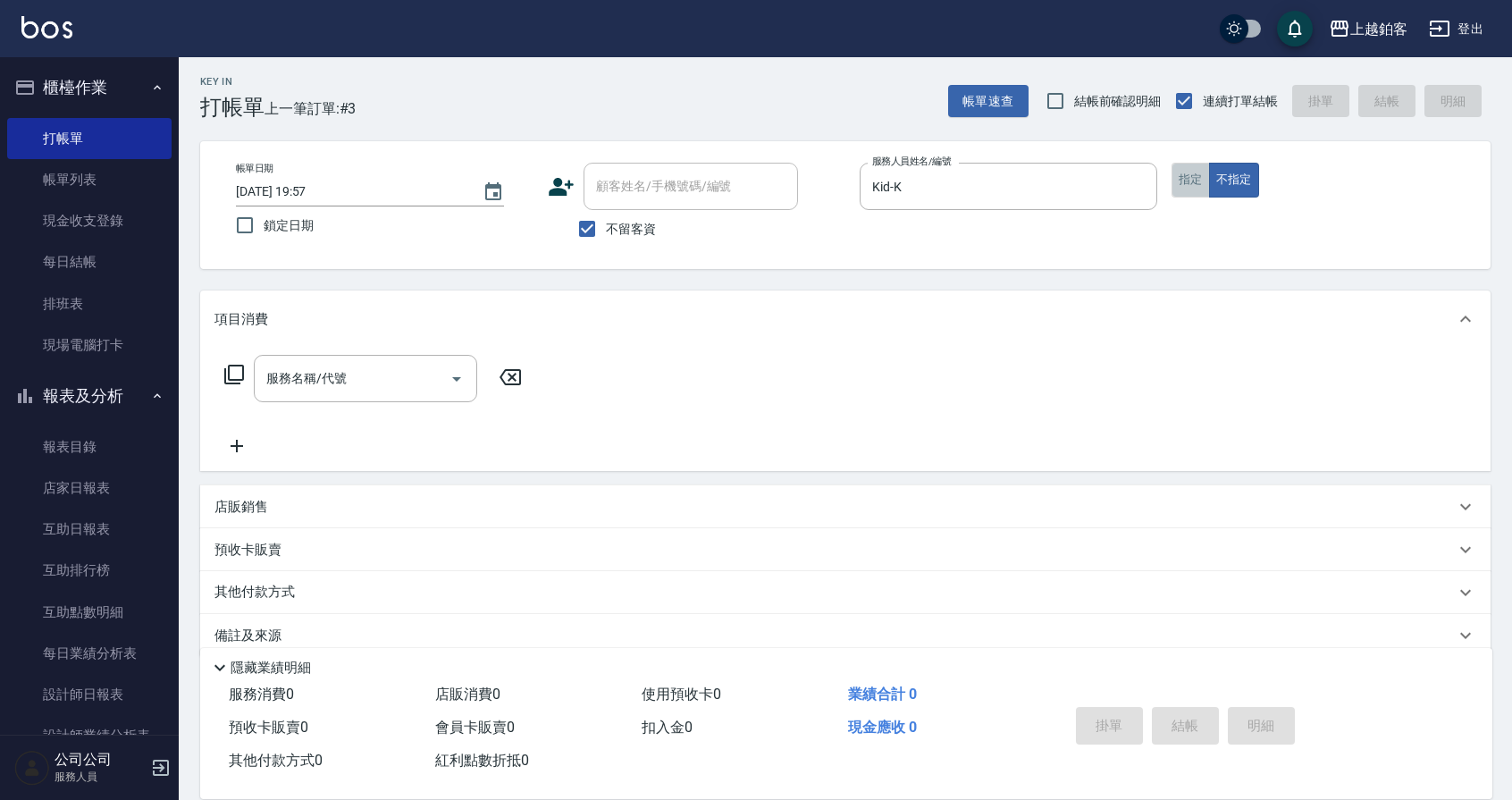
click at [1189, 171] on button "指定" at bounding box center [1190, 180] width 38 height 34
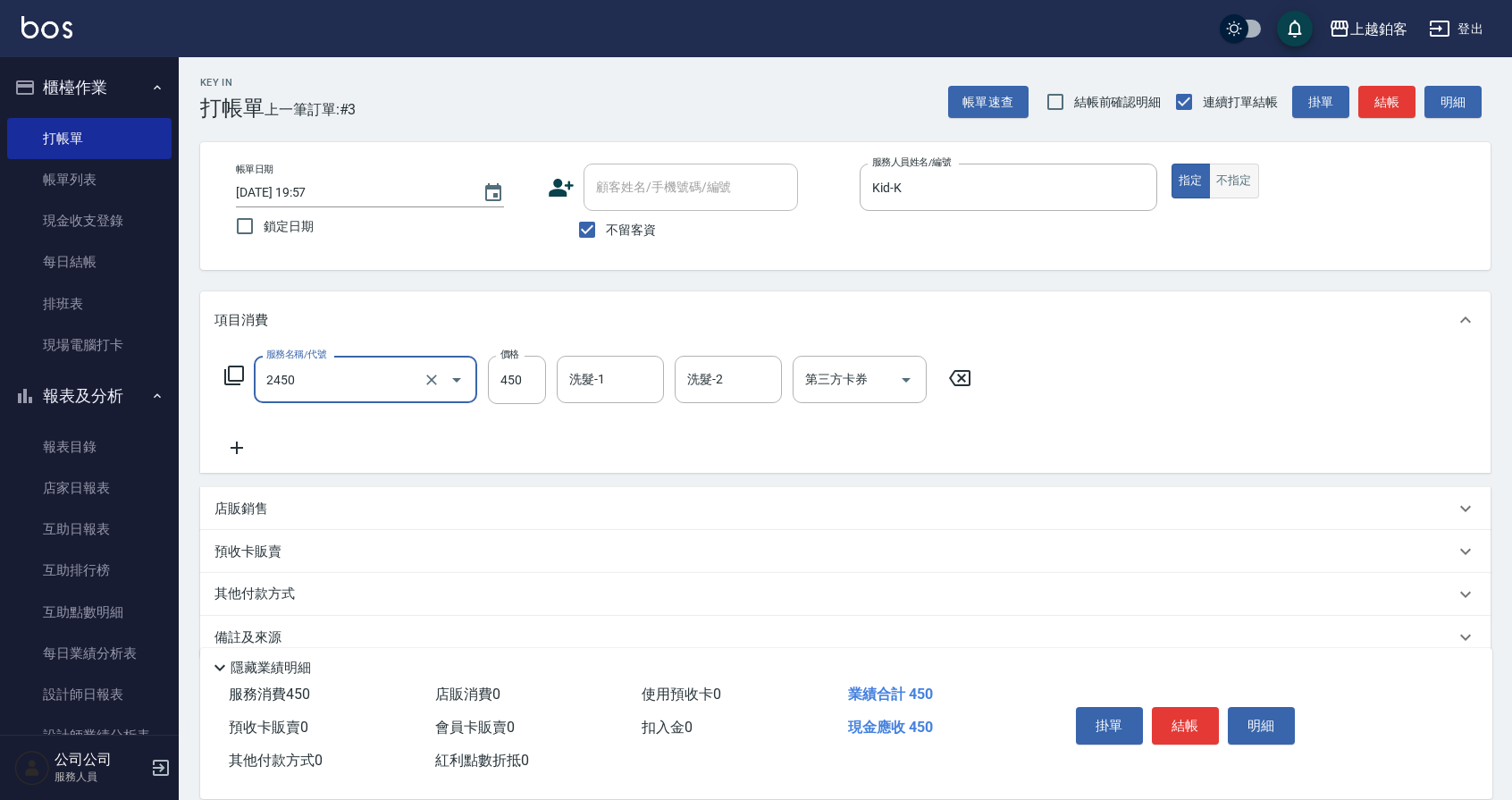
type input "C剪髮套餐(2450)"
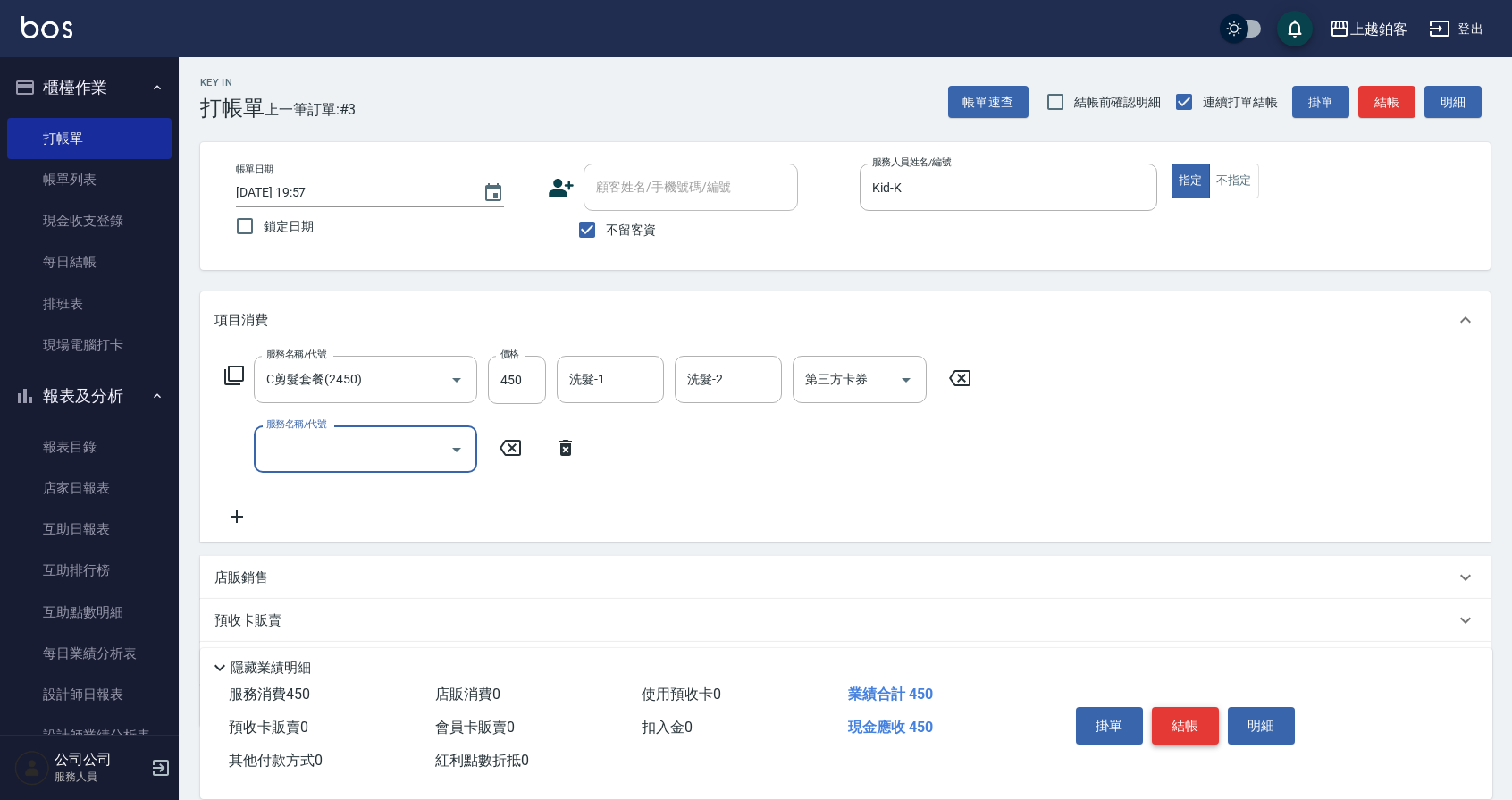
click at [1200, 716] on button "結帳" at bounding box center [1185, 726] width 67 height 37
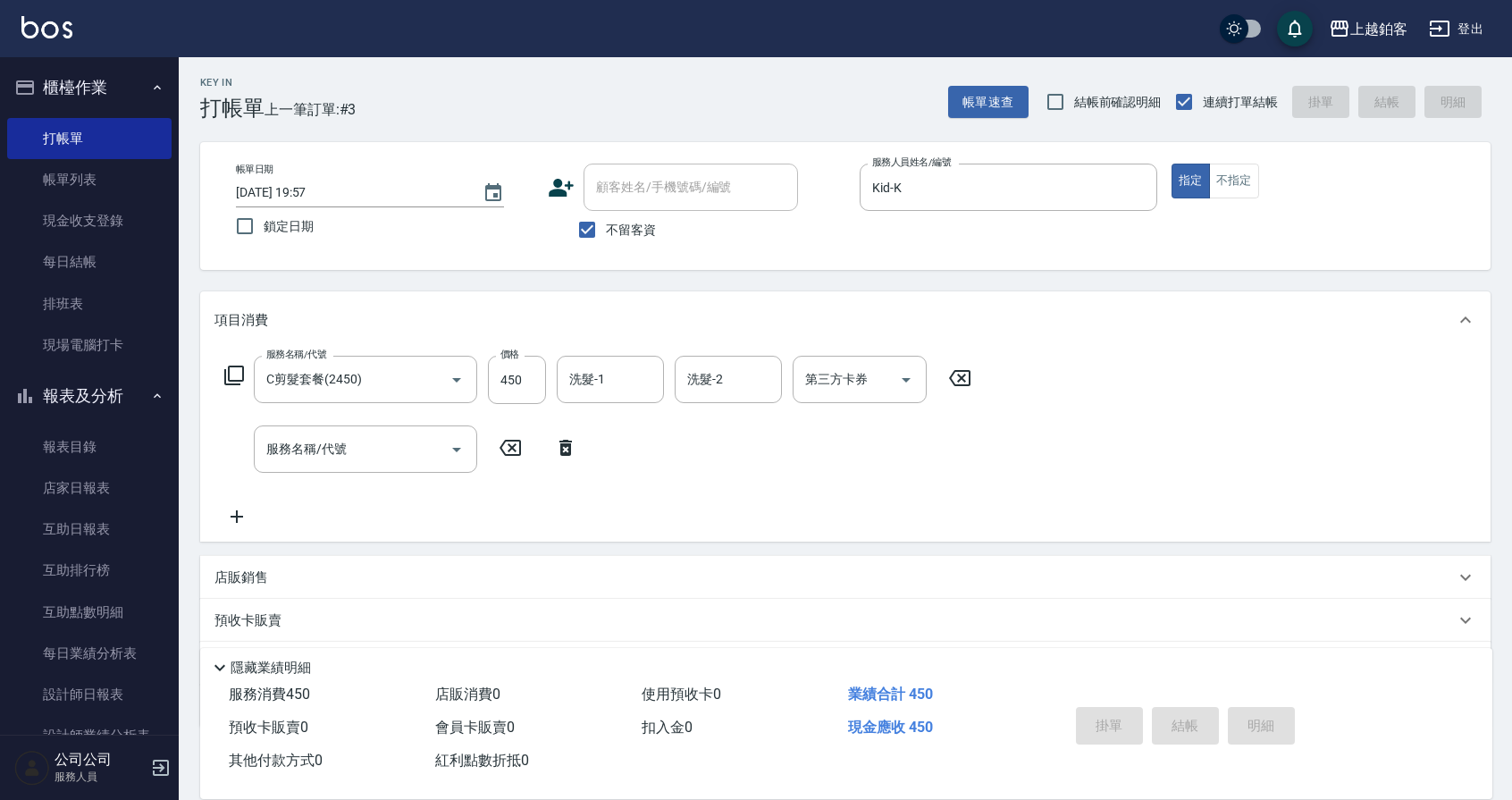
type input "[DATE] 19:58"
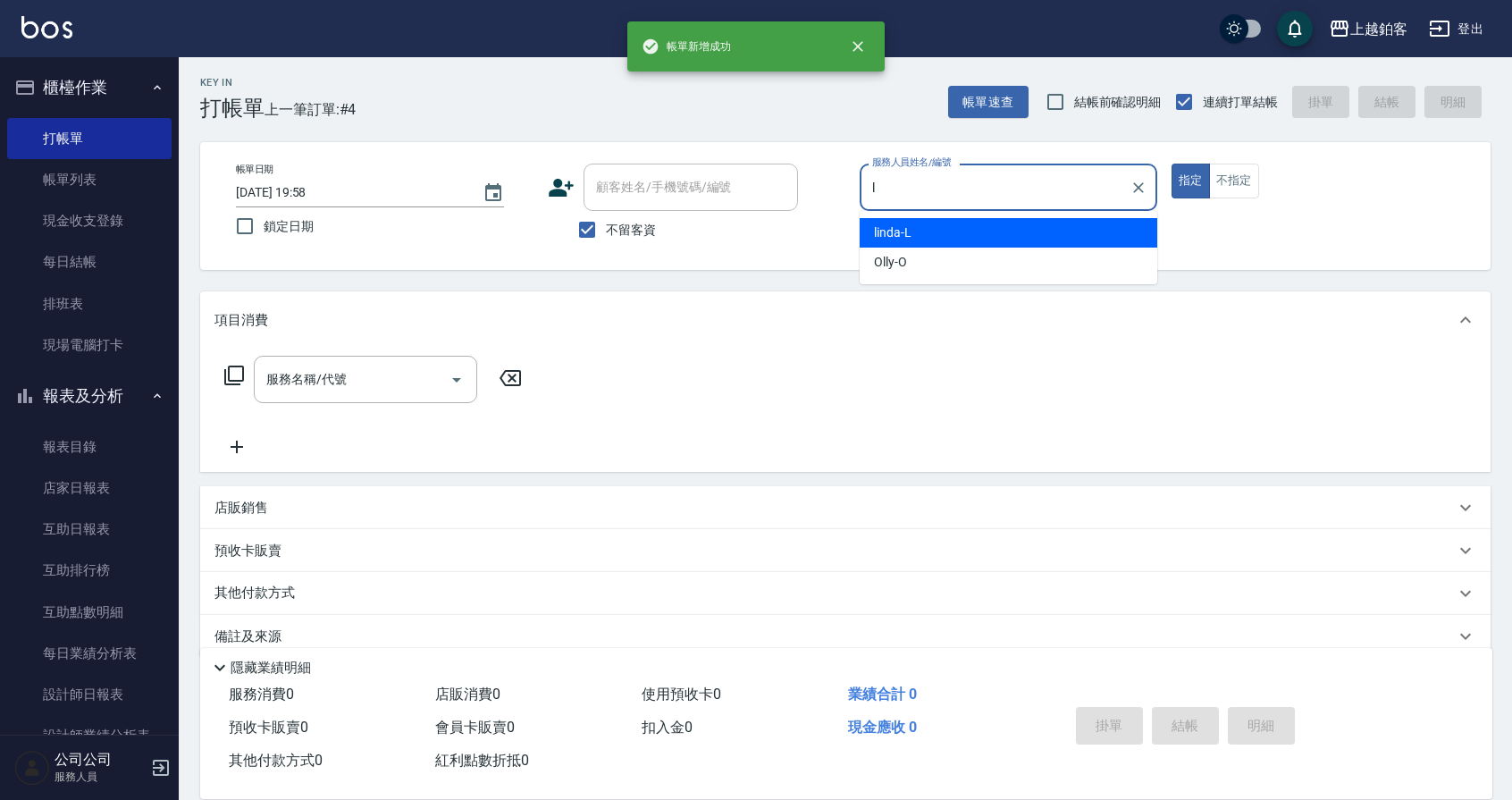
type input "linda-L"
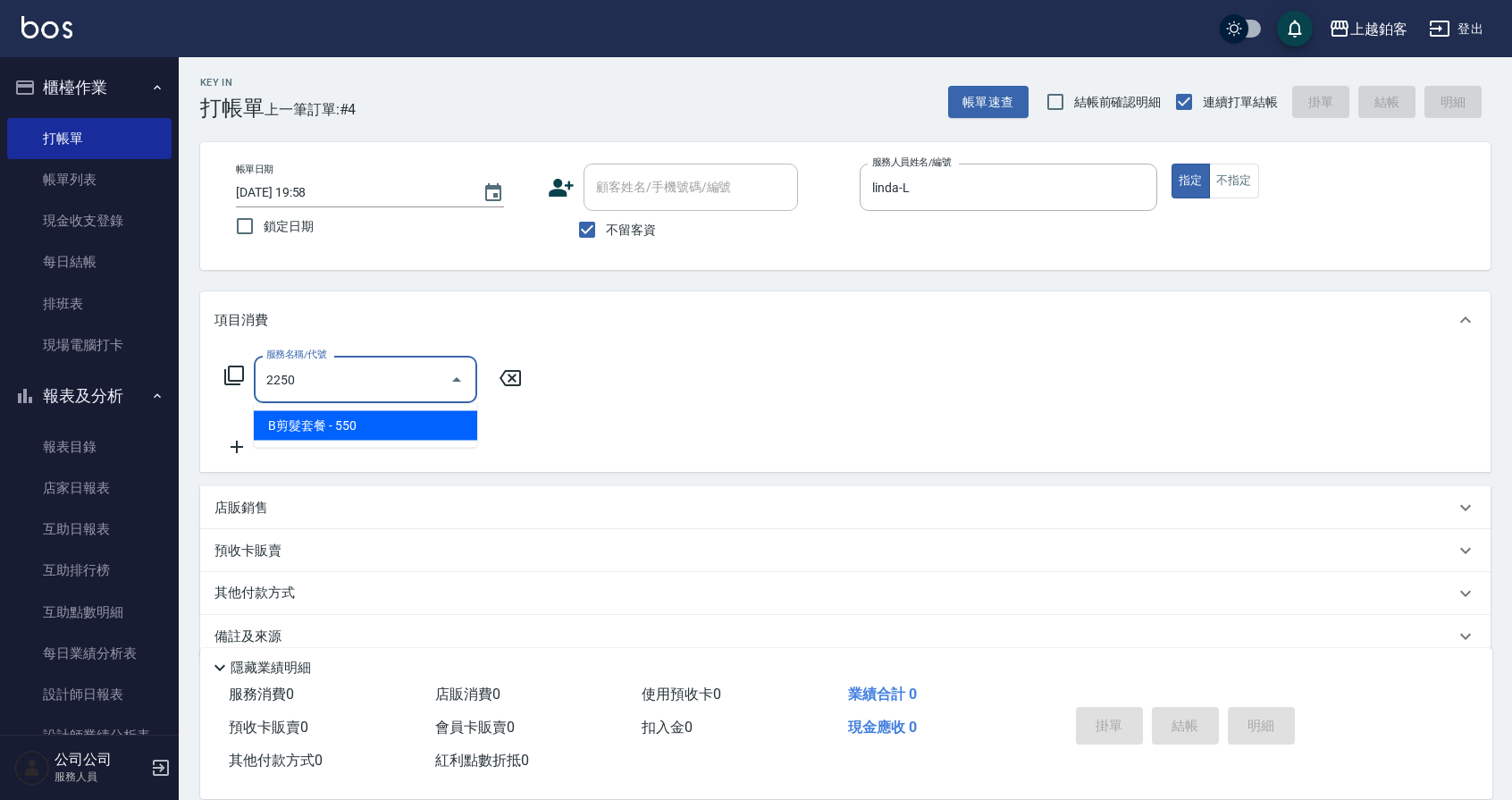
type input "B剪髮套餐(2250)"
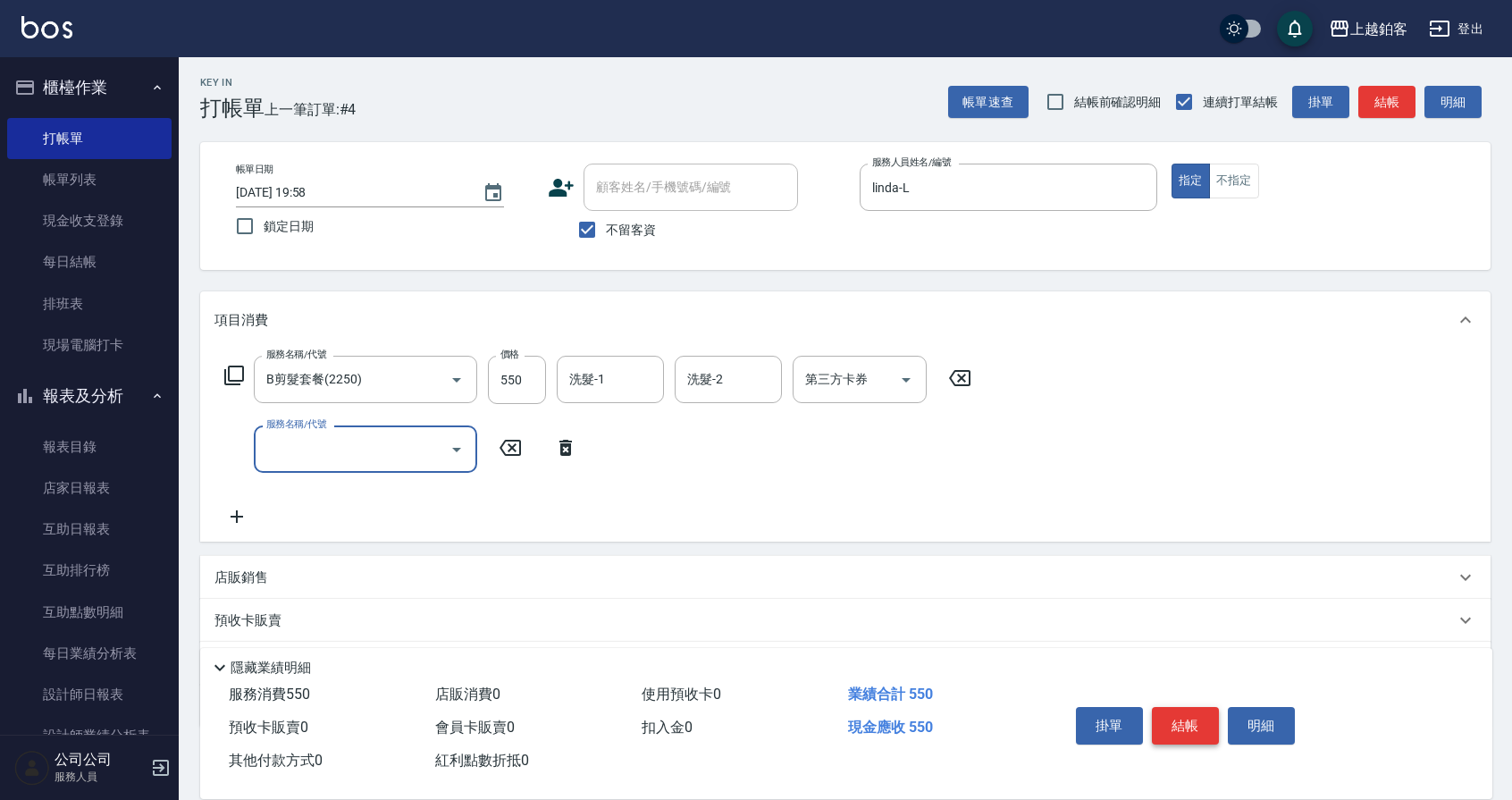
click at [1200, 728] on button "結帳" at bounding box center [1185, 726] width 67 height 37
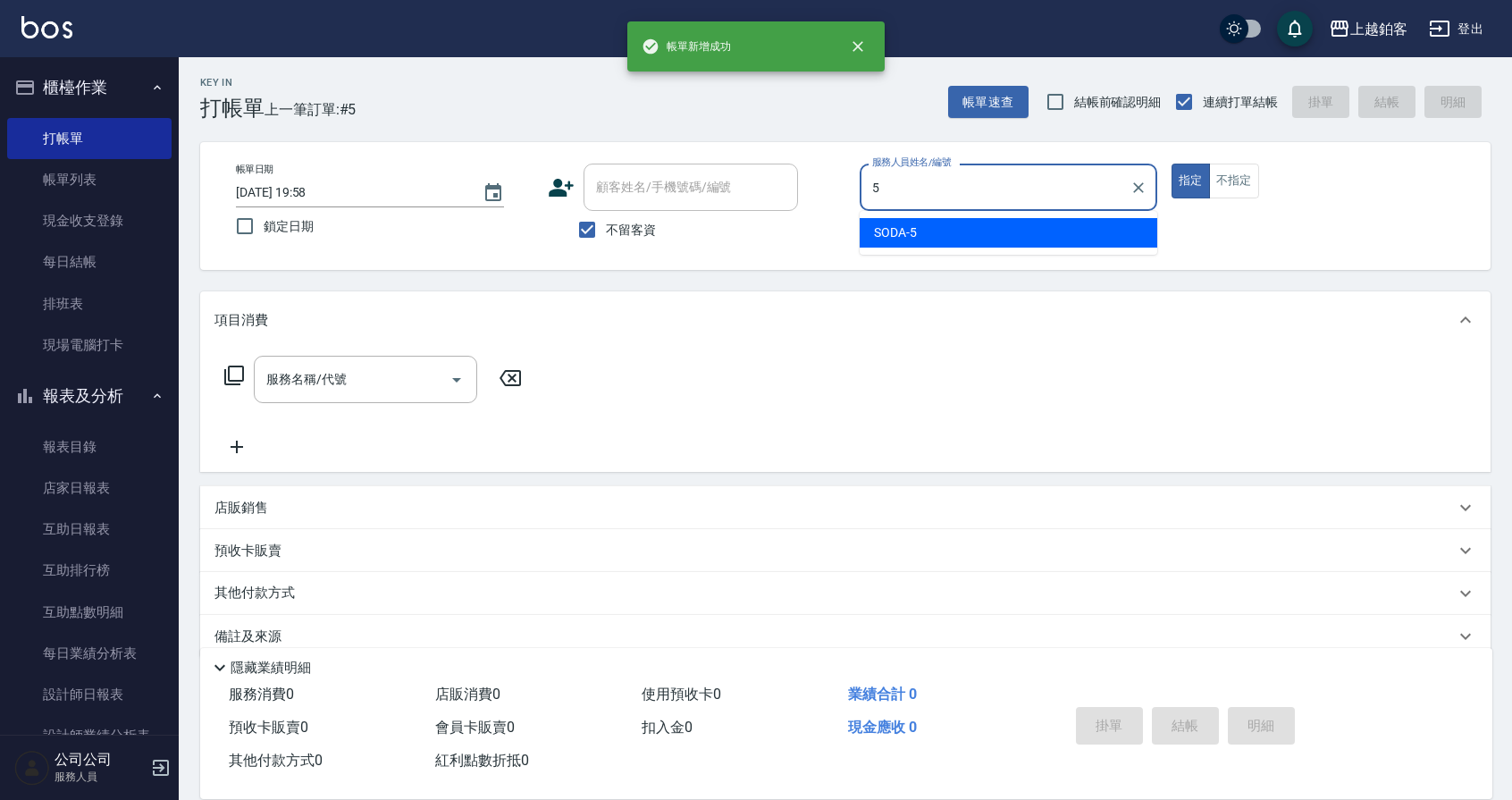
type input "SODA-5"
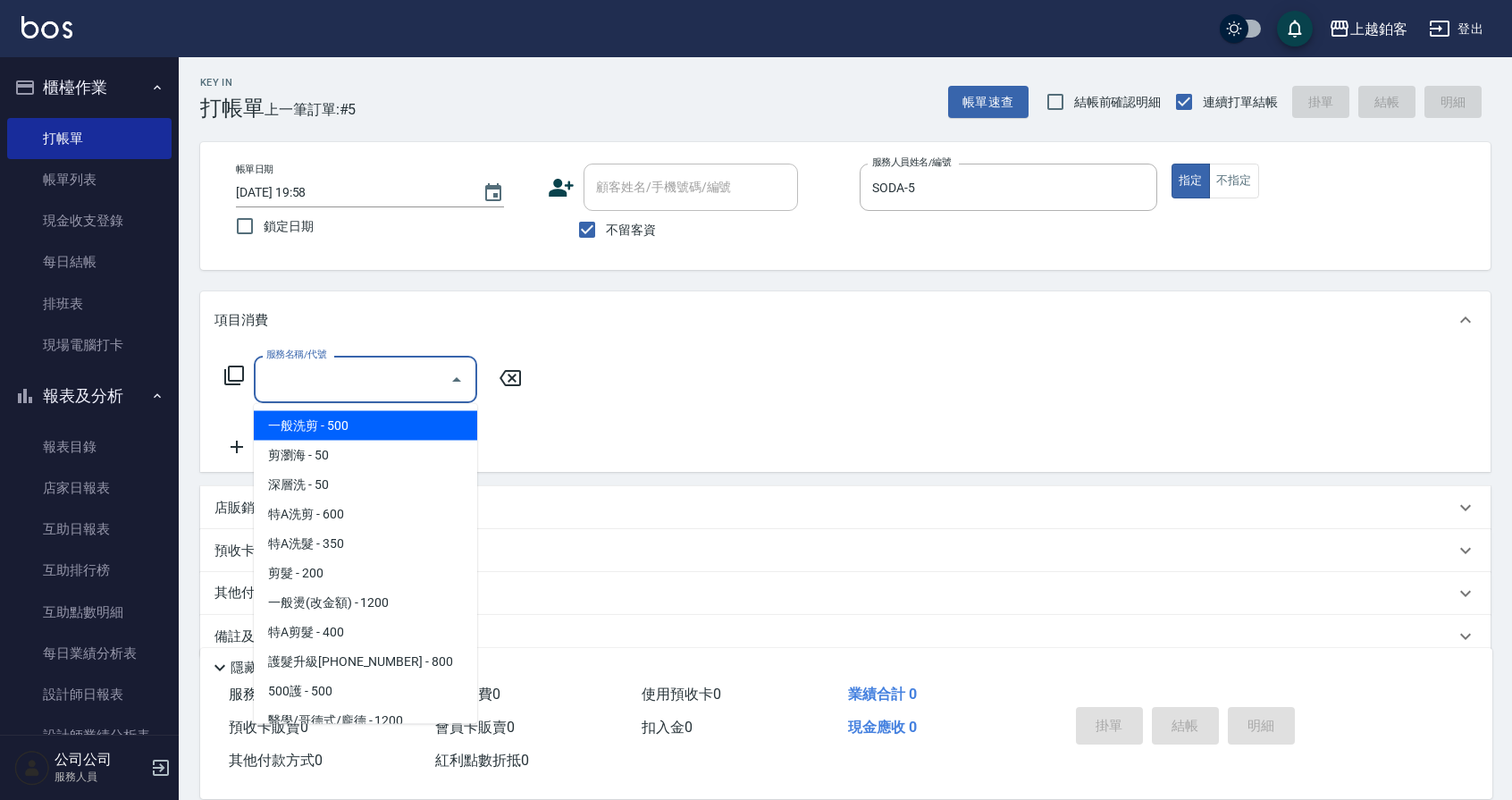
type input "一般洗剪(5)"
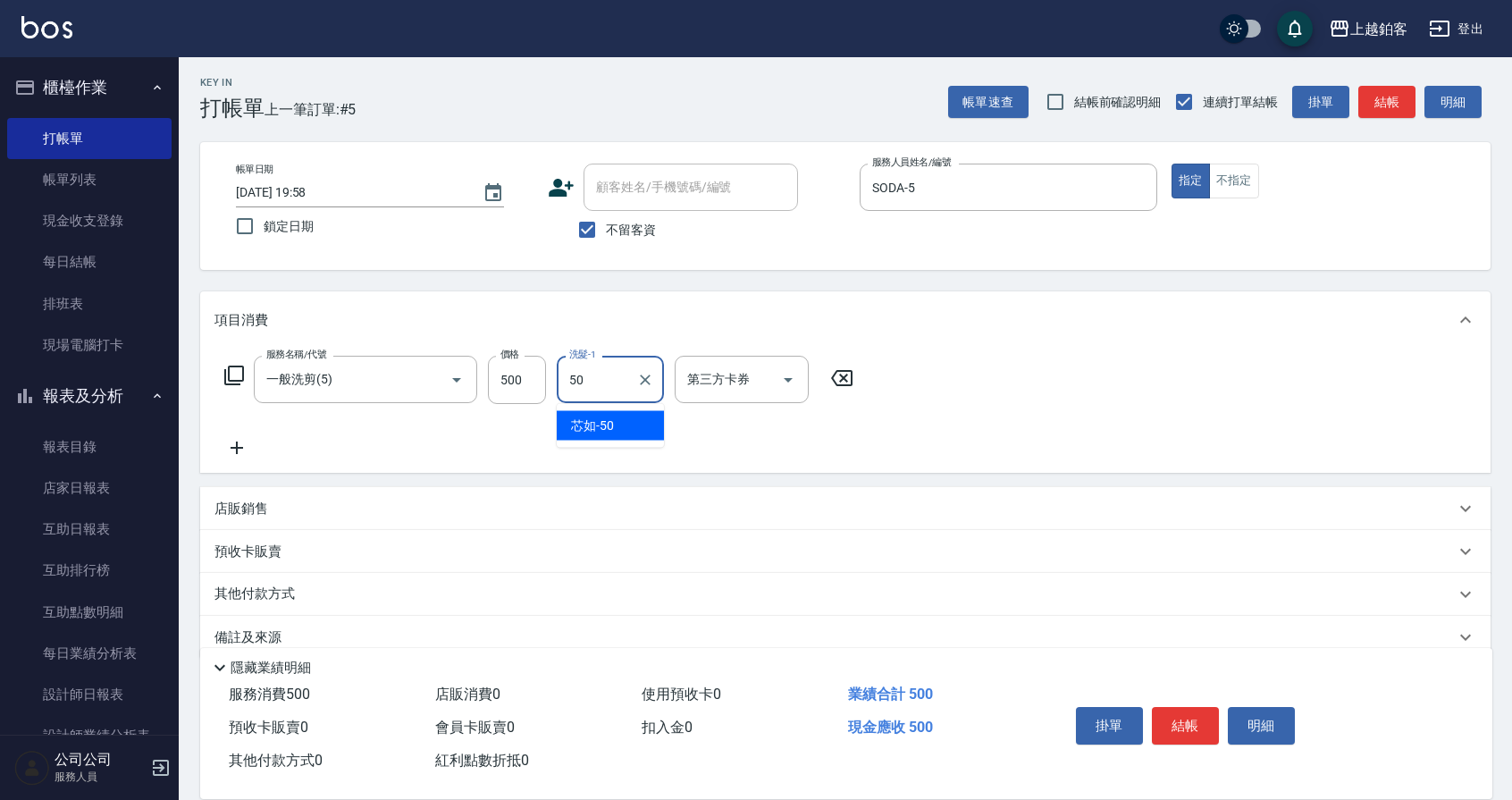
type input "芯如-50"
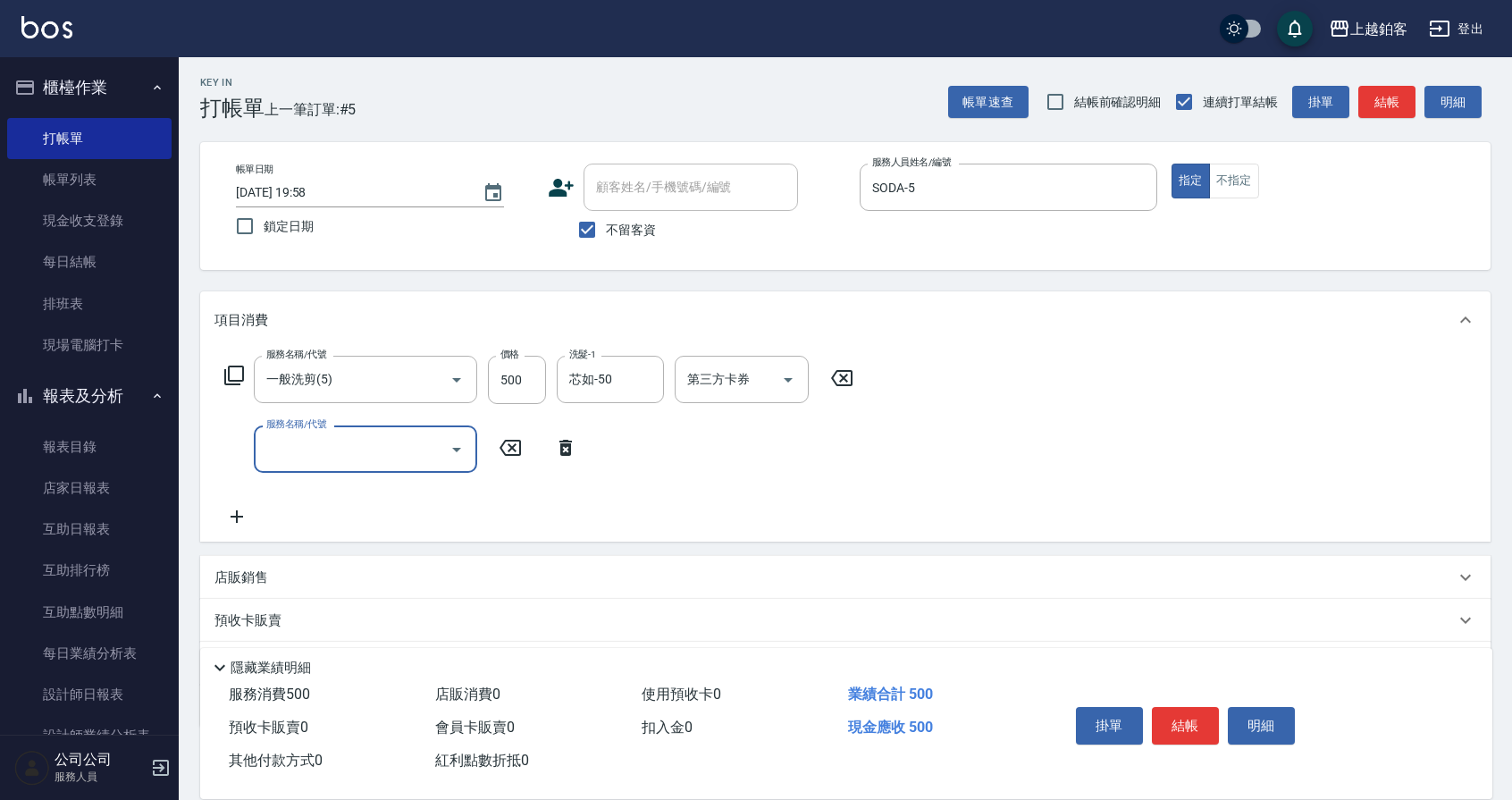
click at [1198, 716] on button "結帳" at bounding box center [1185, 726] width 67 height 37
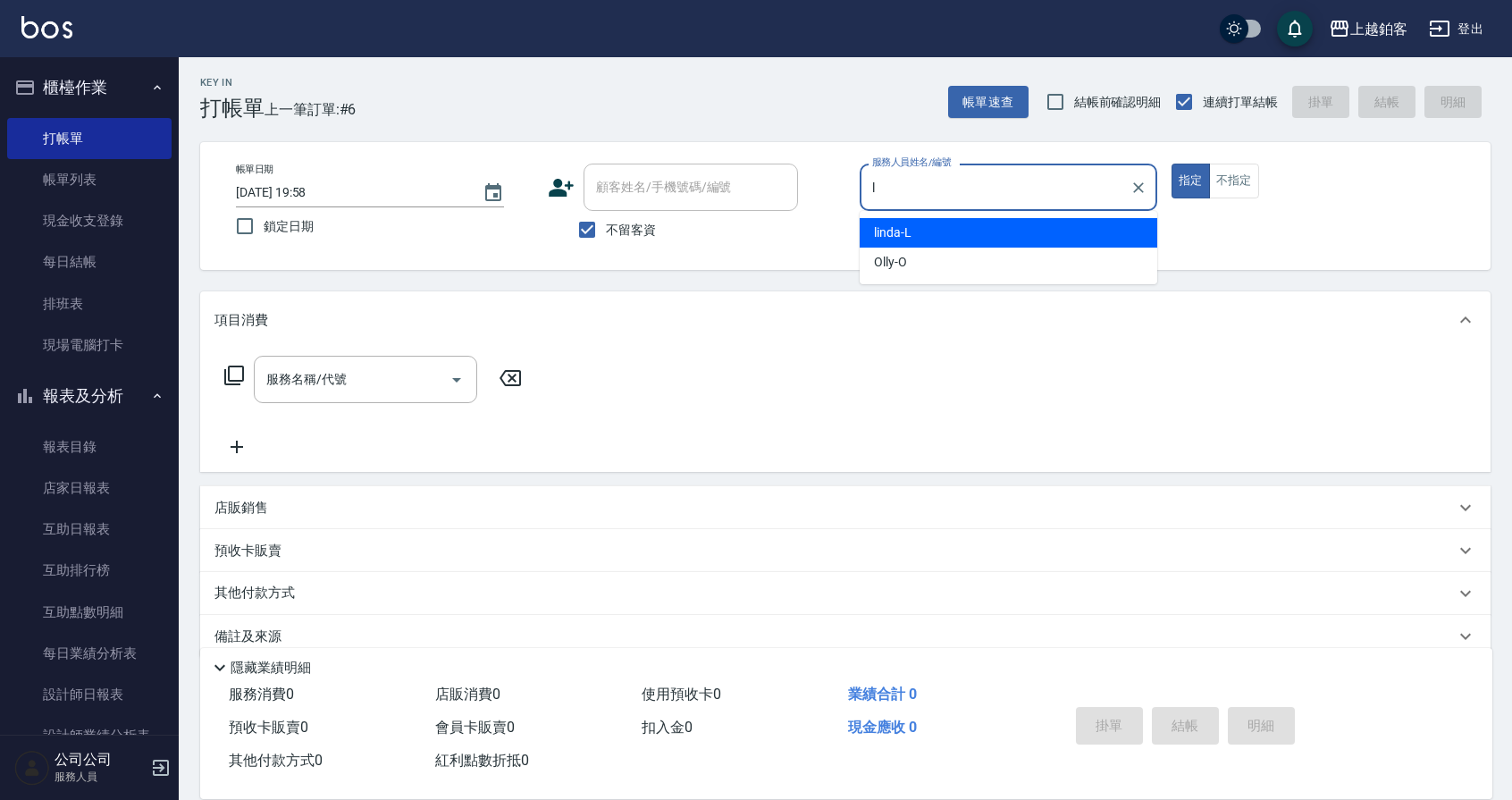
type input "linda-L"
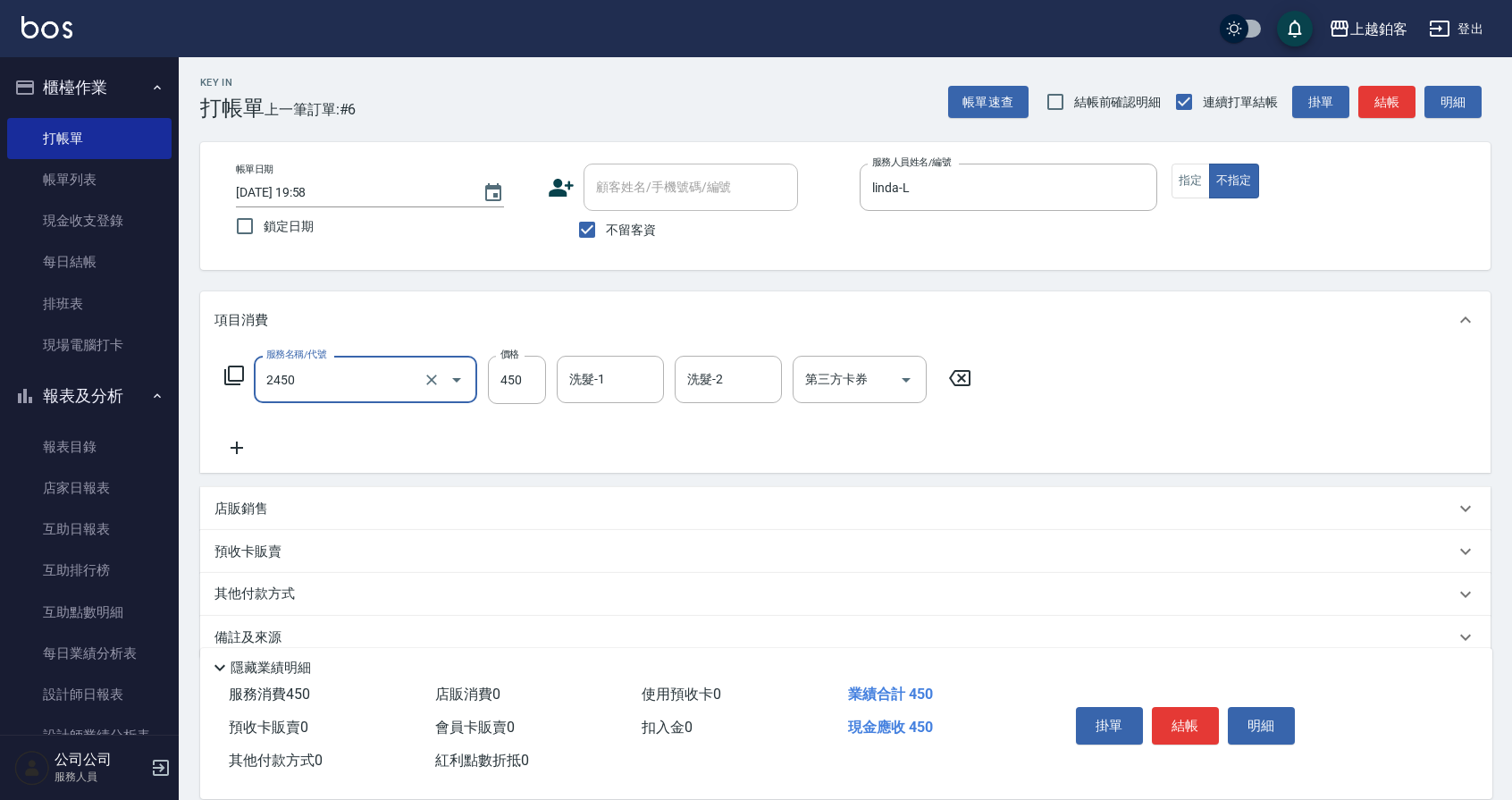
type input "C剪髮套餐(2450)"
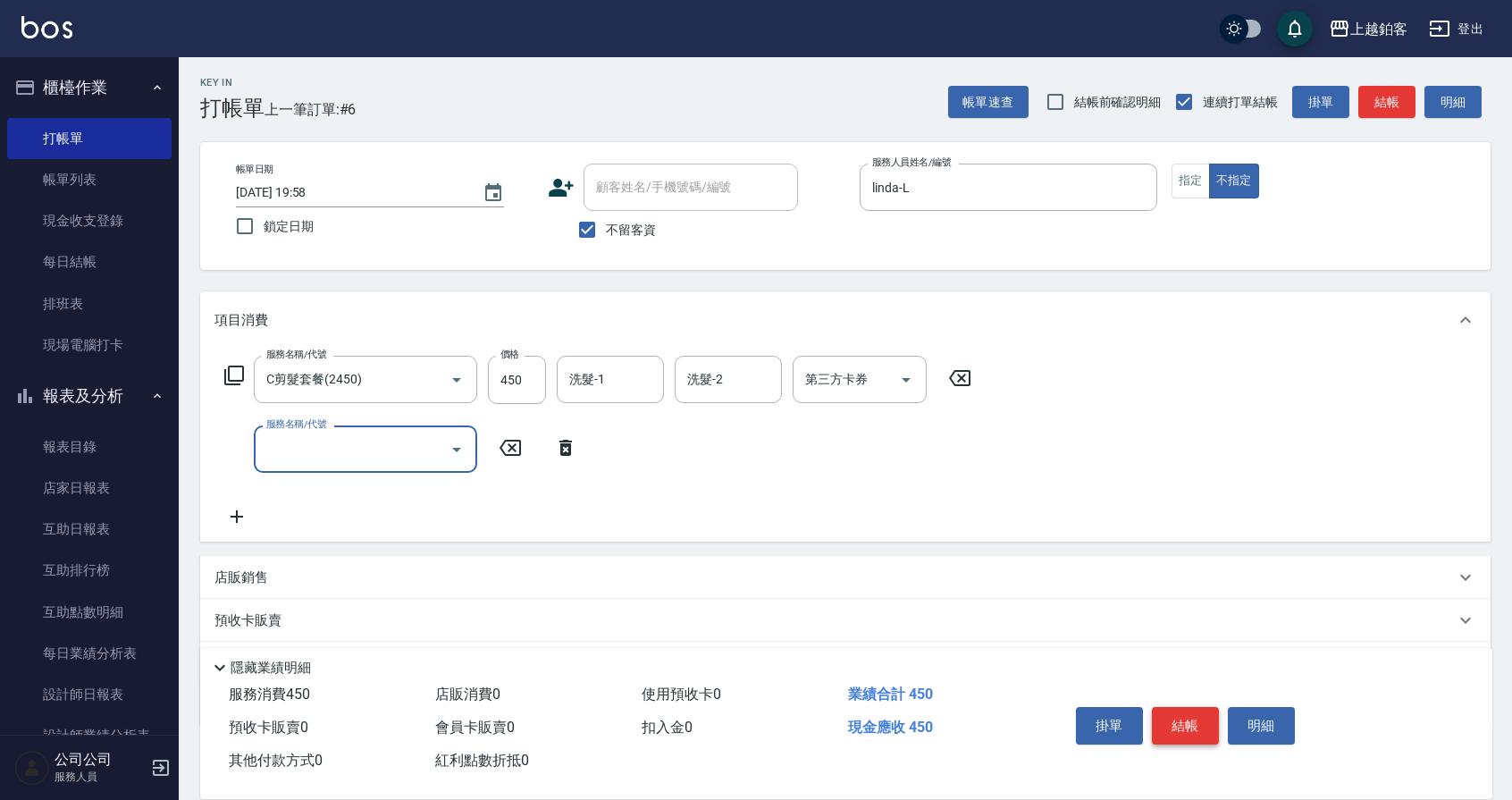
click at [1193, 727] on button "結帳" at bounding box center [1185, 726] width 67 height 37
